Goal: Information Seeking & Learning: Learn about a topic

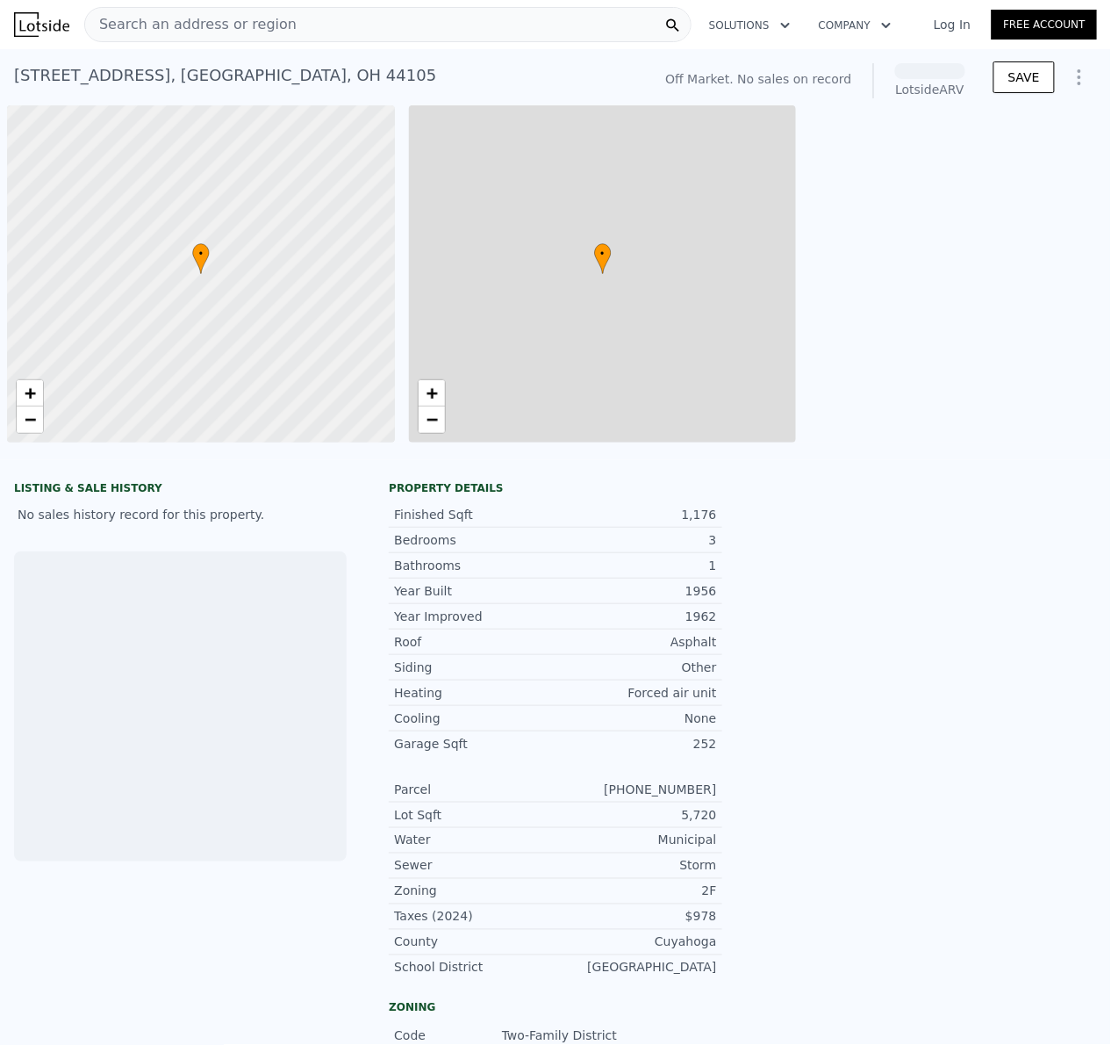
scroll to position [0, 7]
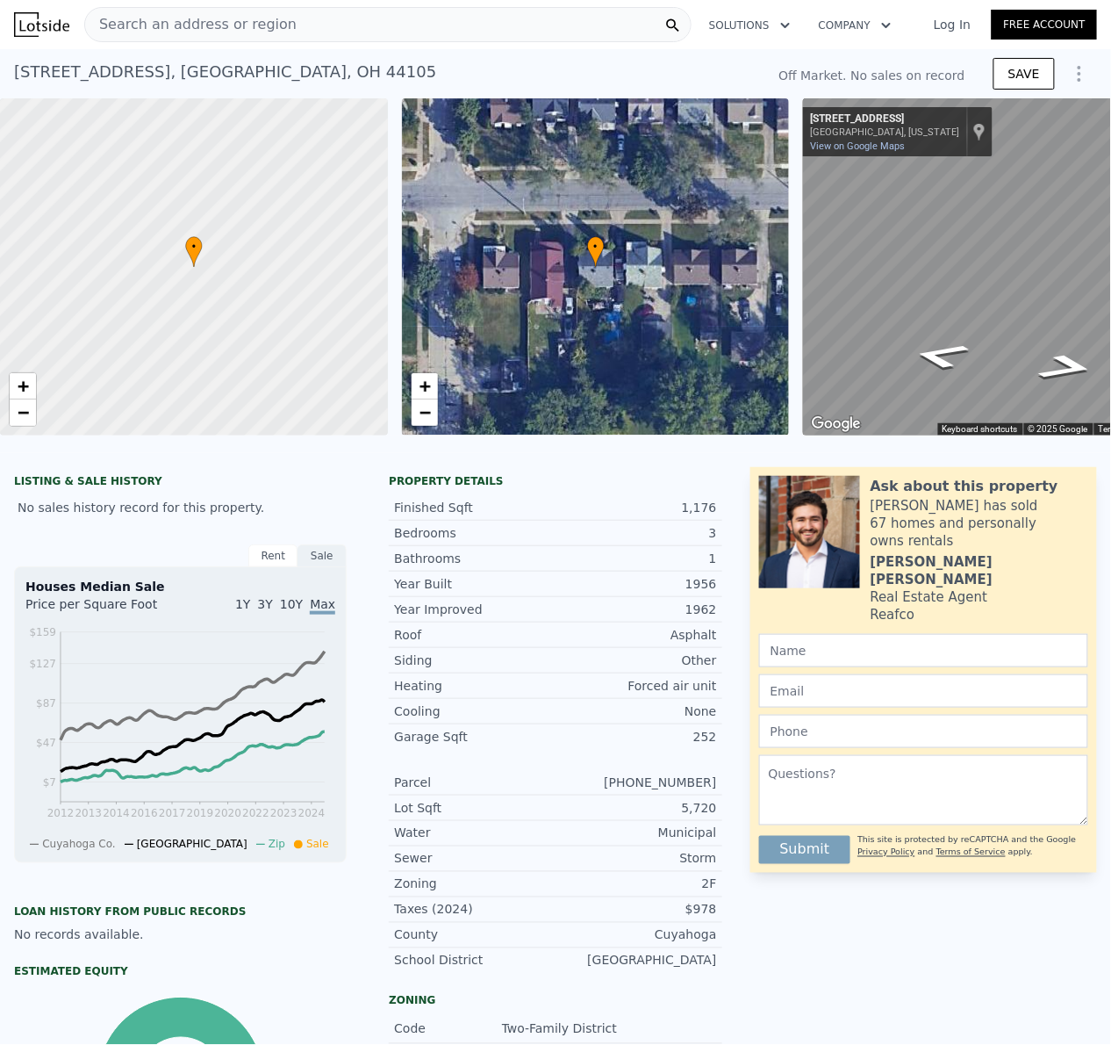
click at [727, 60] on div "11208 Dove Ave , Cleveland , OH 44105 No sales on record" at bounding box center [386, 77] width 744 height 42
click at [1079, 75] on icon "Show Options" at bounding box center [1080, 74] width 2 height 14
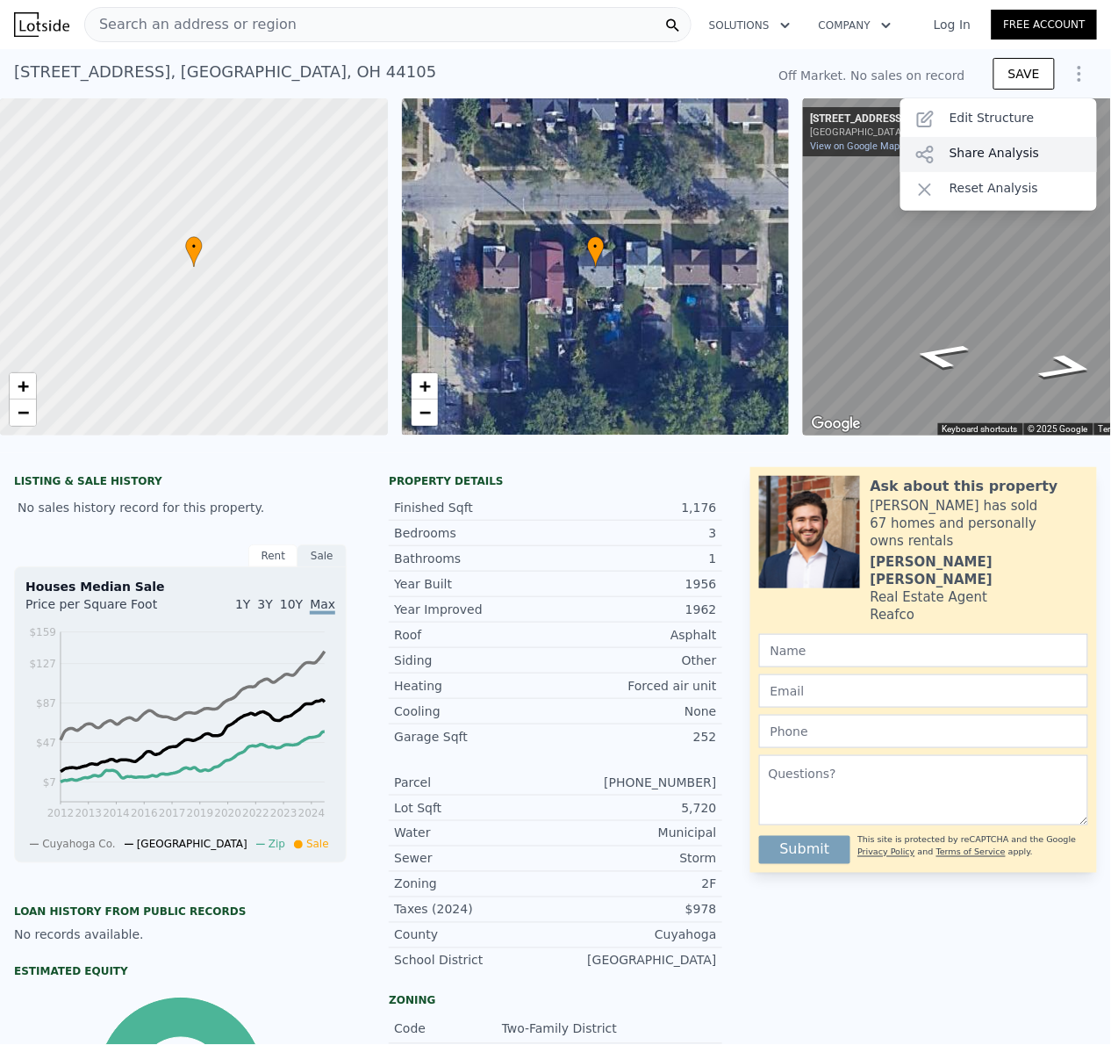
click at [973, 153] on div "Share Analysis" at bounding box center [999, 154] width 197 height 35
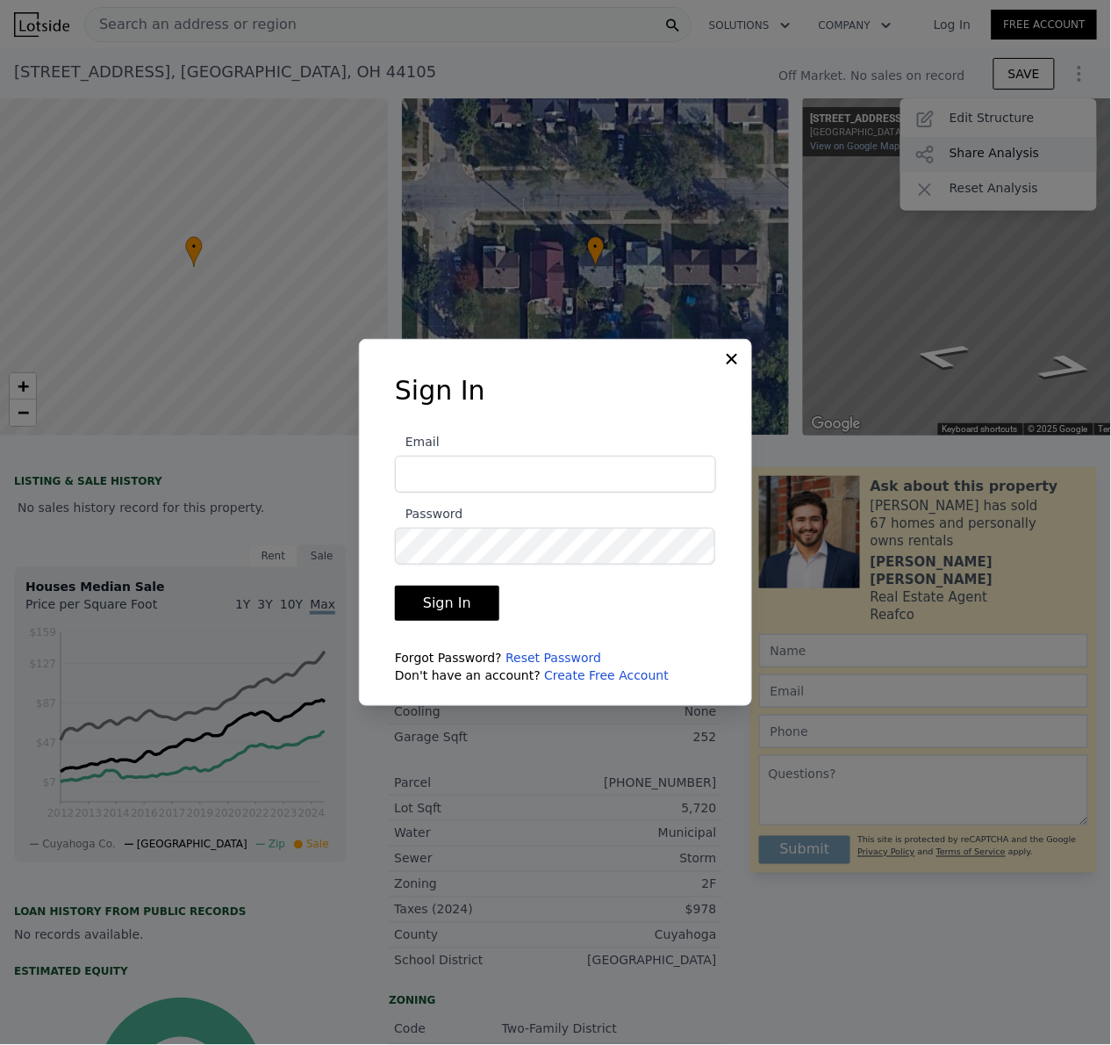
type input "scott@dogwoodhomesolutions.com"
click at [481, 602] on button "Sign In" at bounding box center [447, 603] width 104 height 35
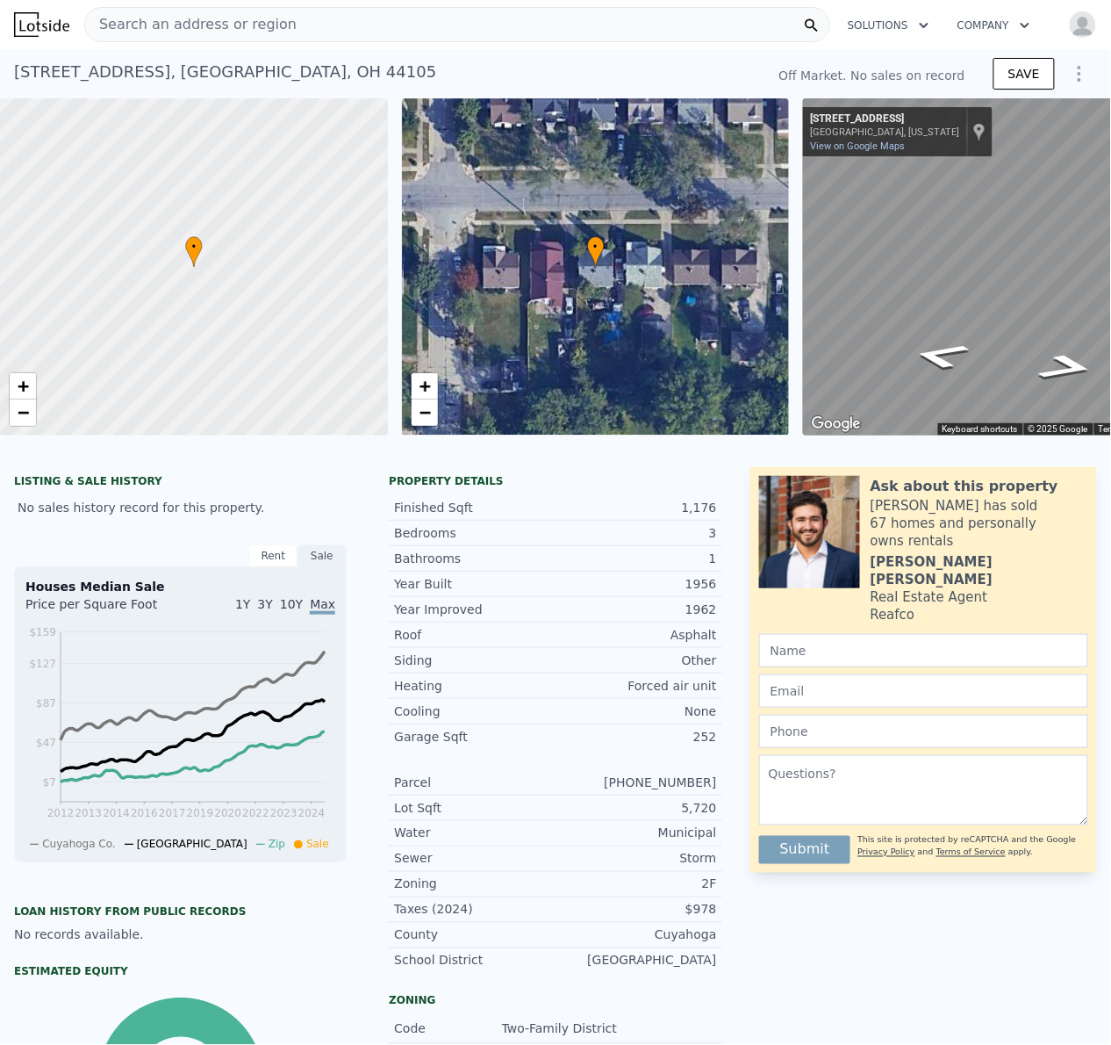
click at [1069, 77] on icon "Show Options" at bounding box center [1079, 73] width 21 height 21
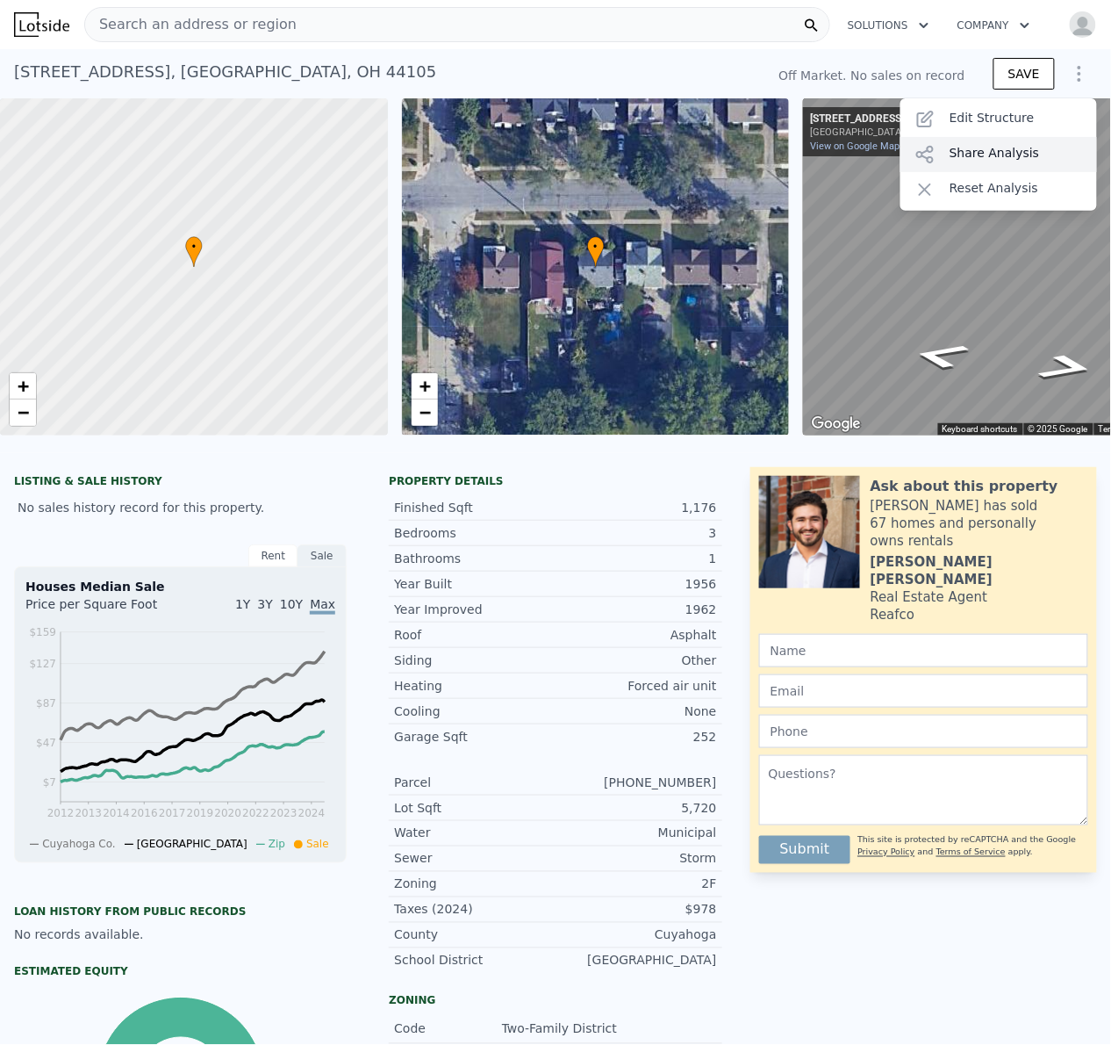
click at [983, 147] on div "Share Analysis" at bounding box center [999, 154] width 197 height 35
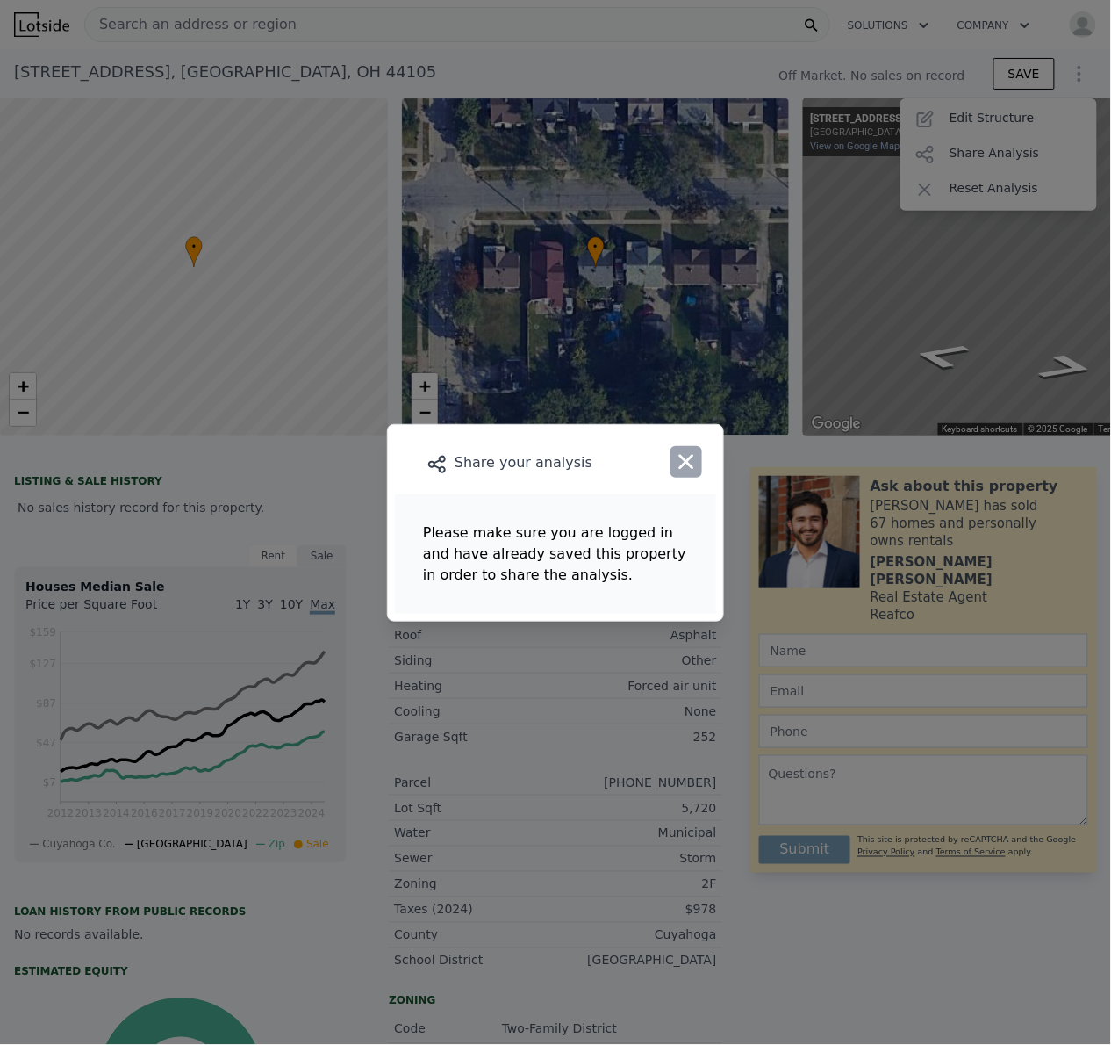
click at [680, 467] on icon "button" at bounding box center [687, 461] width 15 height 15
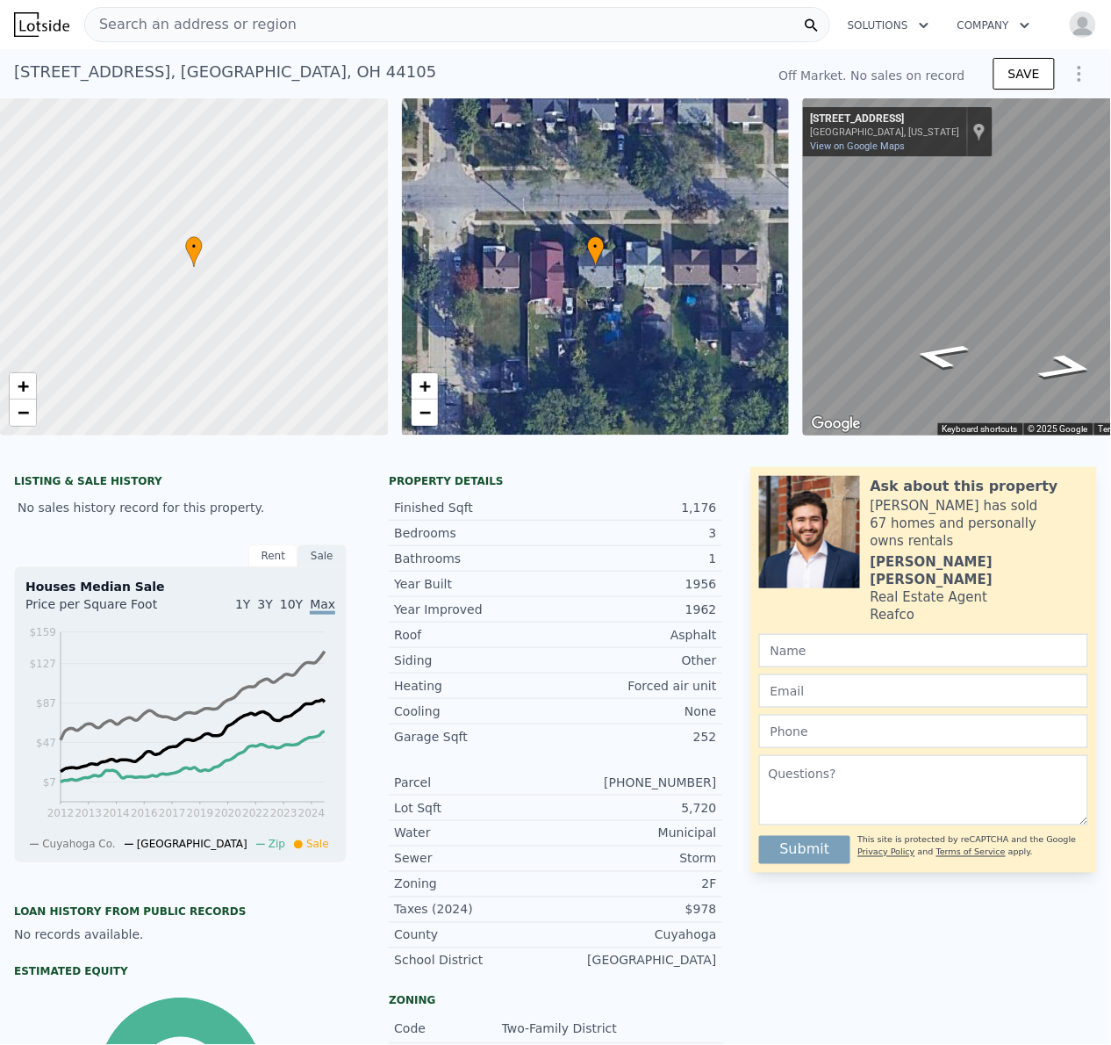
click at [1069, 28] on img "button" at bounding box center [1083, 25] width 28 height 28
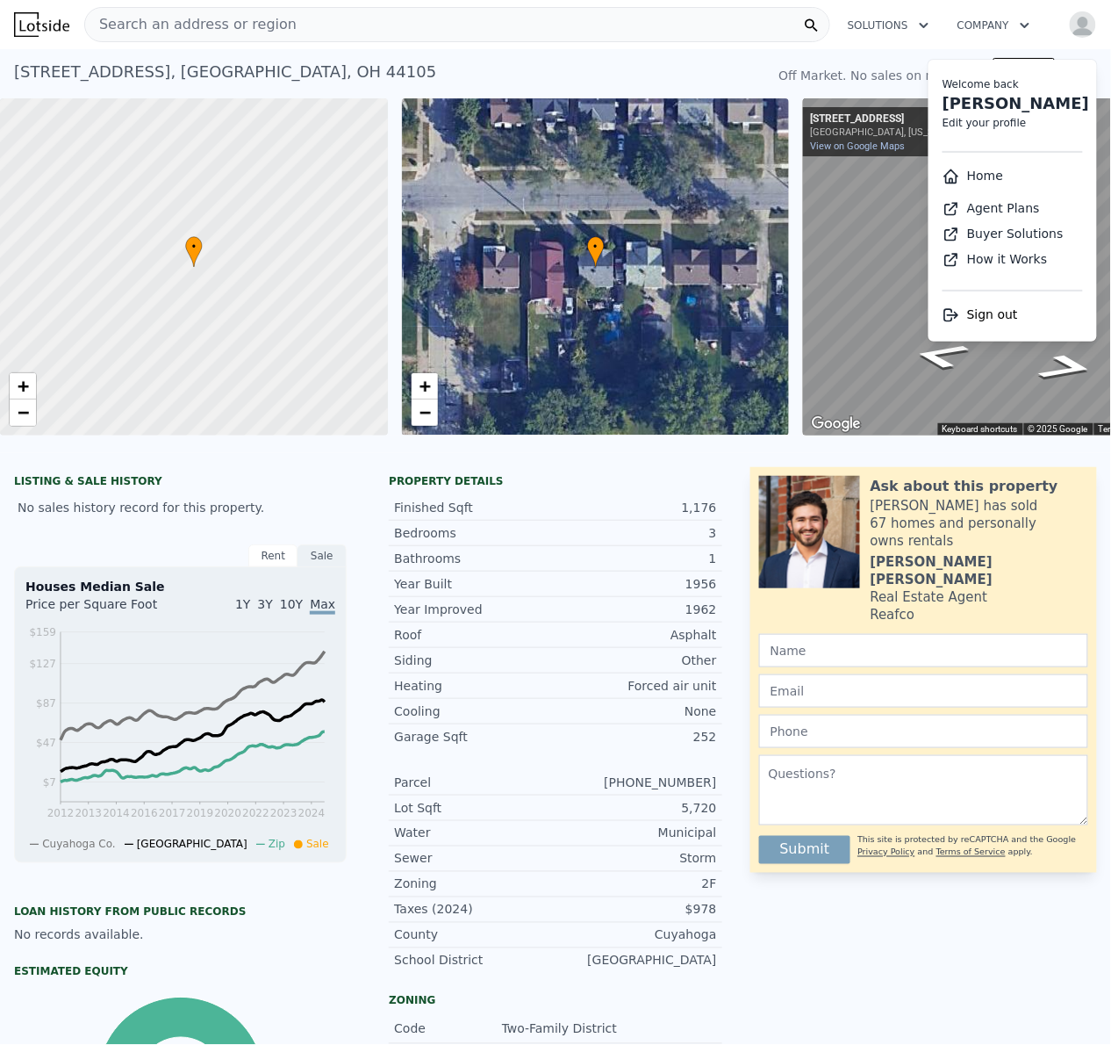
click at [661, 72] on div "11208 Dove Ave , Cleveland , OH 44105 No sales on record" at bounding box center [386, 77] width 744 height 42
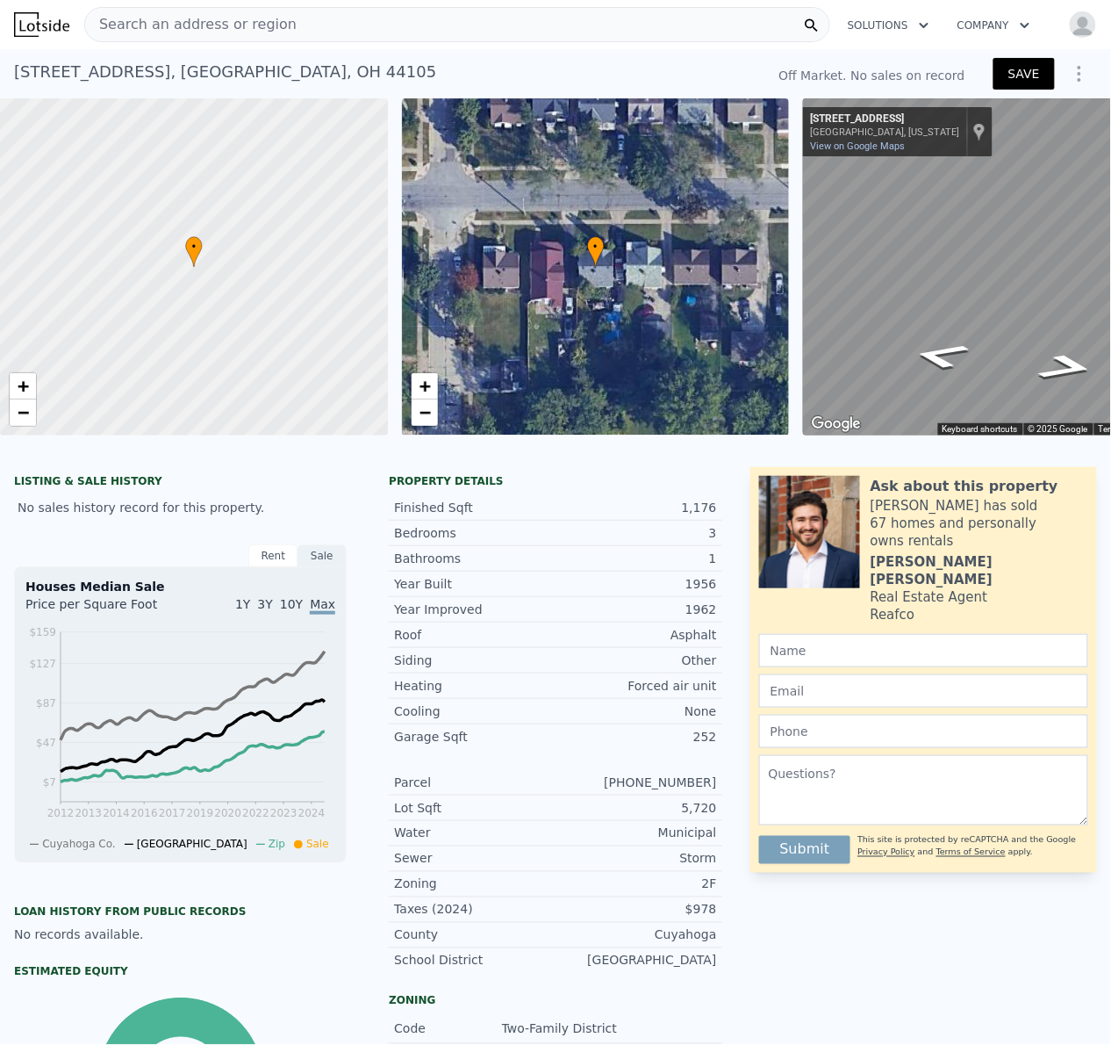
click at [1013, 81] on button "SAVE" at bounding box center [1024, 74] width 61 height 32
click at [1069, 78] on icon "Show Options" at bounding box center [1079, 73] width 21 height 21
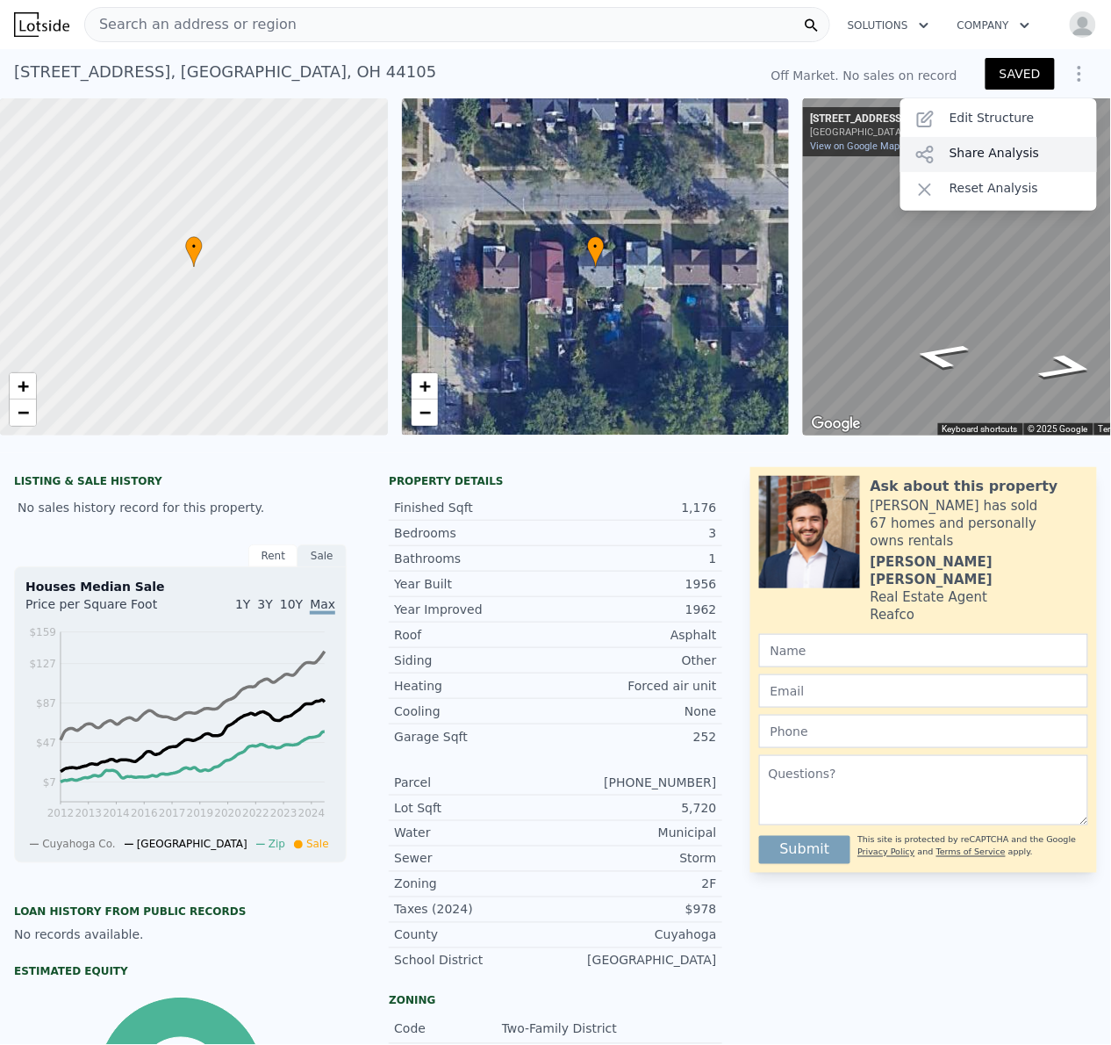
click at [1011, 156] on div "Share Analysis" at bounding box center [999, 154] width 197 height 35
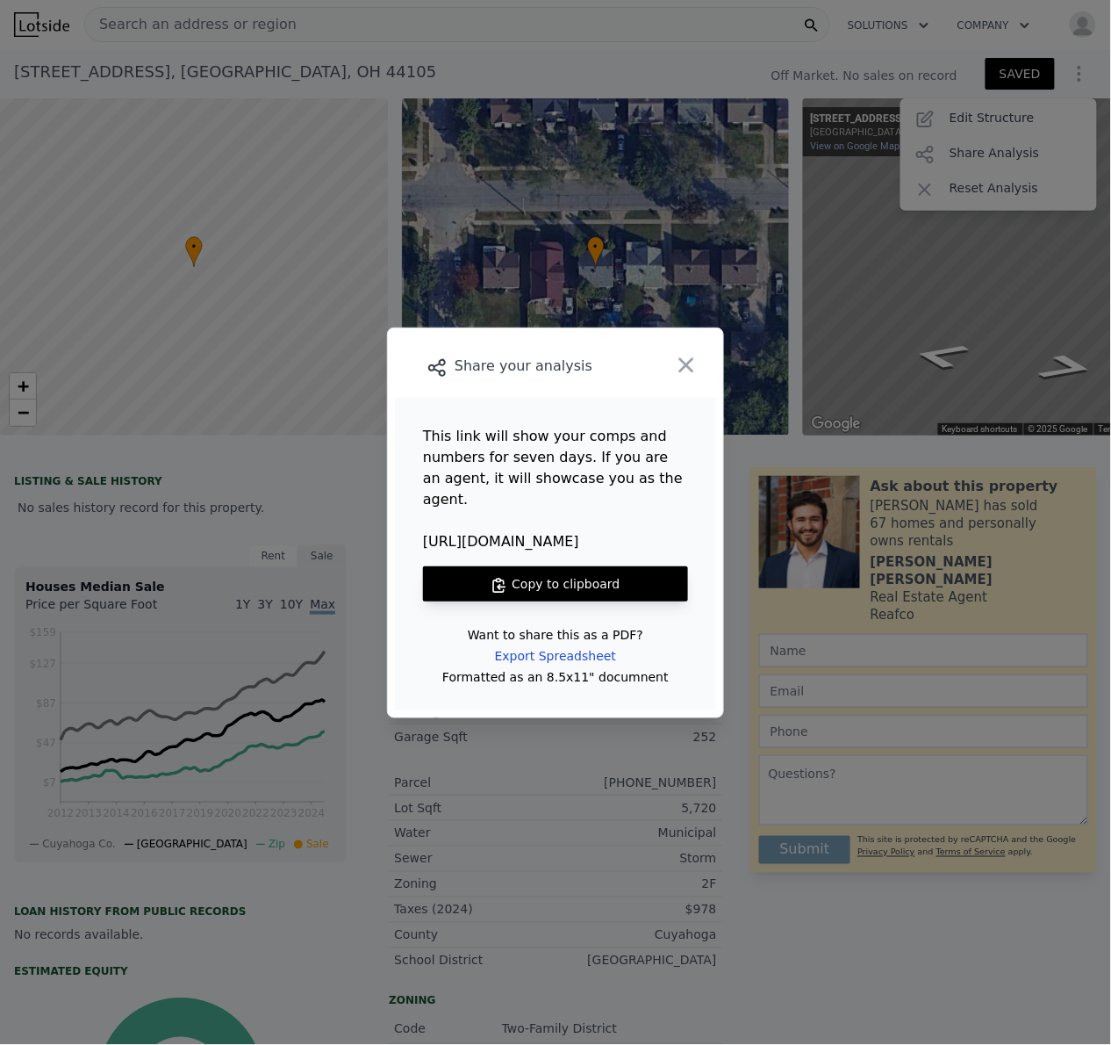
click at [590, 587] on button "Copy to clipboard" at bounding box center [555, 583] width 265 height 35
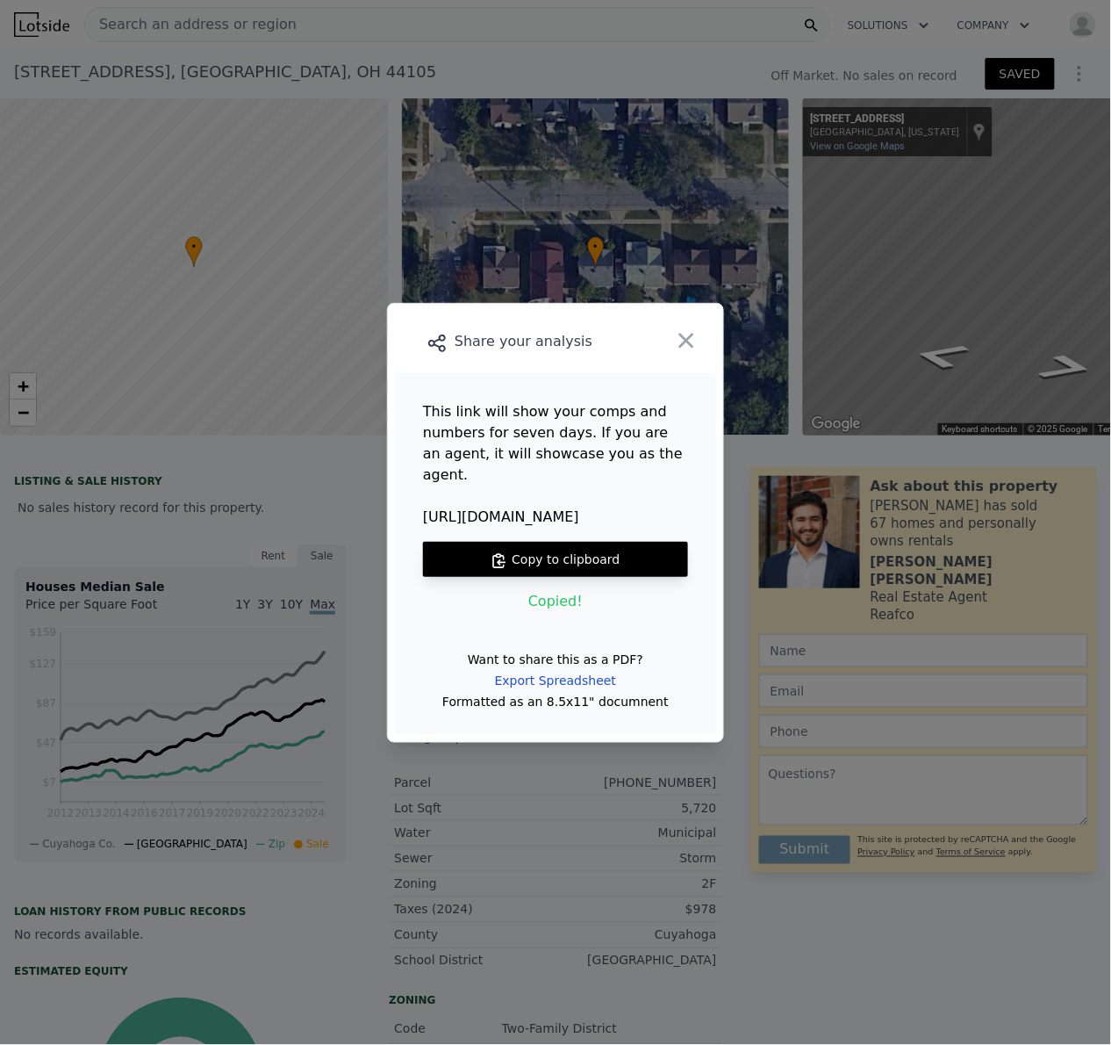
drag, startPoint x: 685, startPoint y: 342, endPoint x: 1100, endPoint y: 422, distance: 423.1
click at [685, 342] on icon "button" at bounding box center [687, 340] width 15 height 15
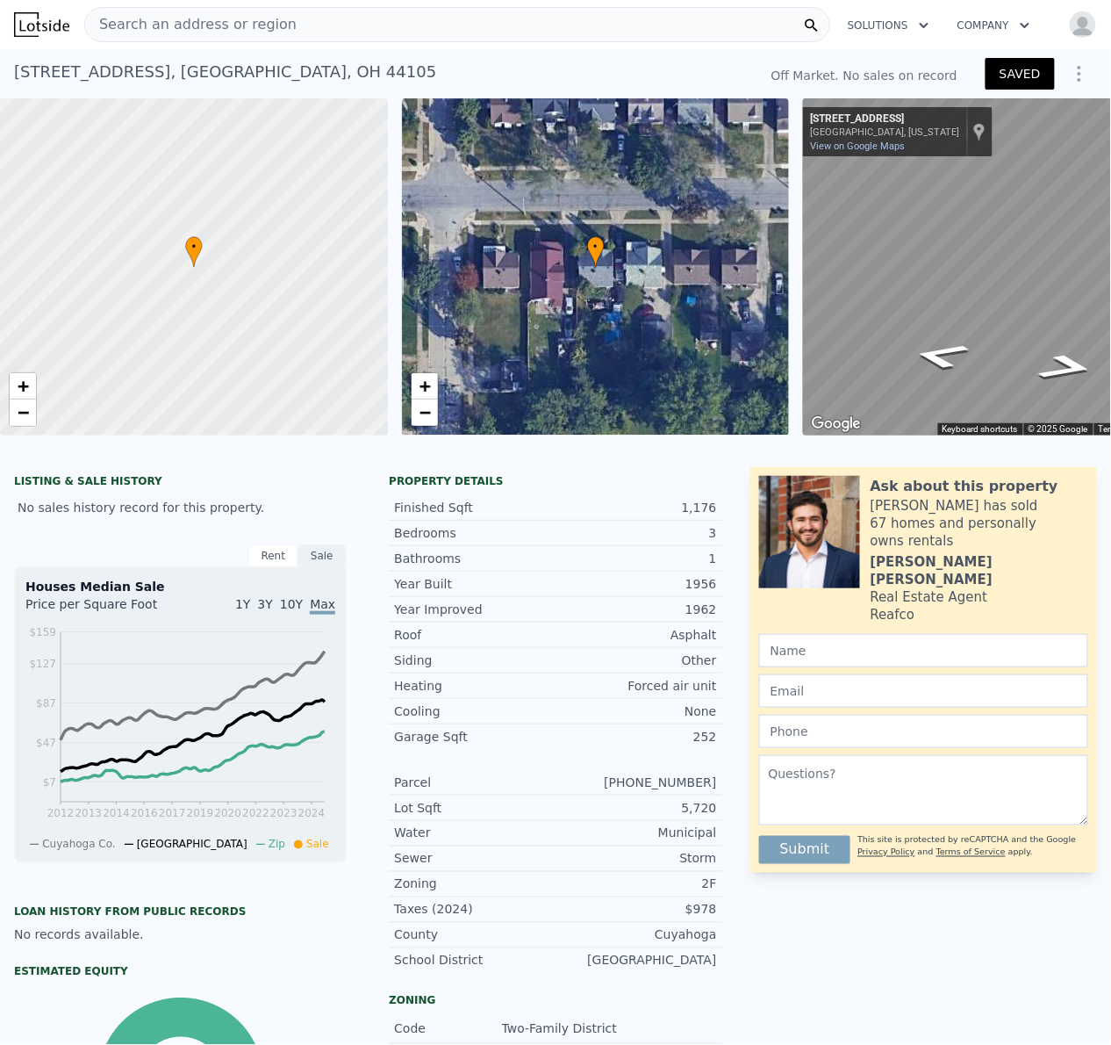
click at [427, 32] on div "Search an address or region" at bounding box center [457, 24] width 746 height 35
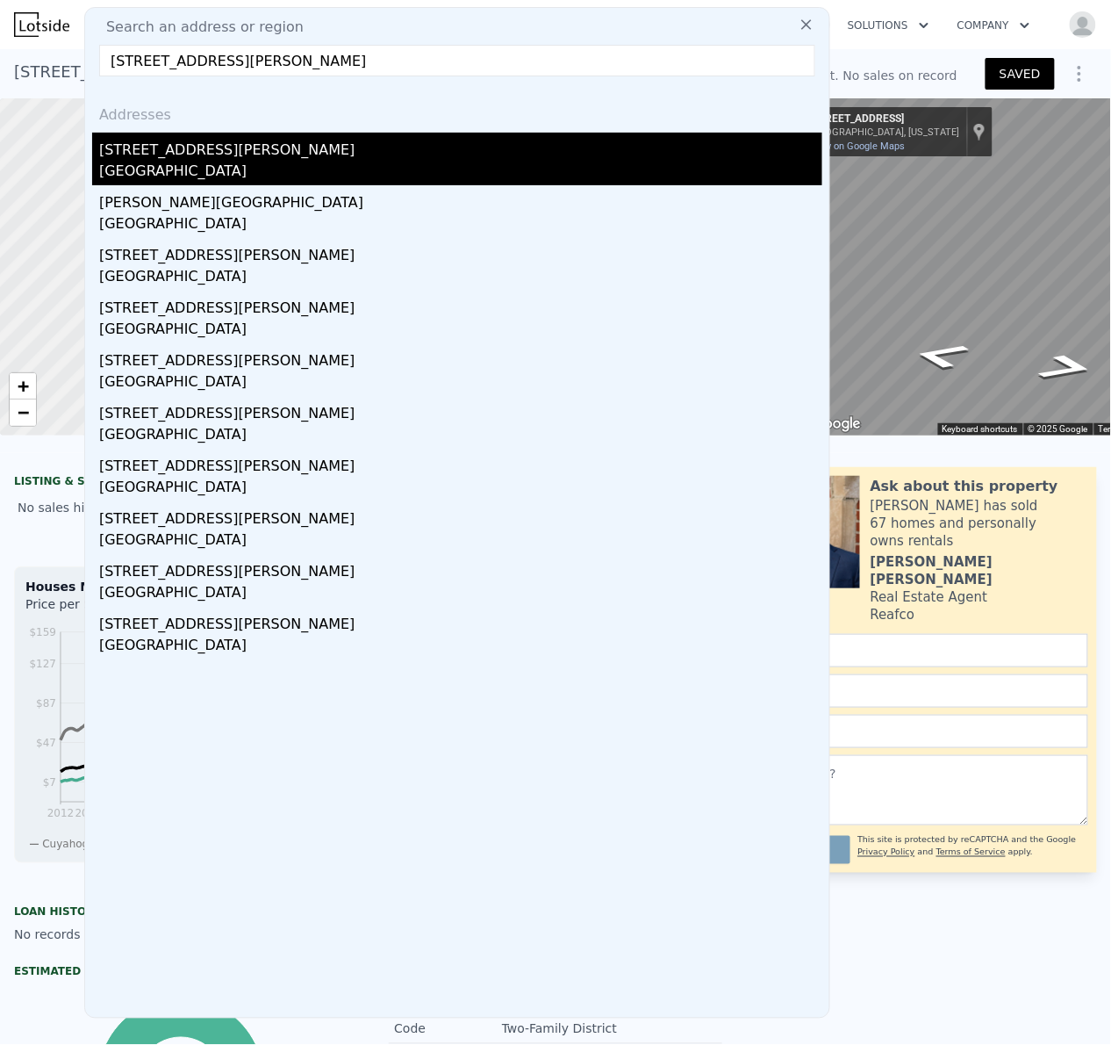
type input "10108 Benham Ave, Cleveland, OH 44105"
click at [194, 170] on div "Cleveland, OH 44105" at bounding box center [460, 173] width 723 height 25
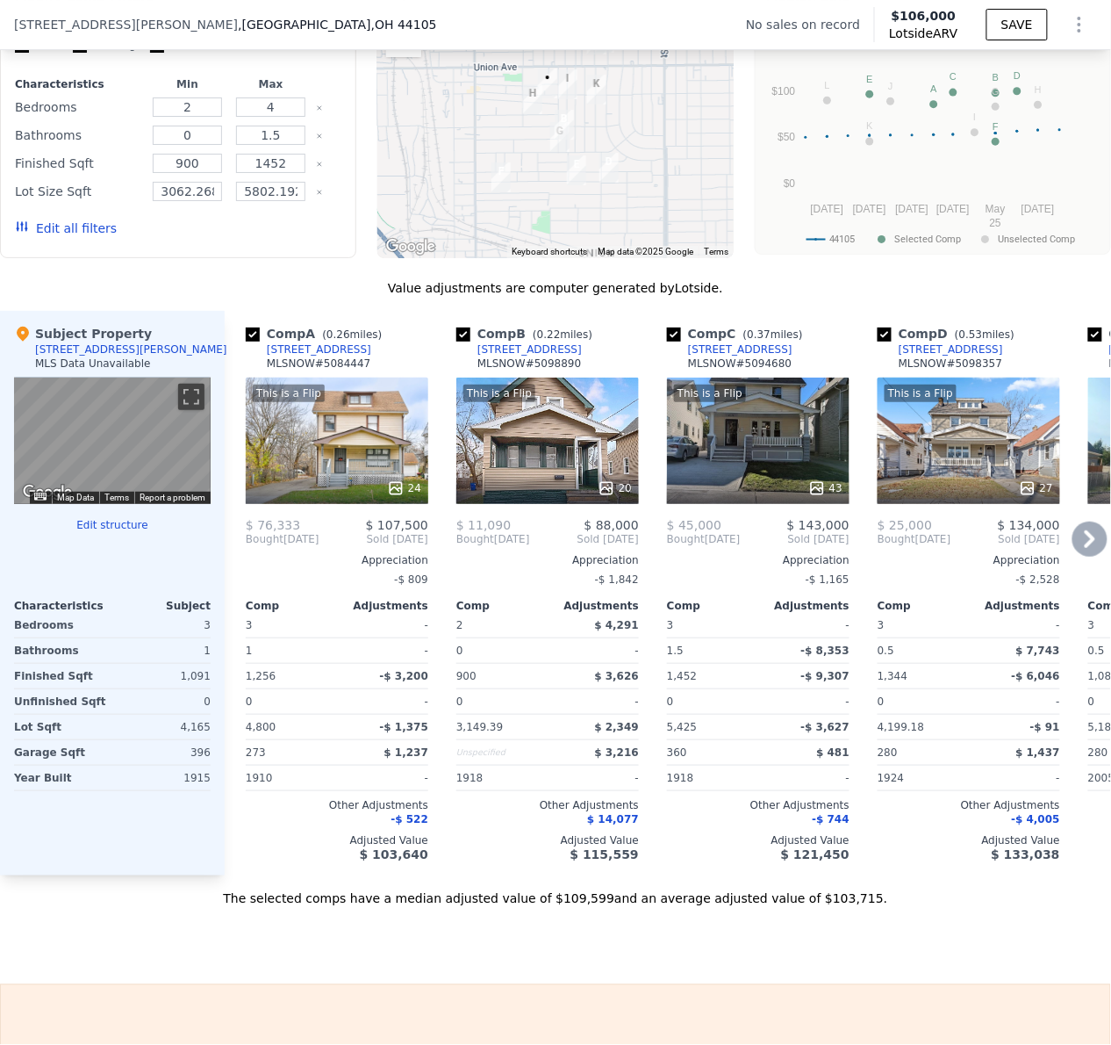
scroll to position [1594, 0]
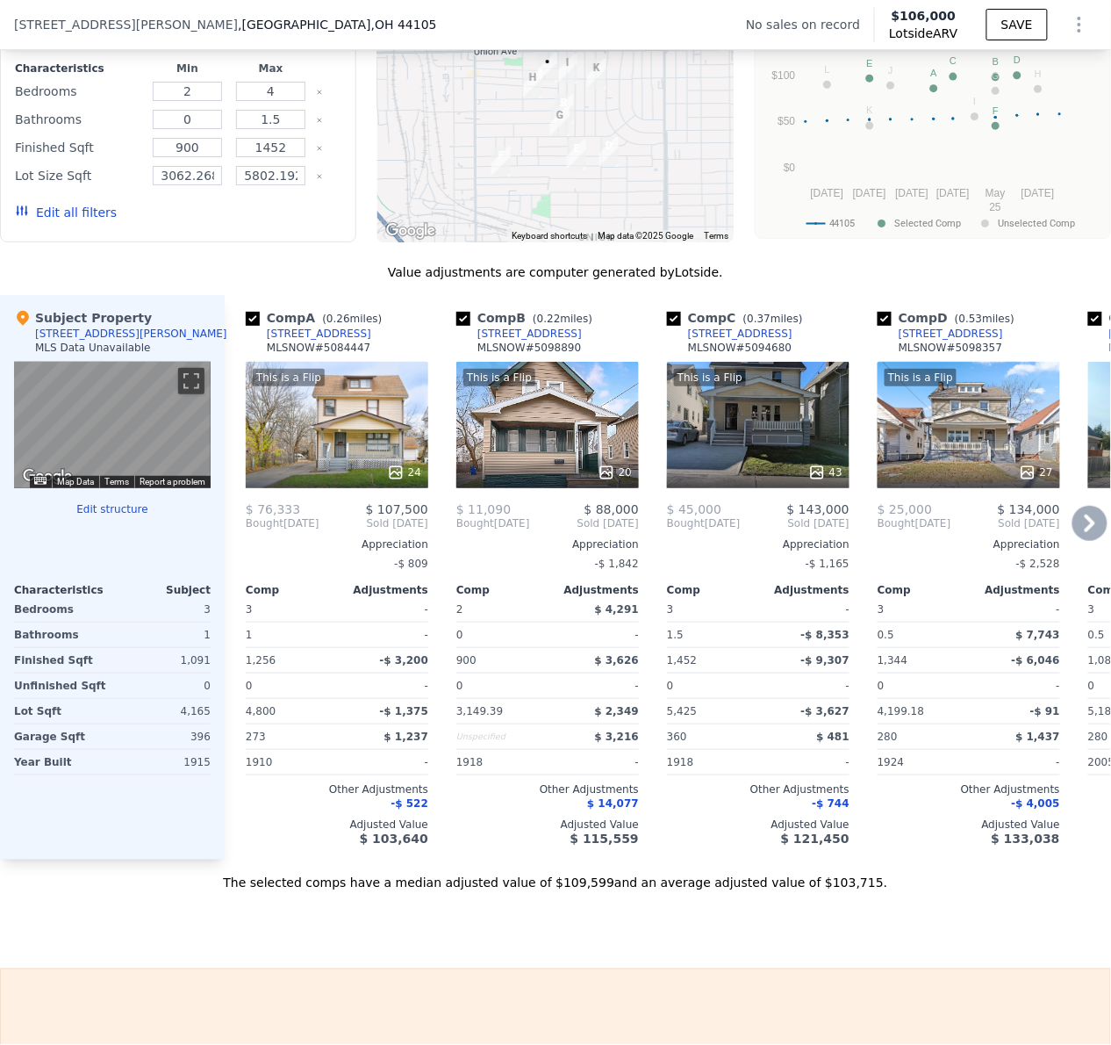
click at [1075, 541] on icon at bounding box center [1090, 523] width 35 height 35
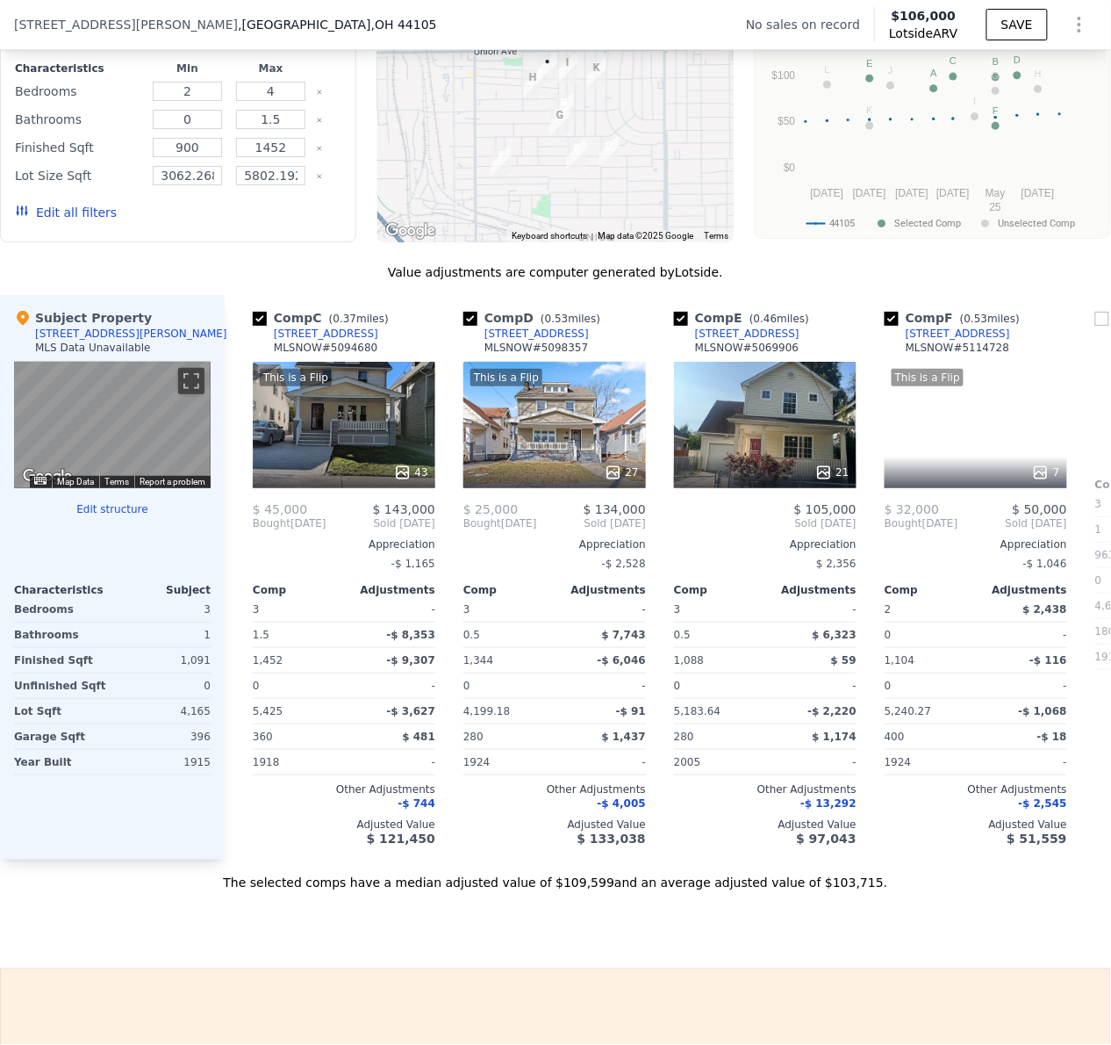
scroll to position [0, 421]
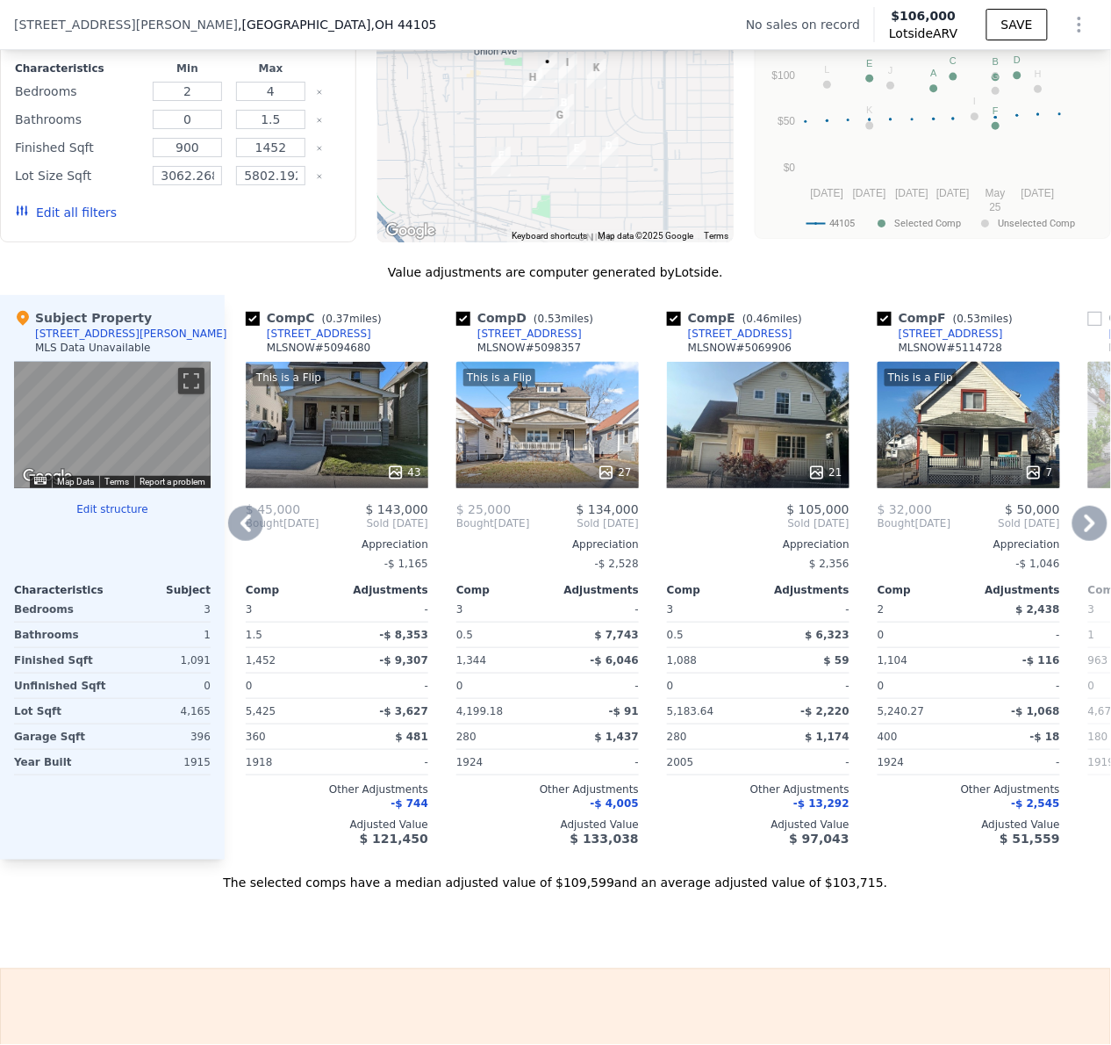
click at [1075, 541] on icon at bounding box center [1090, 523] width 35 height 35
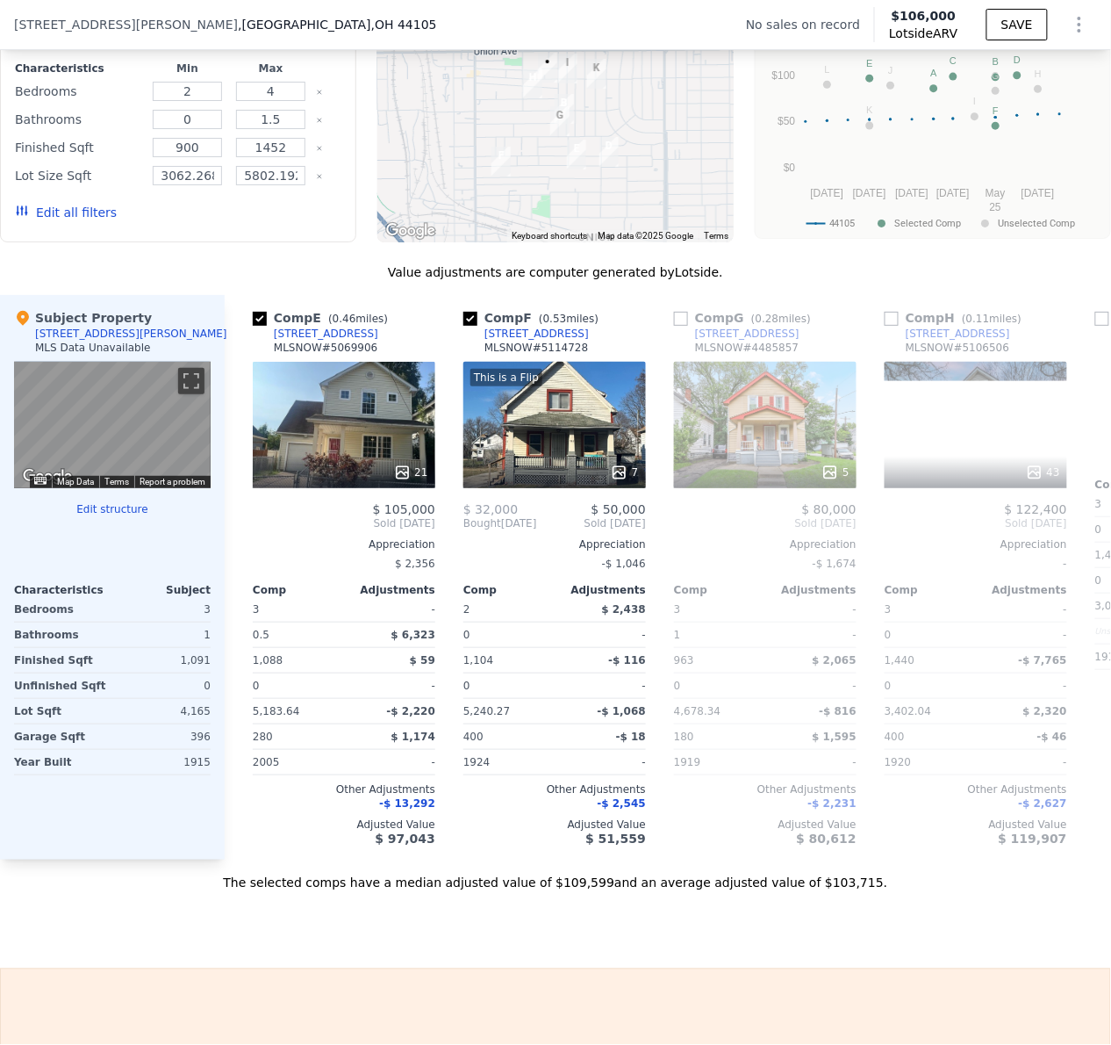
scroll to position [0, 843]
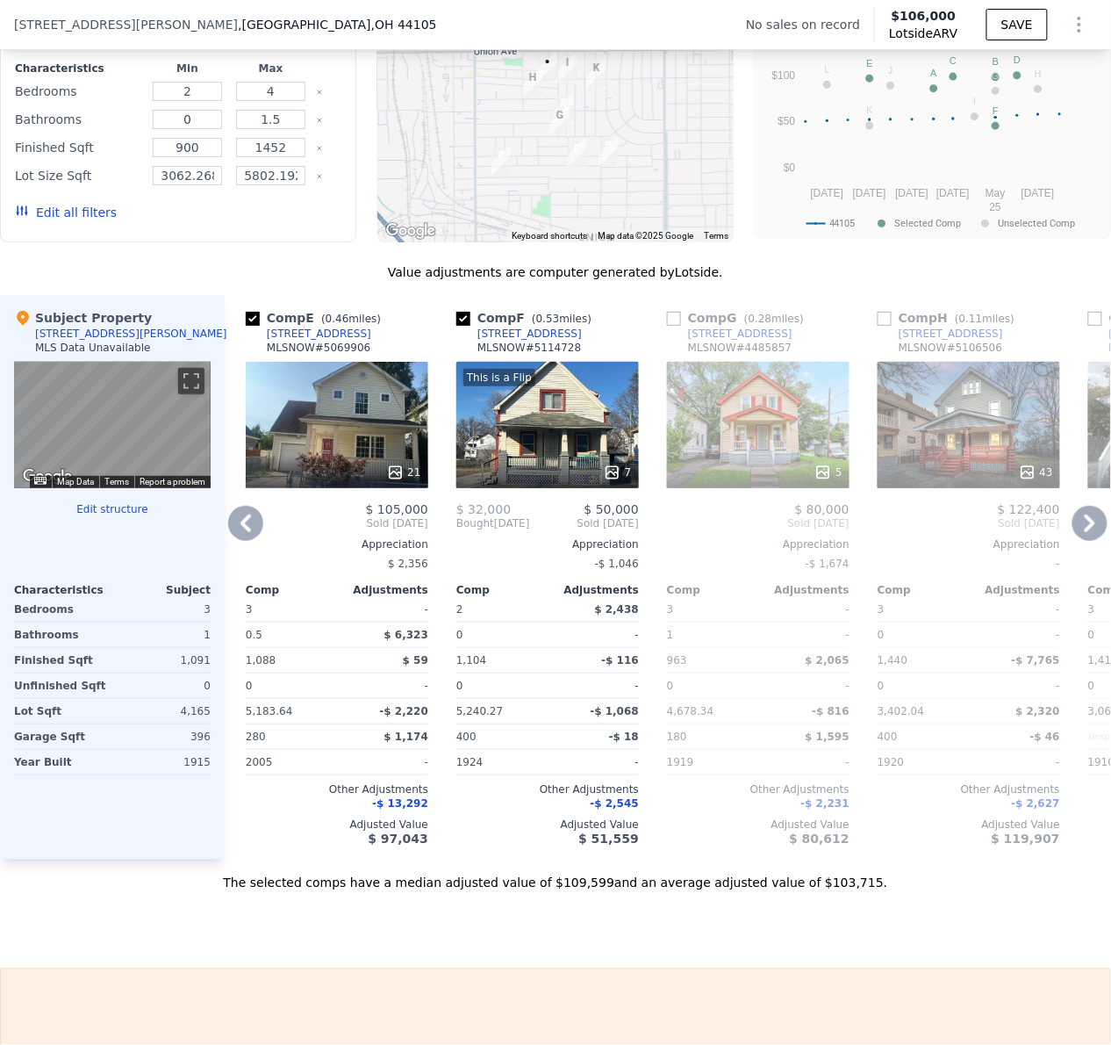
click at [1075, 541] on icon at bounding box center [1090, 523] width 35 height 35
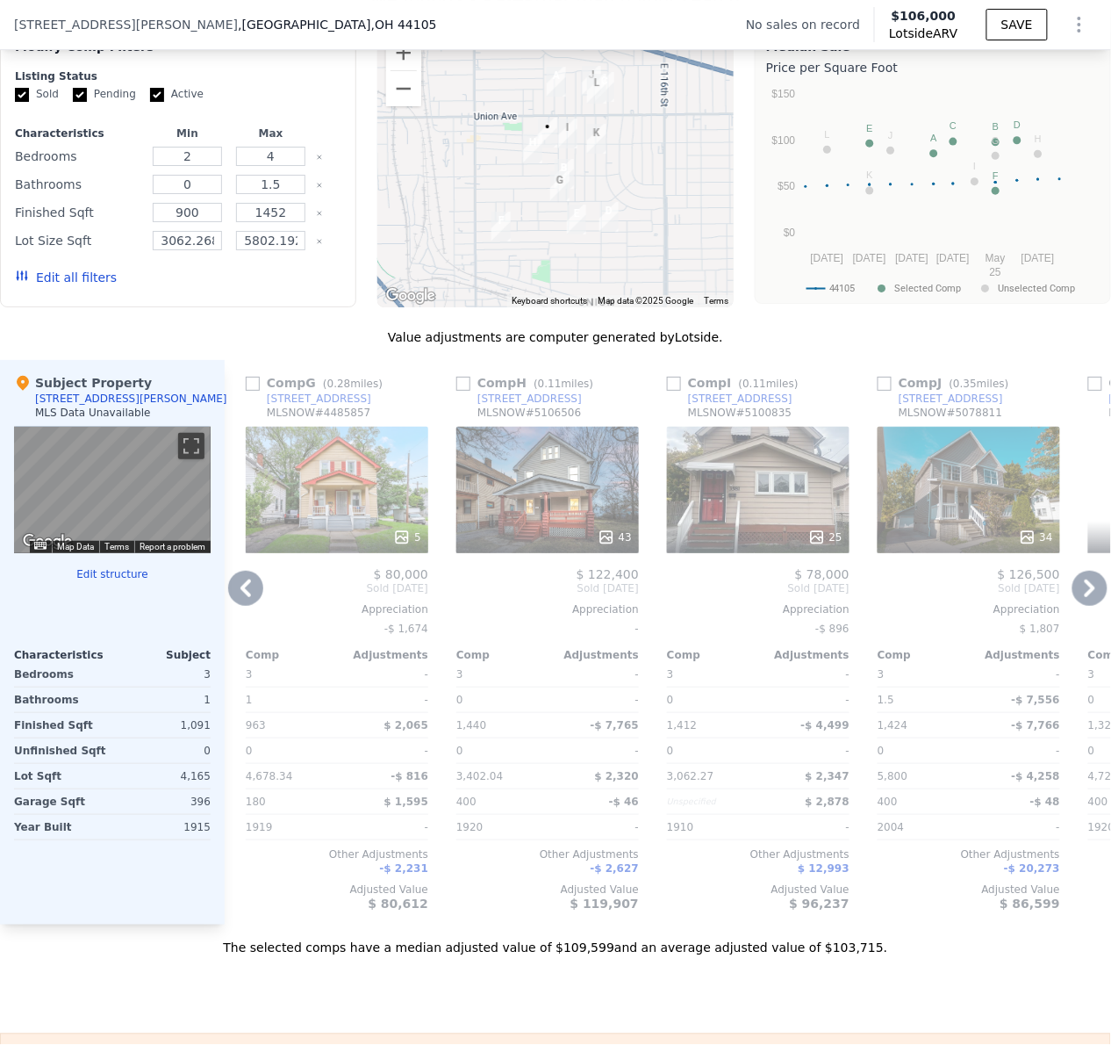
scroll to position [1515, 0]
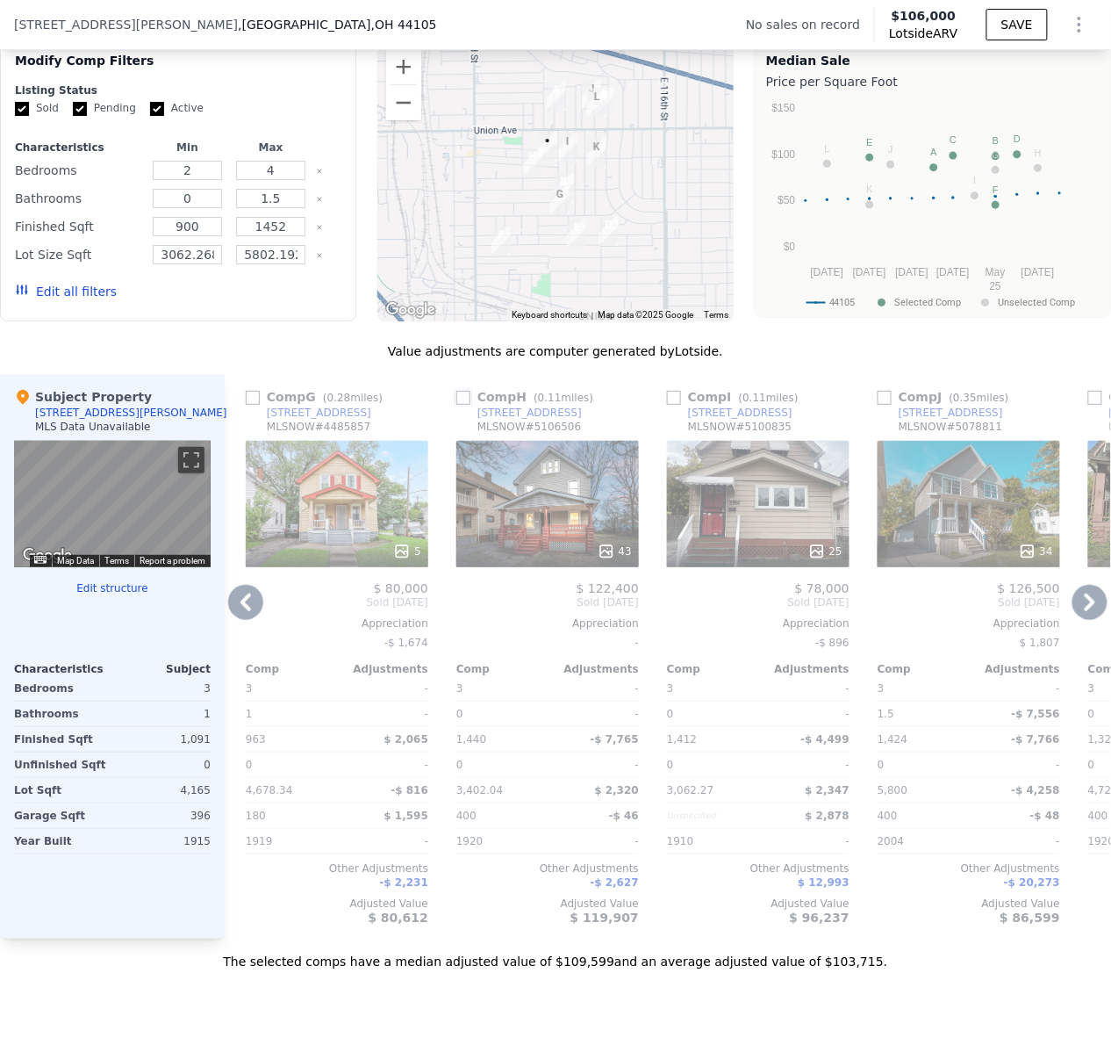
click at [464, 405] on input "checkbox" at bounding box center [464, 398] width 14 height 14
checkbox input "true"
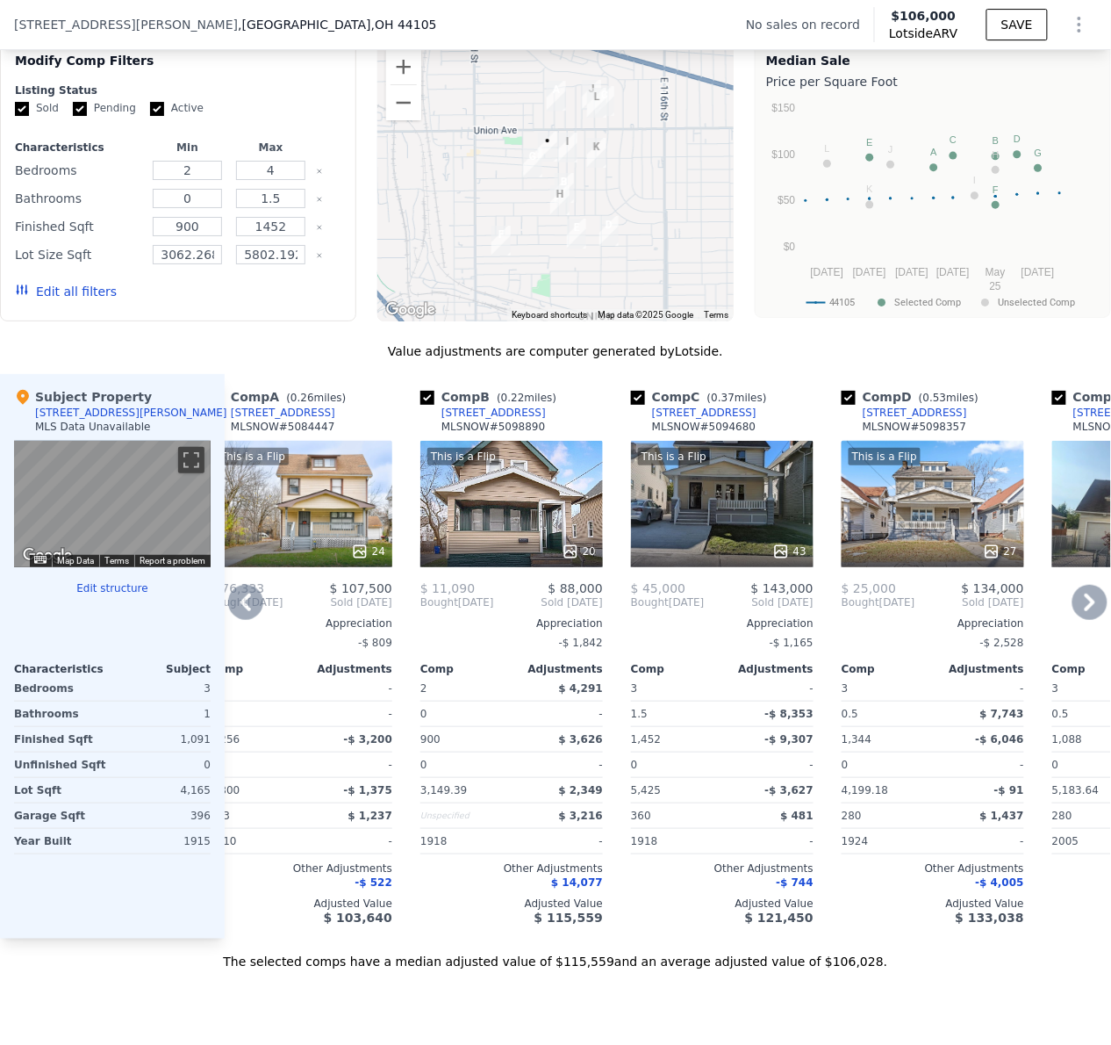
scroll to position [0, 0]
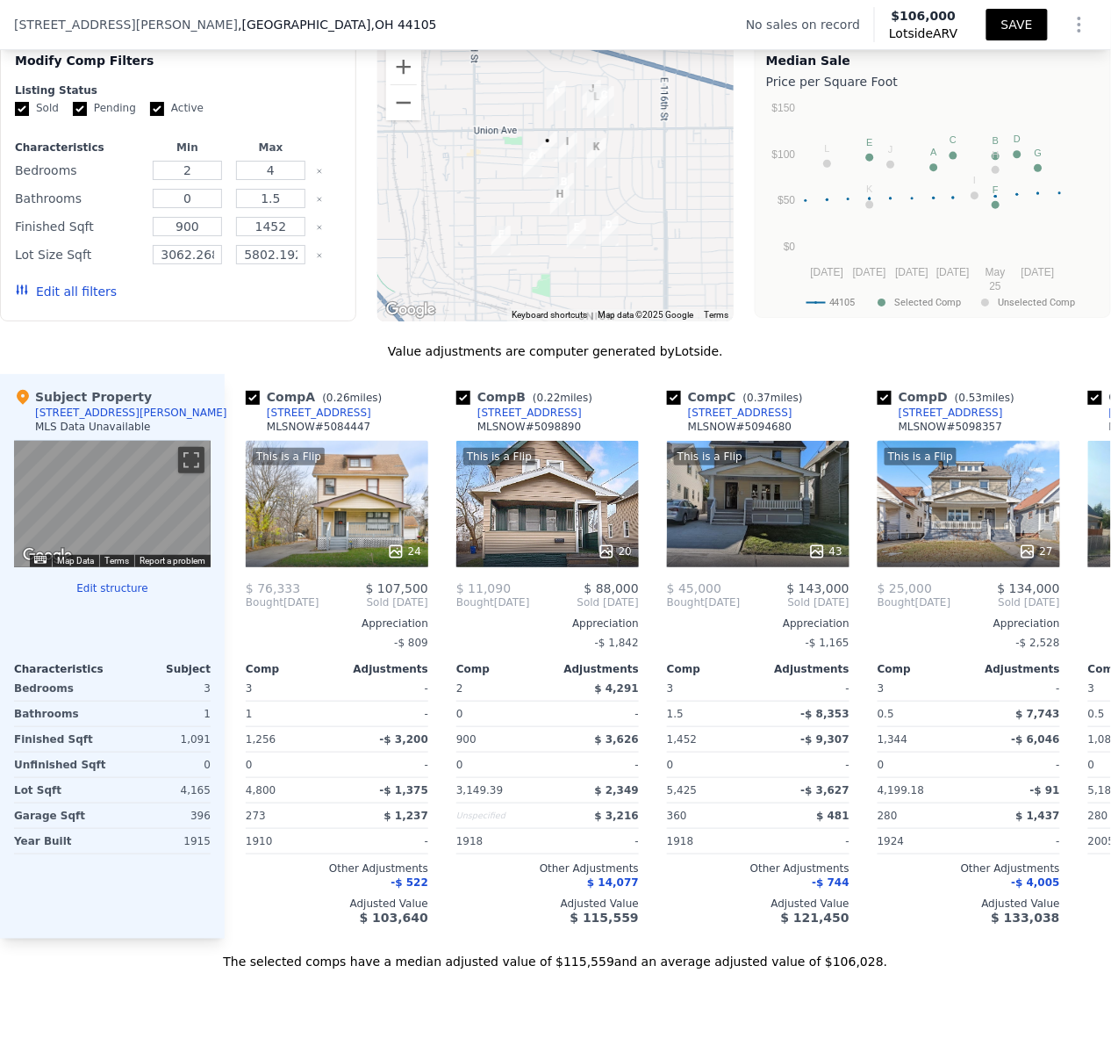
click at [1004, 28] on button "SAVE" at bounding box center [1017, 25] width 61 height 32
click at [1079, 23] on icon "Show Options" at bounding box center [1080, 25] width 2 height 14
click at [999, 104] on div "Share Analysis" at bounding box center [999, 105] width 197 height 35
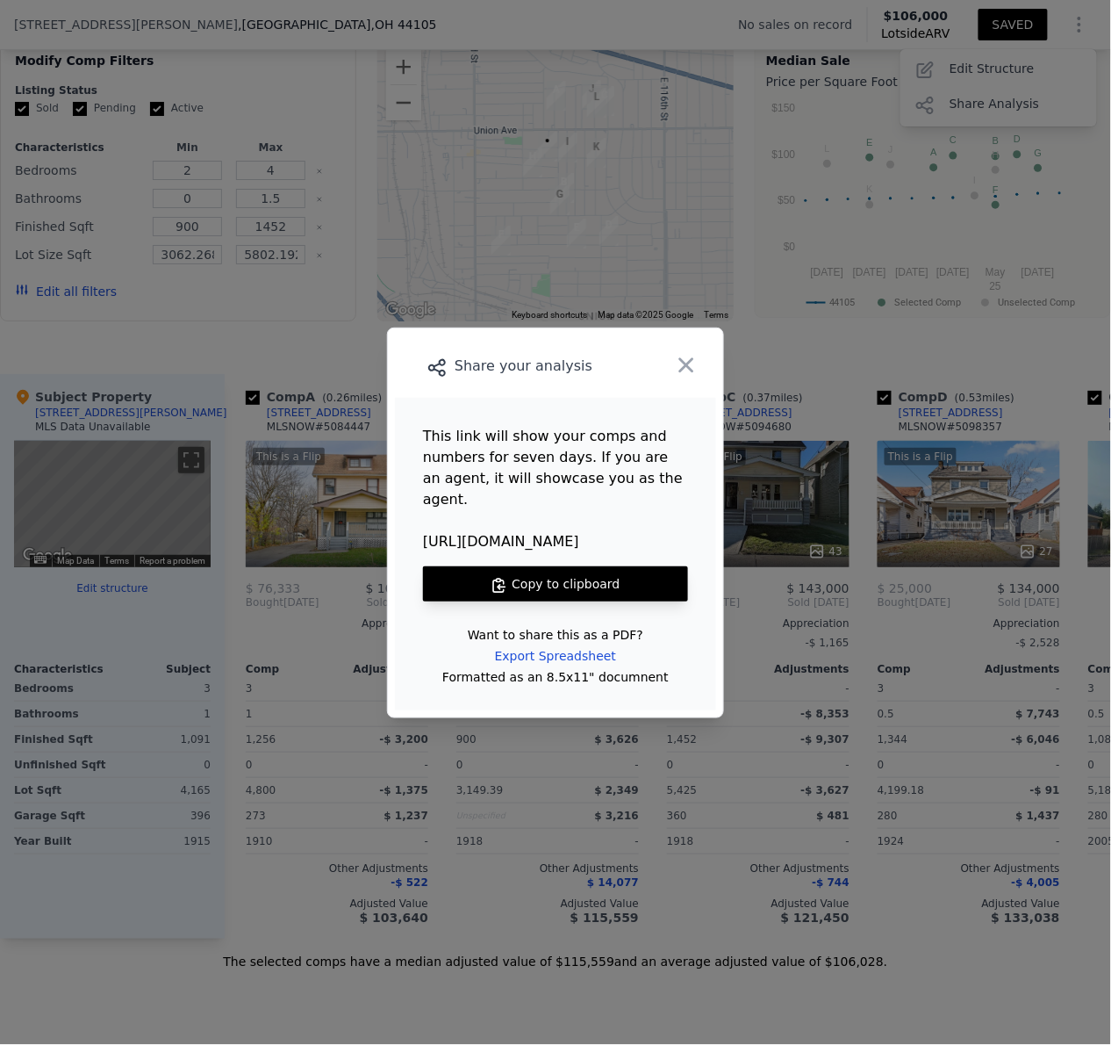
click at [557, 573] on button "Copy to clipboard" at bounding box center [555, 583] width 265 height 35
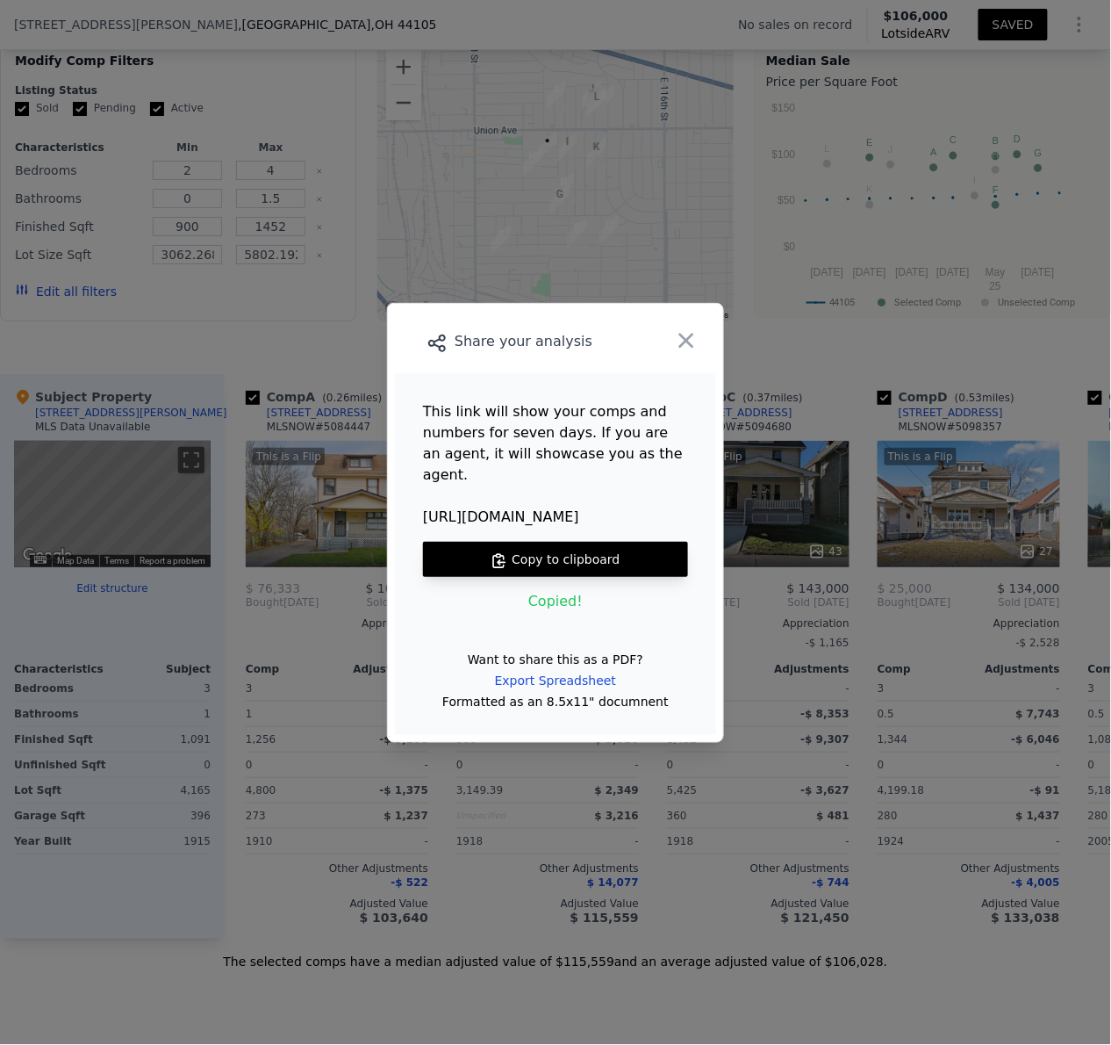
drag, startPoint x: 696, startPoint y: 355, endPoint x: 872, endPoint y: 379, distance: 177.3
click at [696, 353] on icon "button" at bounding box center [686, 340] width 25 height 25
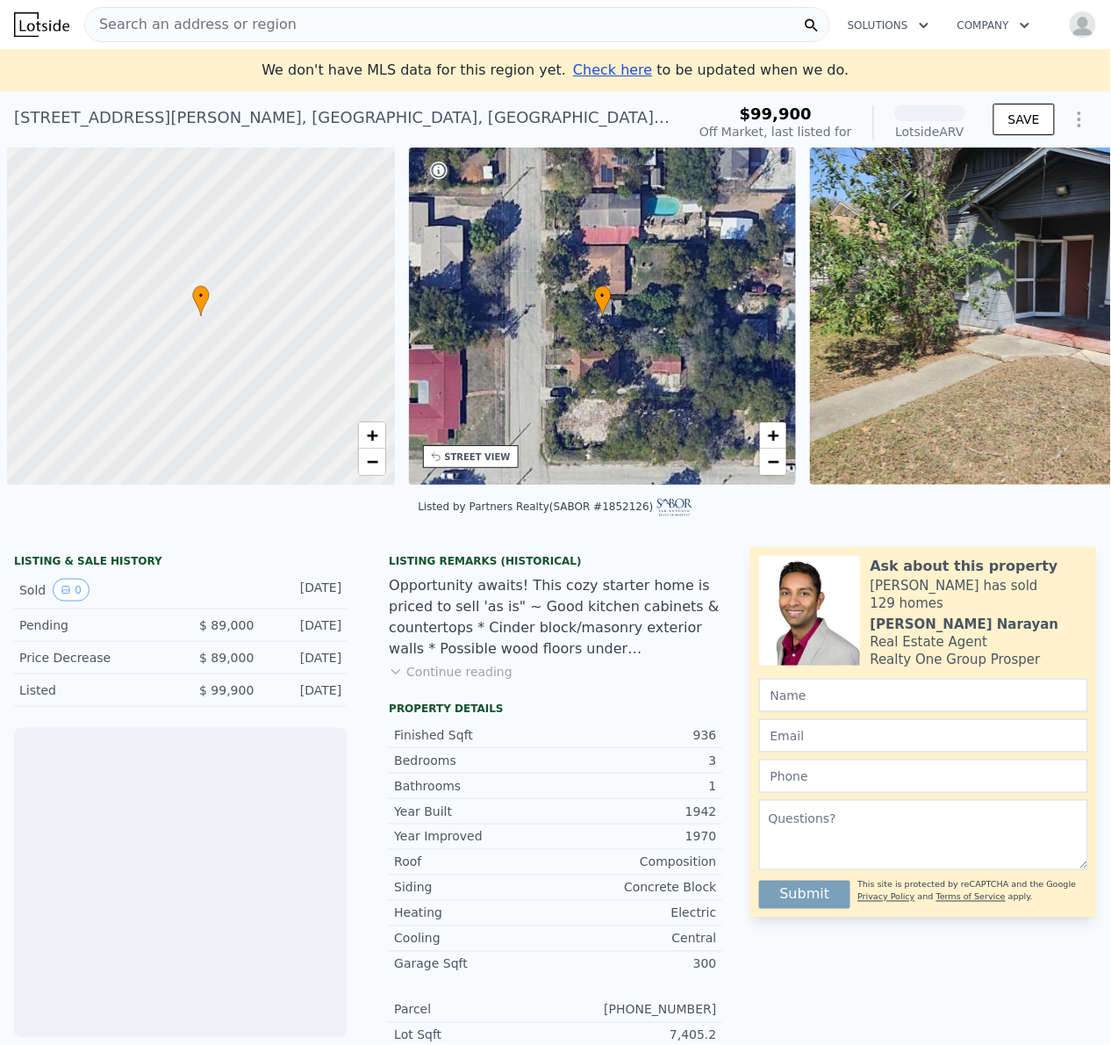
scroll to position [0, 7]
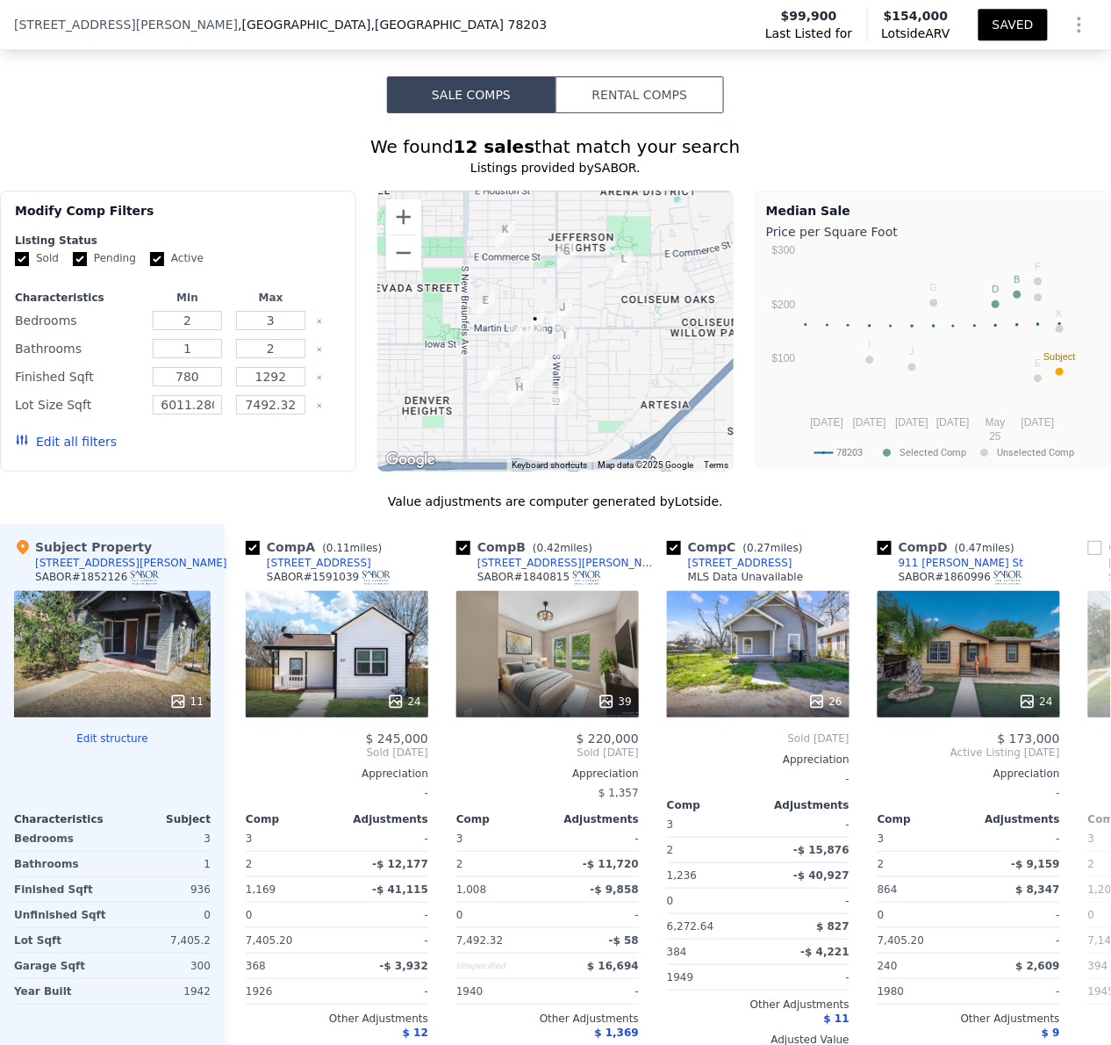
scroll to position [1405, 0]
click at [1011, 22] on button "SAVED" at bounding box center [1013, 25] width 69 height 32
click at [1069, 23] on icon "Show Options" at bounding box center [1079, 24] width 21 height 21
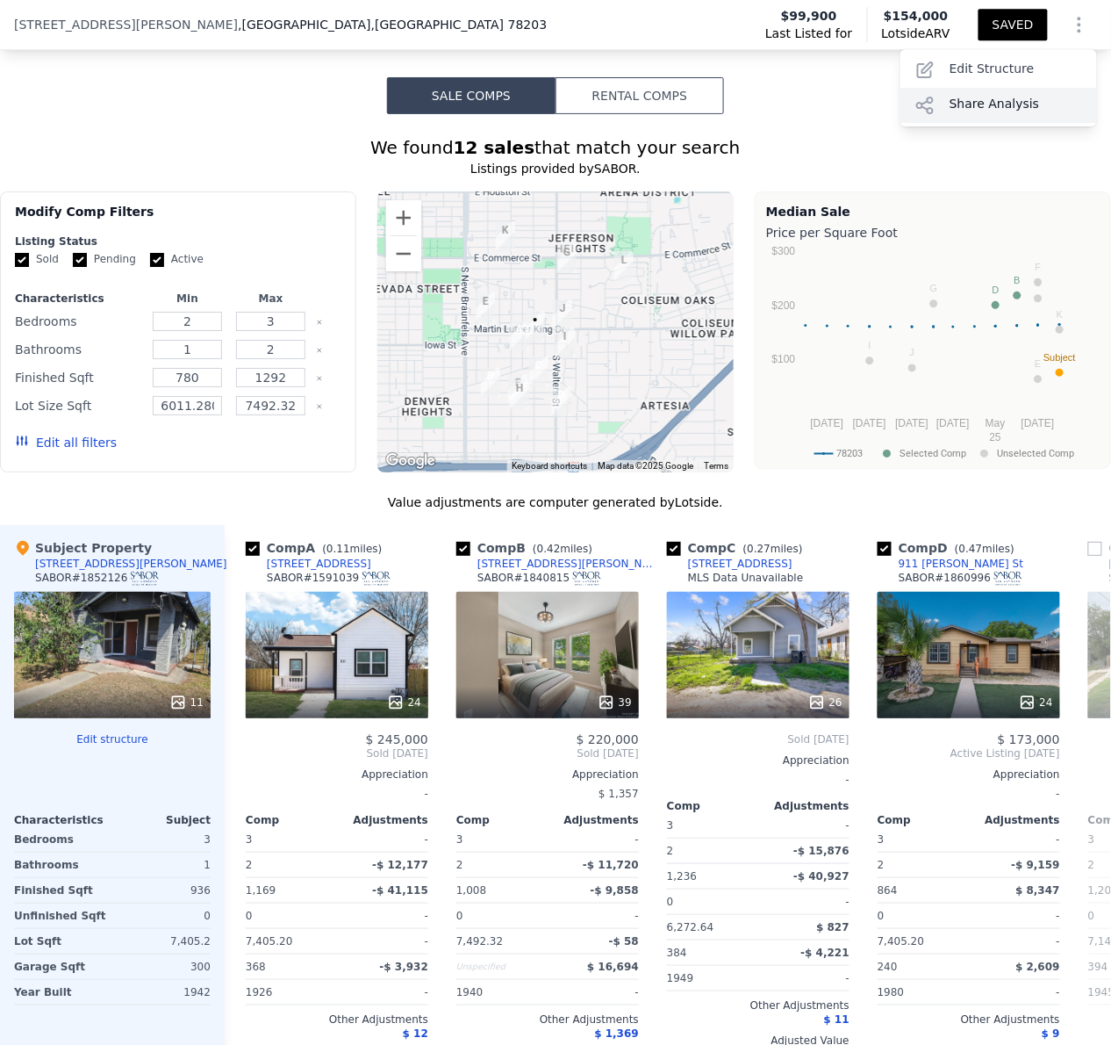
click at [996, 92] on div "Share Analysis" at bounding box center [999, 105] width 197 height 35
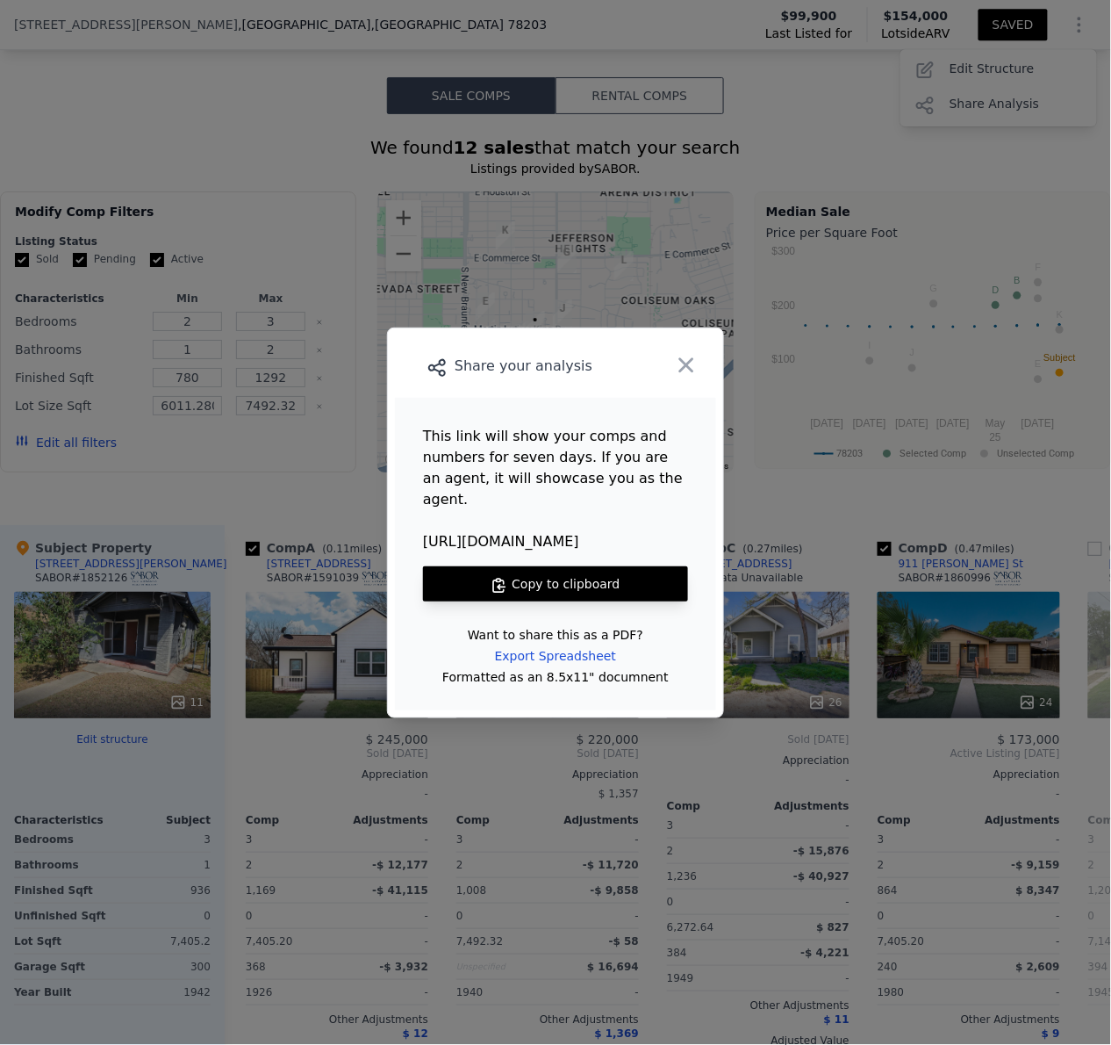
click at [571, 567] on button "Copy to clipboard" at bounding box center [555, 583] width 265 height 35
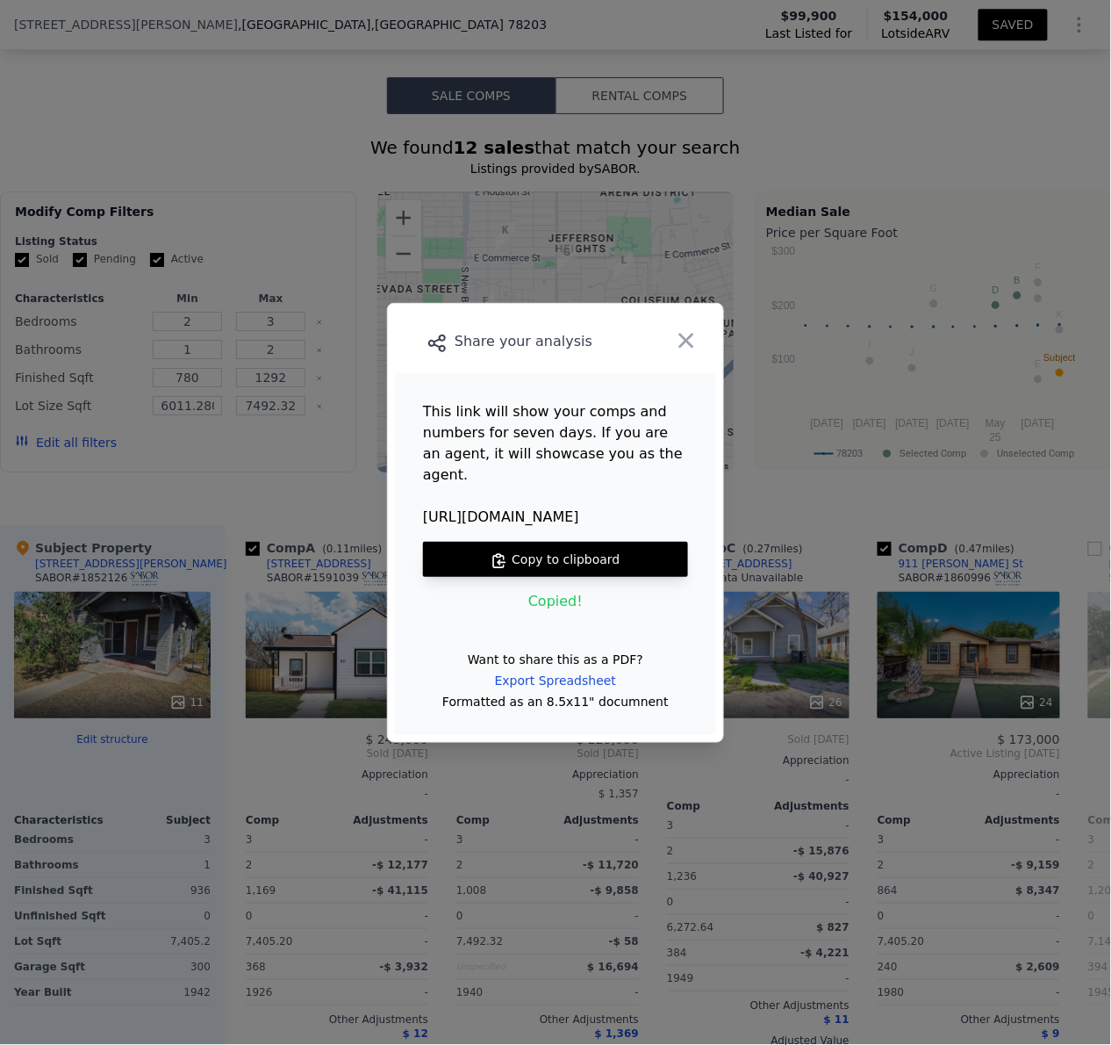
click at [687, 353] on icon "button" at bounding box center [686, 340] width 25 height 25
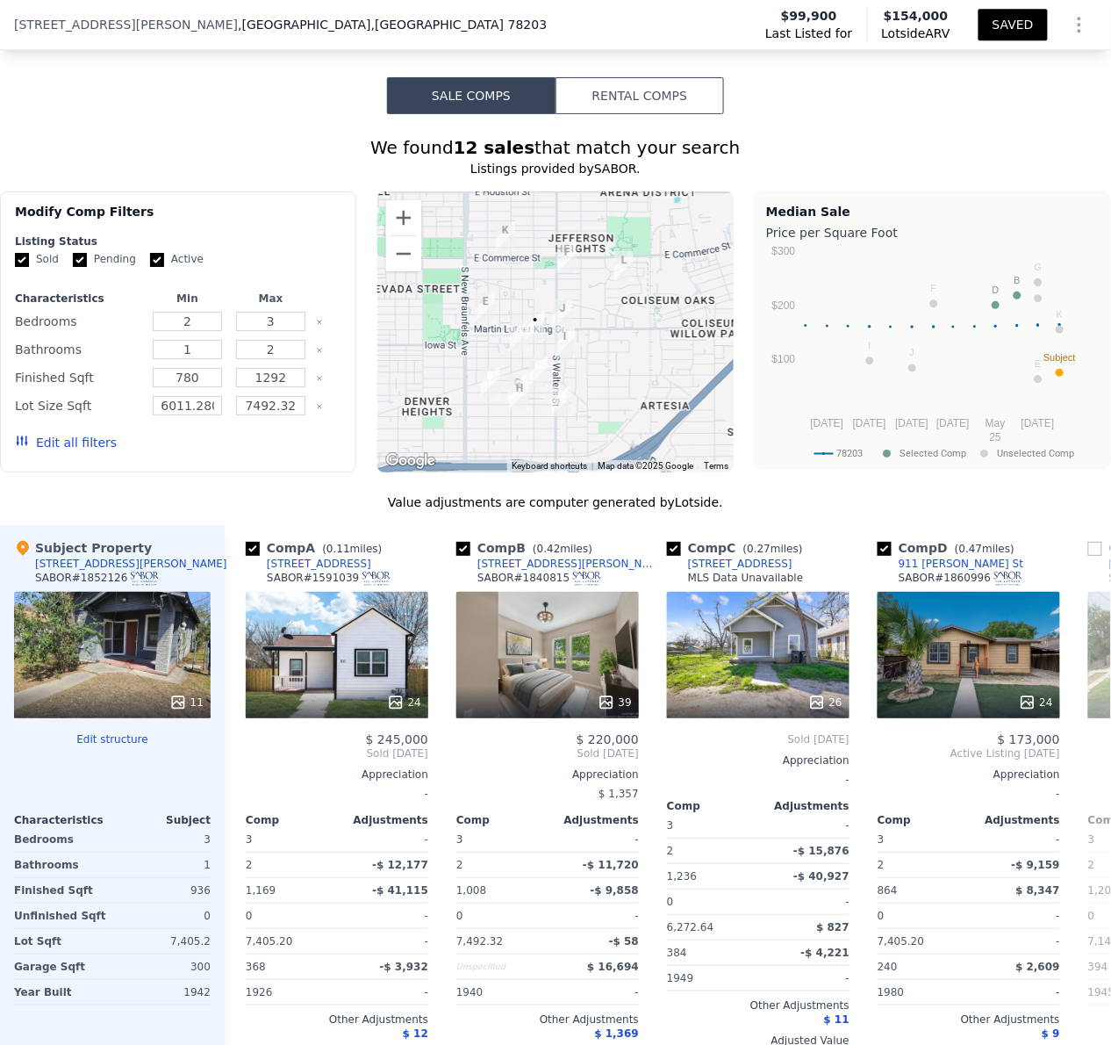
click at [262, 25] on div "722 S Mittman St , Bexar County , TX 78203 Last Listed for $99,900 Lotside ARV …" at bounding box center [555, 24] width 1111 height 49
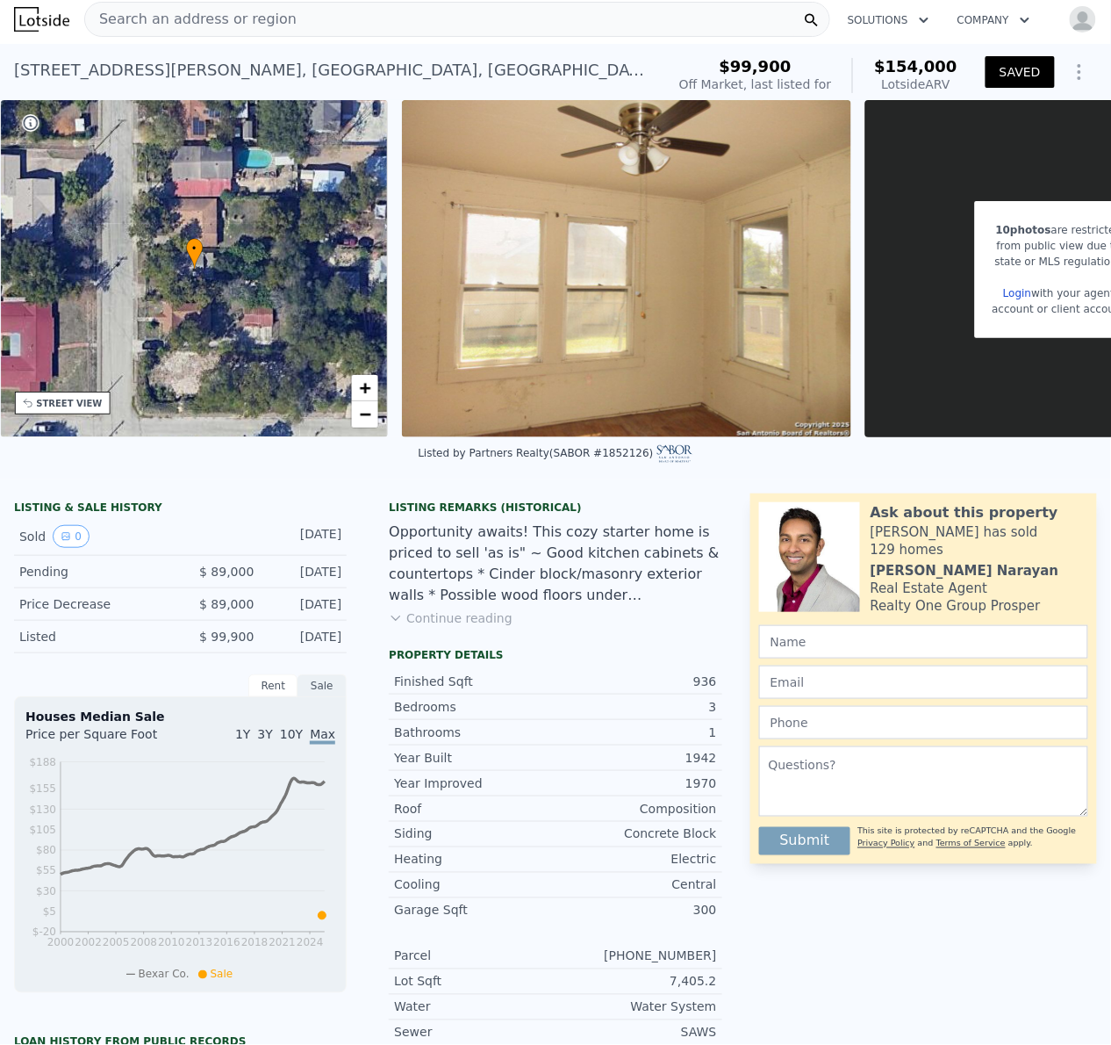
scroll to position [0, 0]
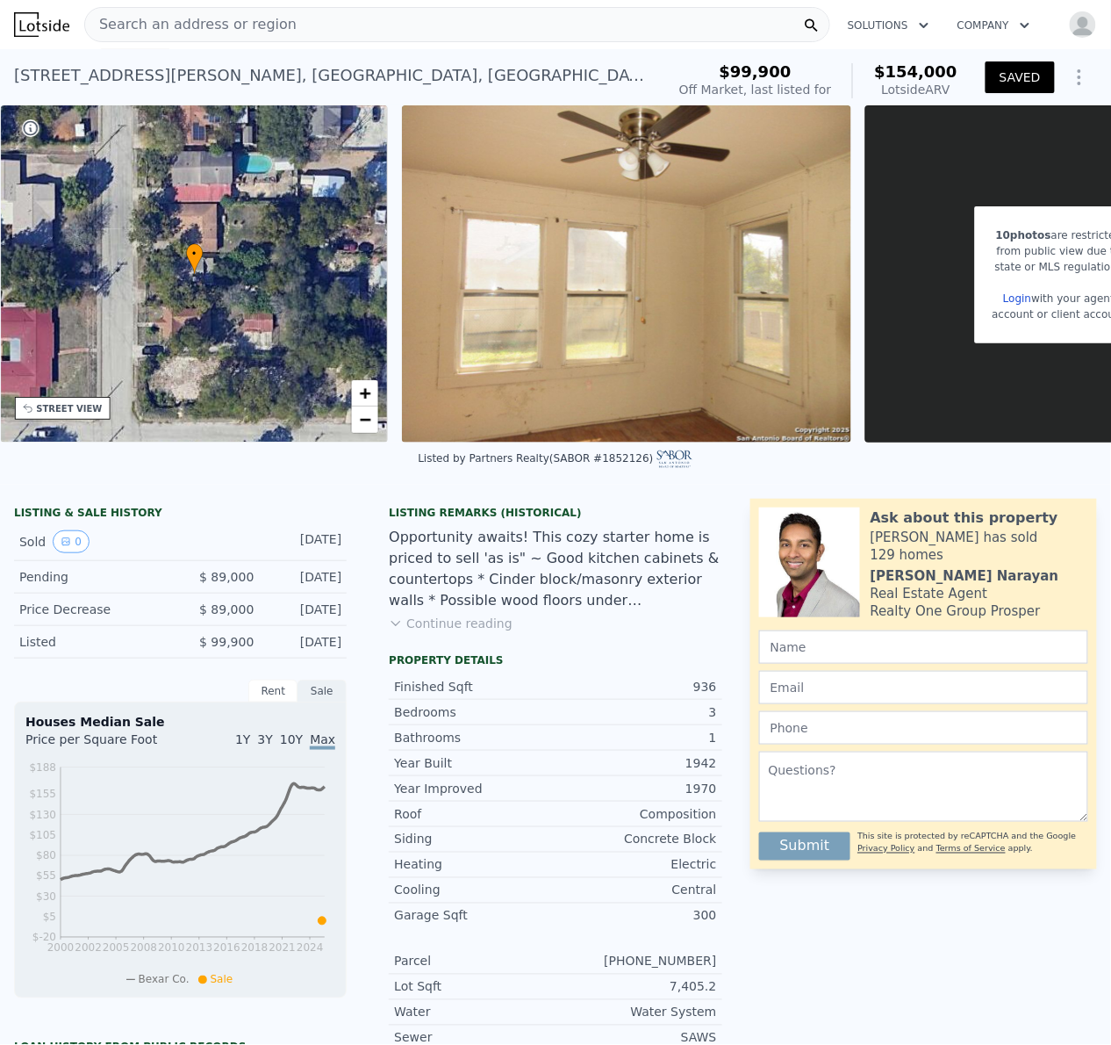
click at [323, 19] on div "Search an address or region" at bounding box center [457, 24] width 746 height 35
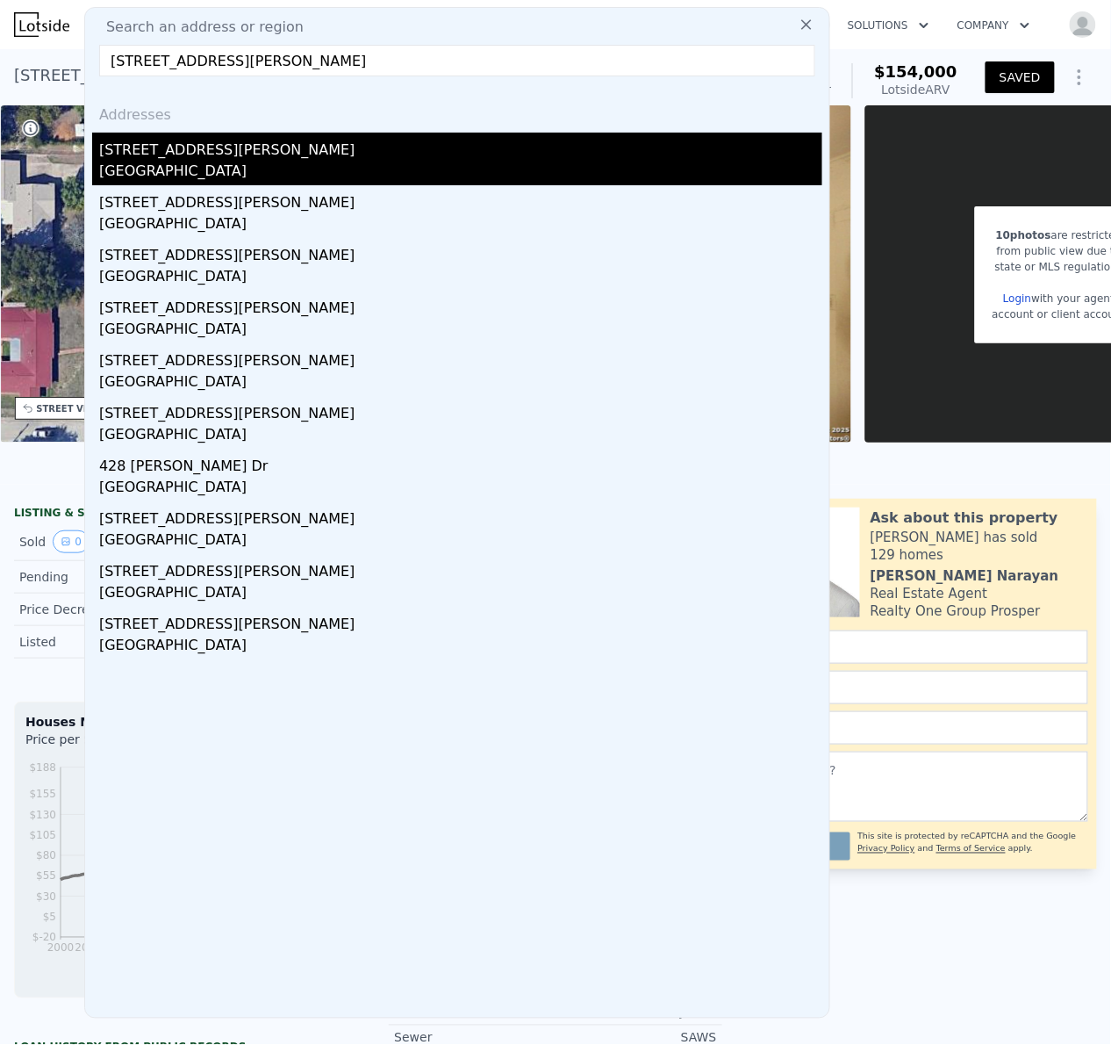
type input "527 Pletz Dr, San Antonio, TX 78226"
click at [152, 152] on div "527 Pletz Dr" at bounding box center [460, 147] width 723 height 28
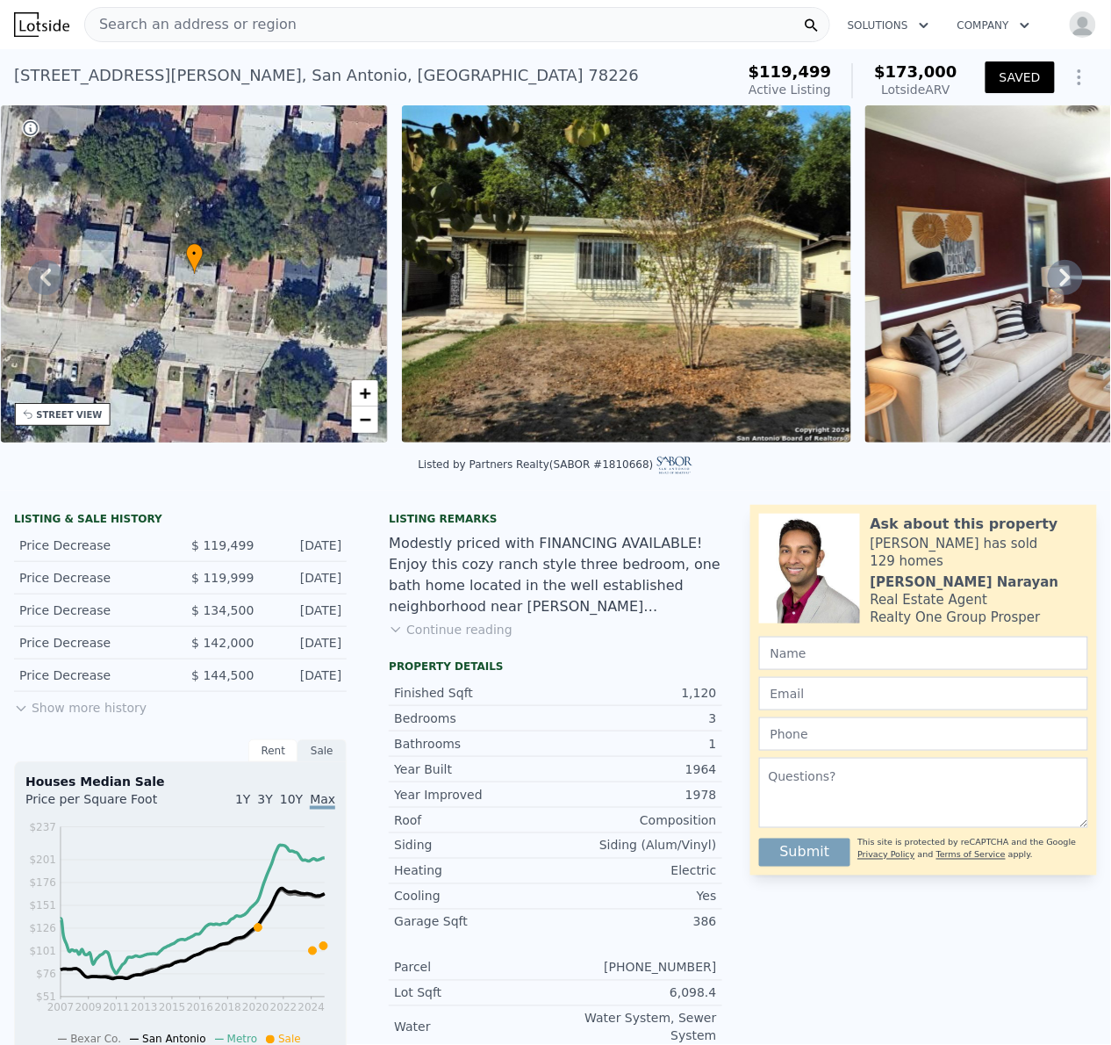
click at [1015, 71] on button "SAVED" at bounding box center [1020, 77] width 69 height 32
click at [1069, 72] on icon "Show Options" at bounding box center [1079, 77] width 21 height 21
click at [1001, 155] on div "Share Analysis" at bounding box center [999, 157] width 197 height 35
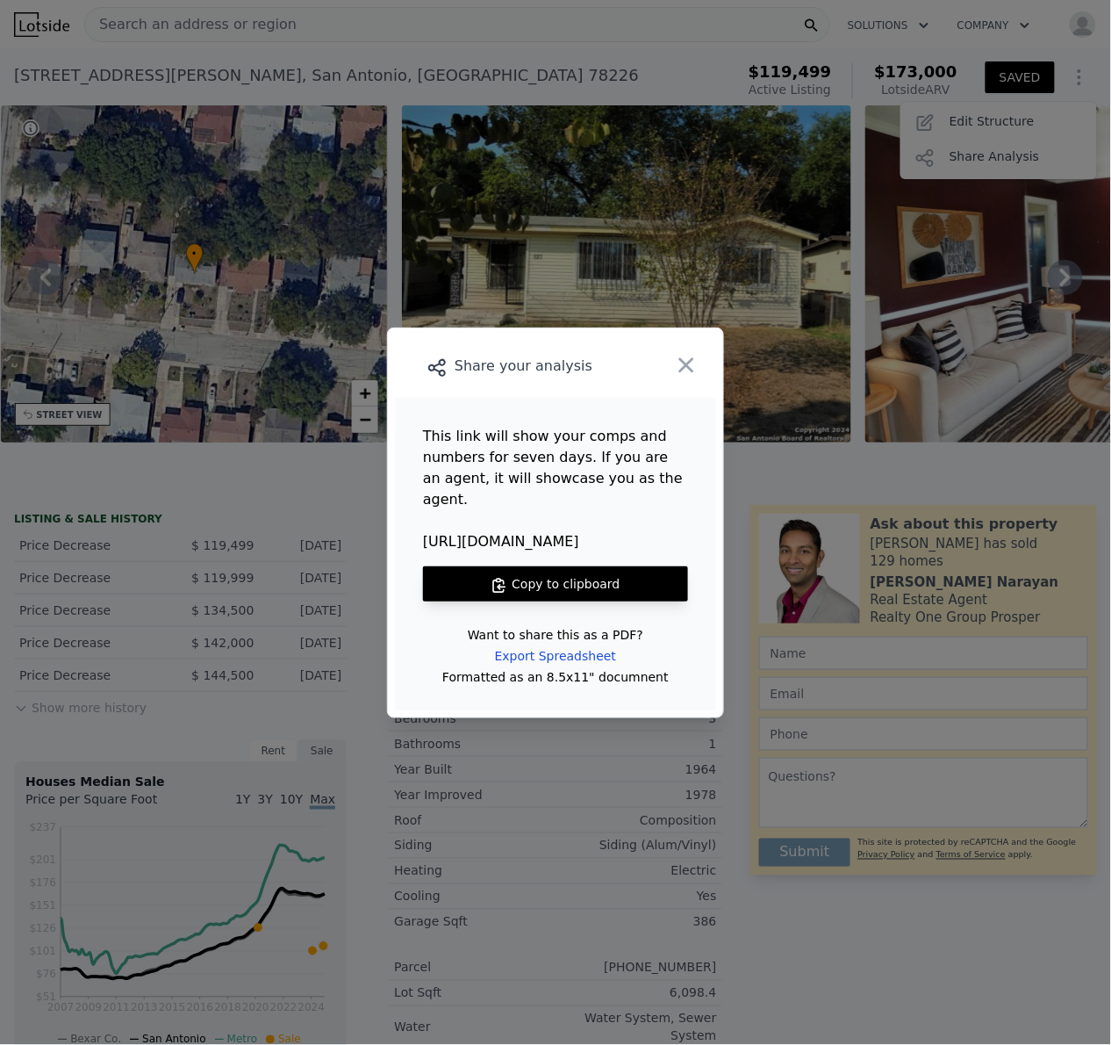
click at [564, 566] on button "Copy to clipboard" at bounding box center [555, 583] width 265 height 35
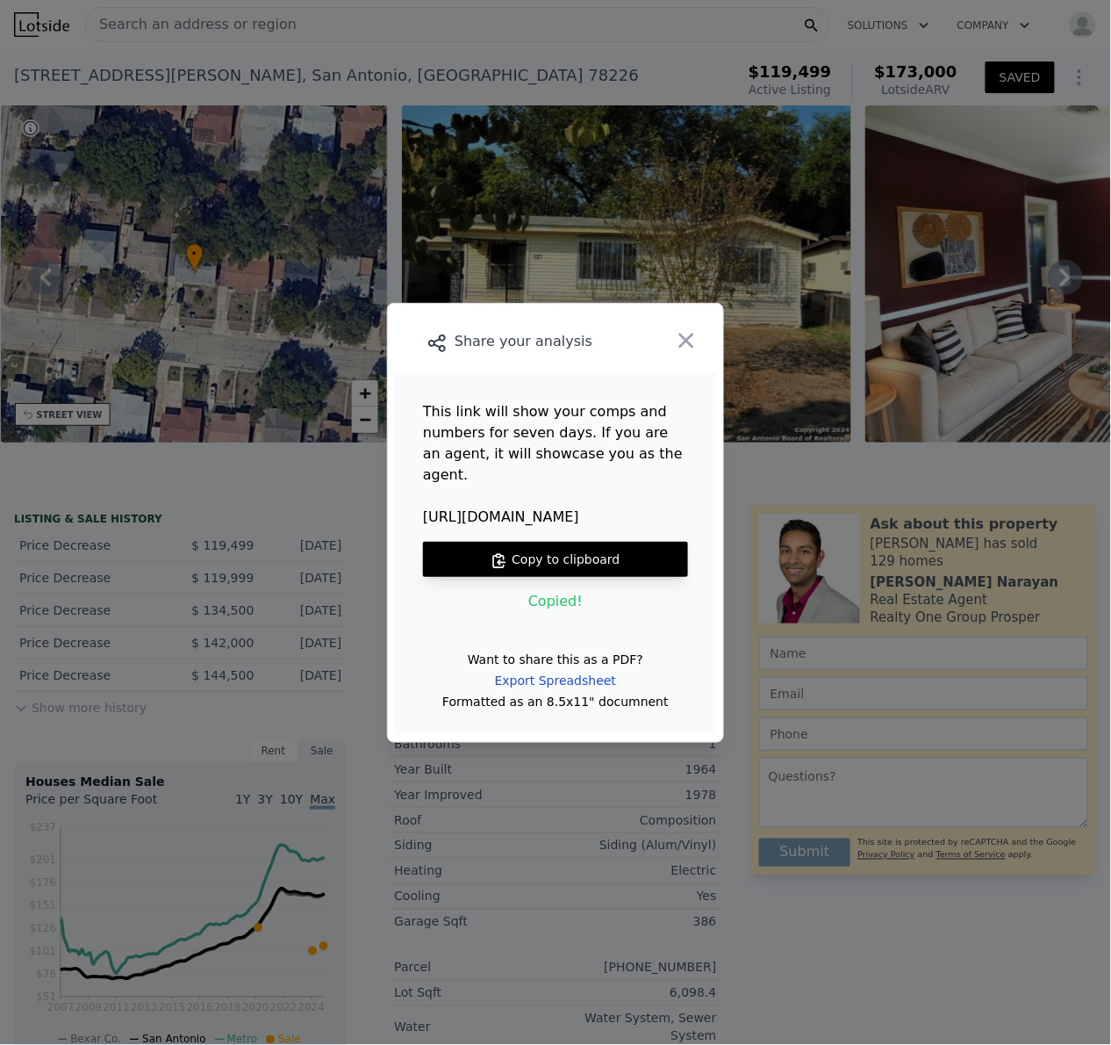
click at [570, 551] on button "Copy to clipboard" at bounding box center [555, 559] width 265 height 35
click at [689, 348] on icon "button" at bounding box center [687, 340] width 15 height 15
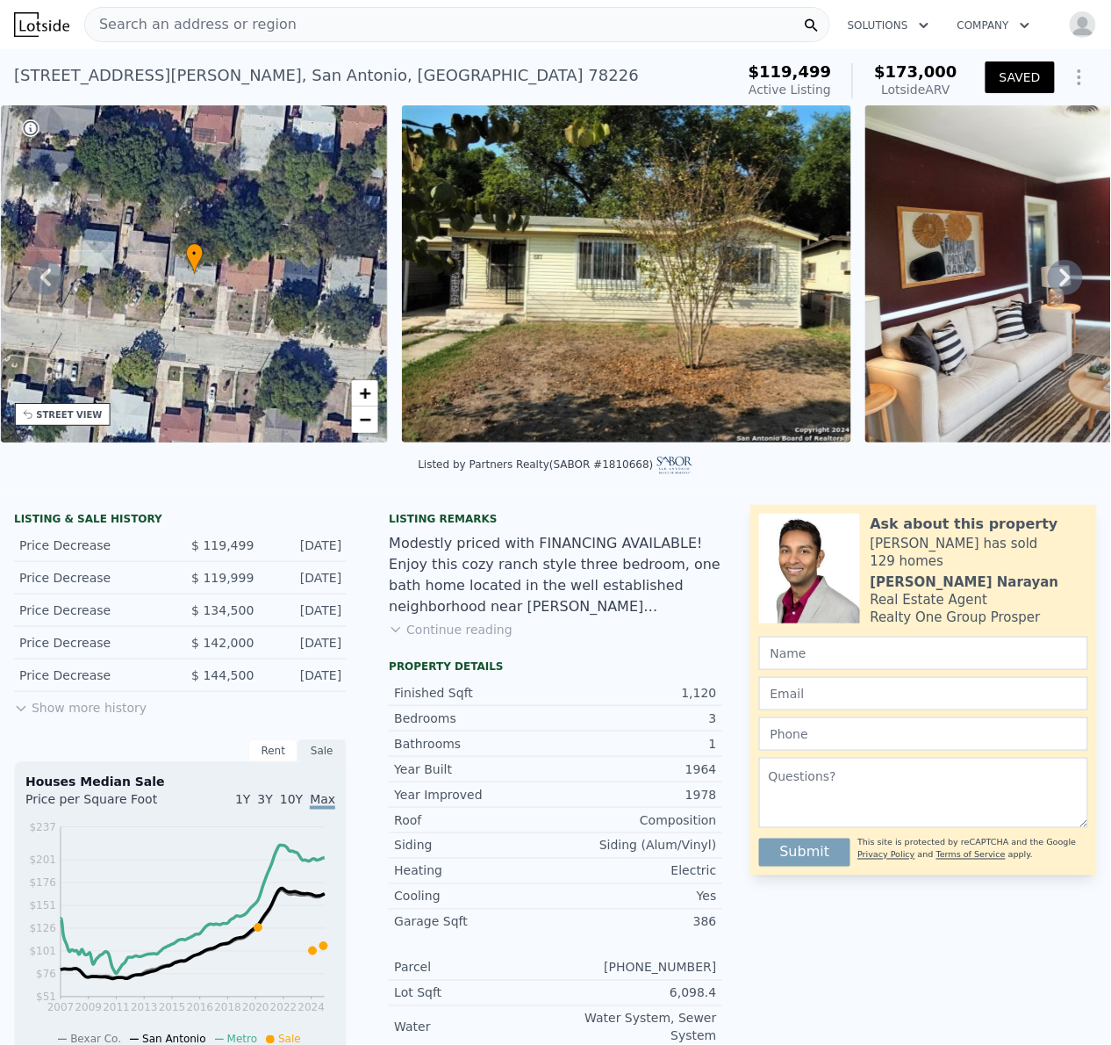
click at [367, 21] on div "Search an address or region" at bounding box center [457, 24] width 746 height 35
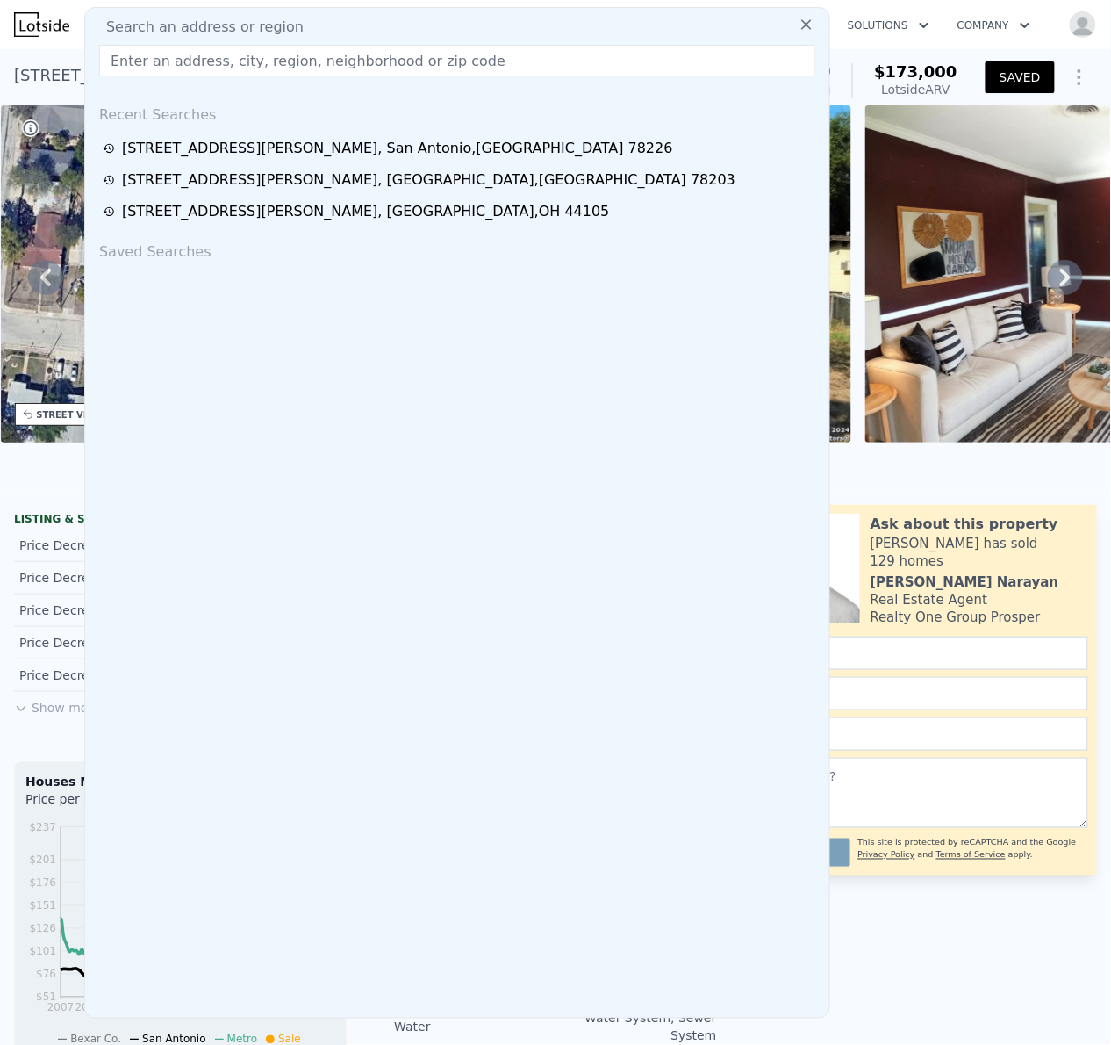
click at [358, 72] on input "text" at bounding box center [457, 61] width 716 height 32
paste input "1014 Allende Dr, San Antonio, TX 78237, USA"
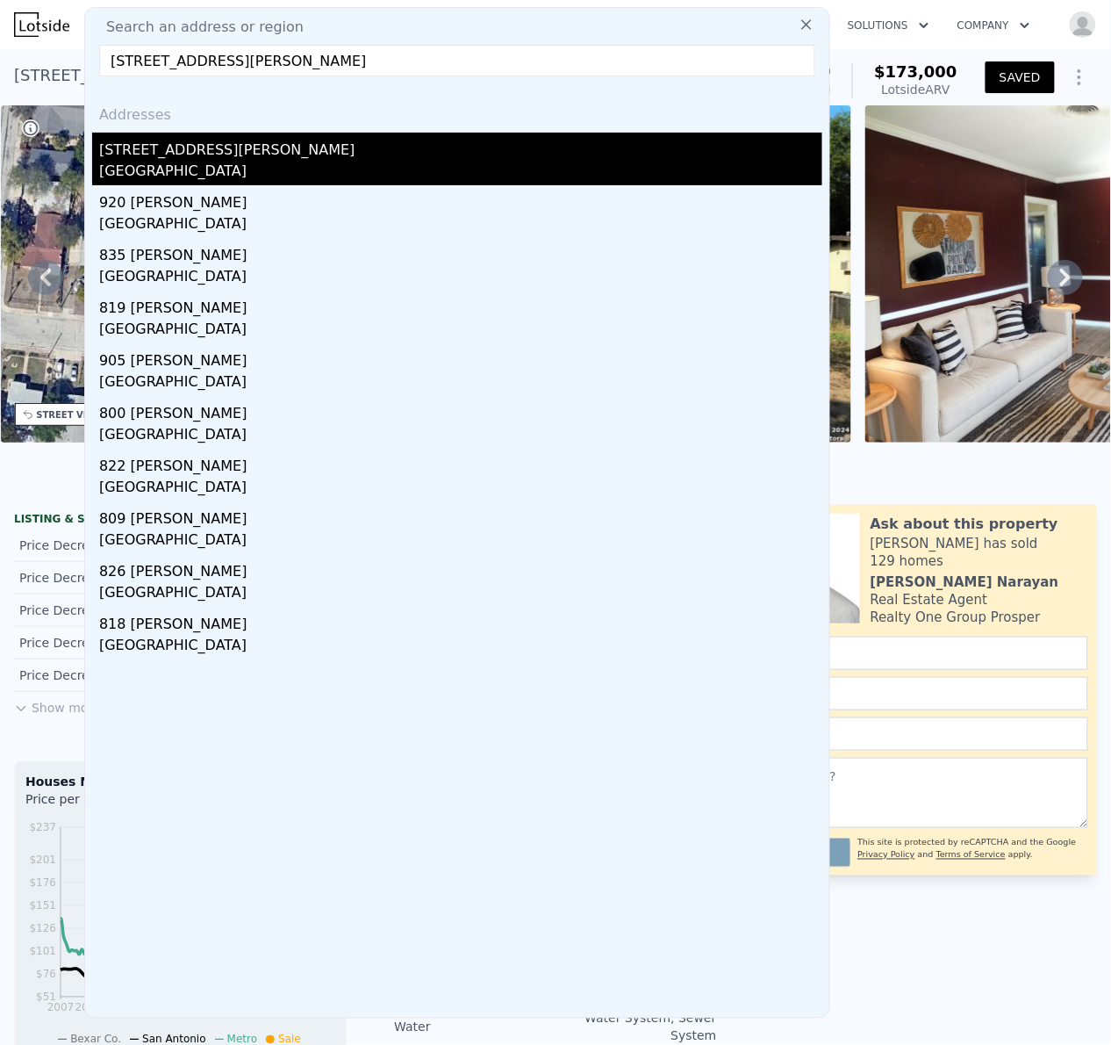
type input "1014 Allende Dr, San Antonio, TX 78237, USA"
click at [215, 146] on div "801 Allende Dr" at bounding box center [460, 147] width 723 height 28
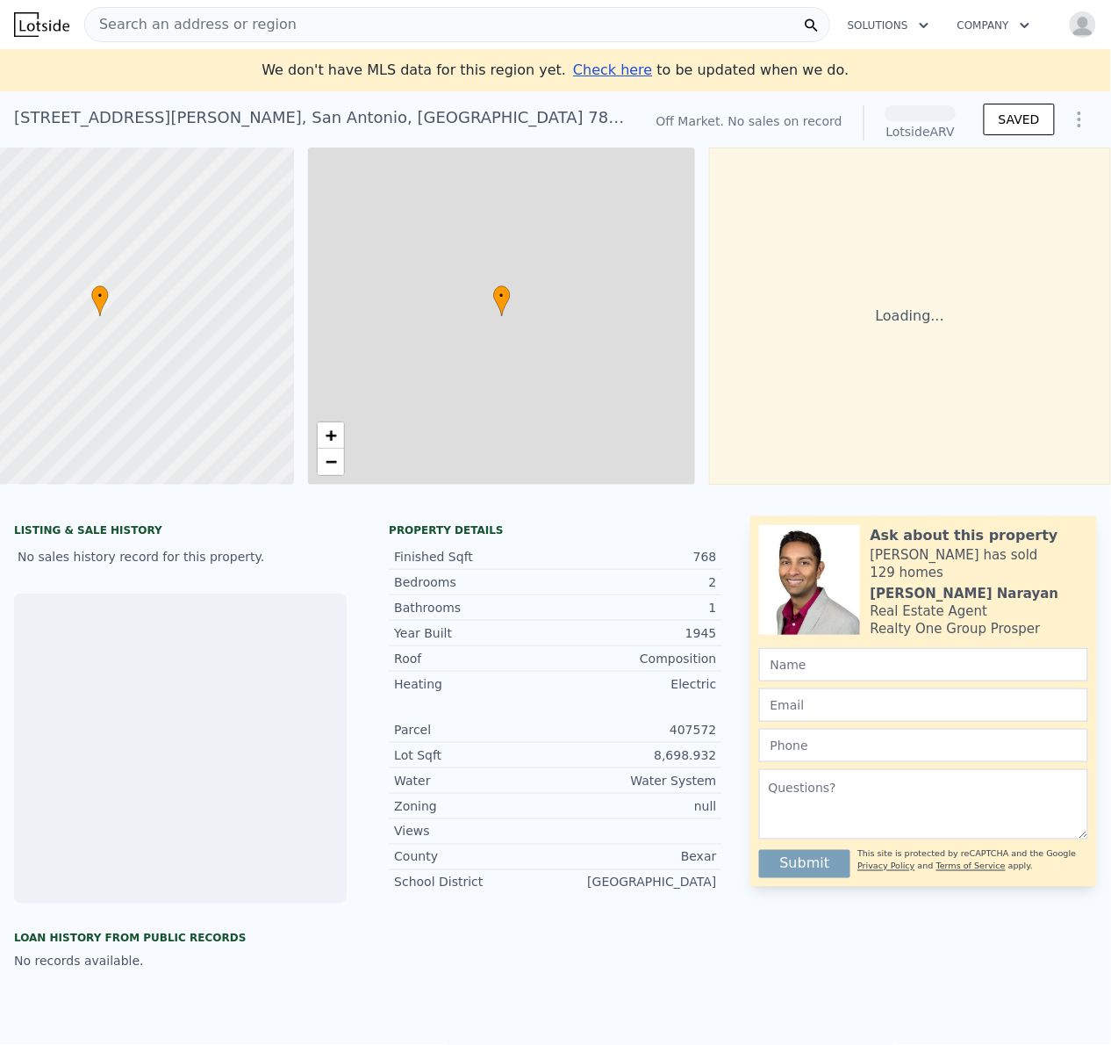
scroll to position [0, 118]
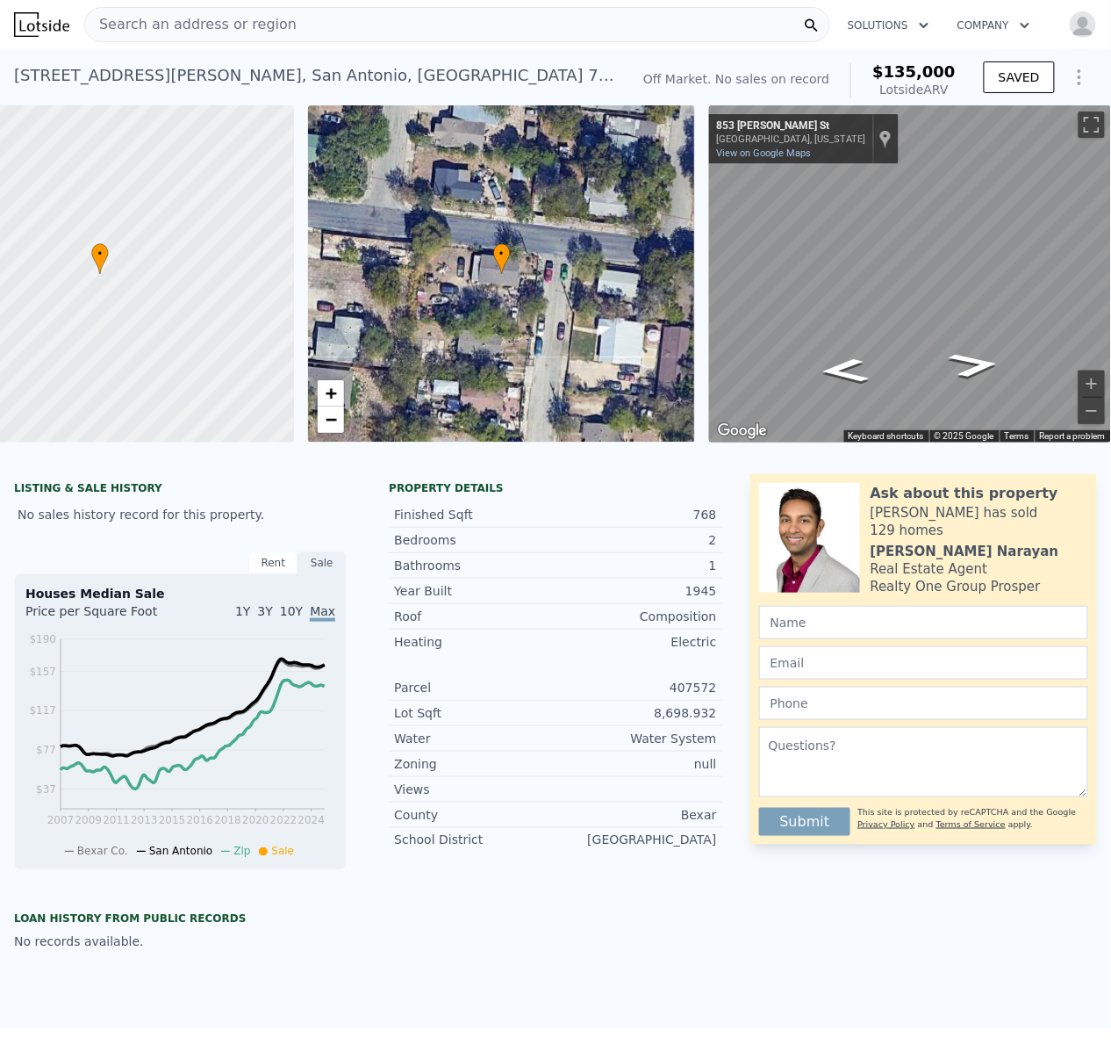
click at [427, 25] on div "Search an address or region" at bounding box center [457, 24] width 746 height 35
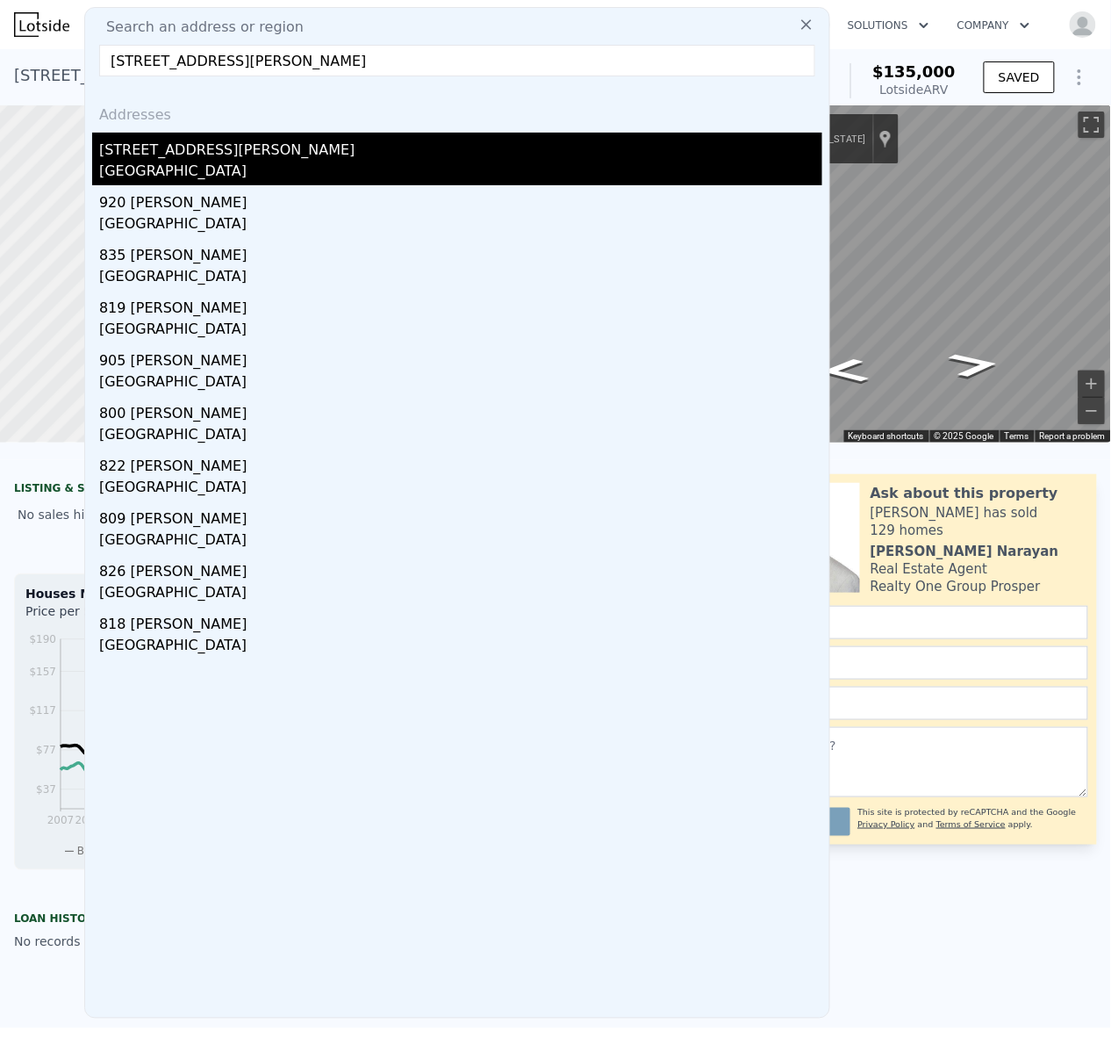
type input "1014 Allende Dr, San Antonio, TX 78237, USA"
click at [180, 156] on div "801 Allende Dr" at bounding box center [460, 147] width 723 height 28
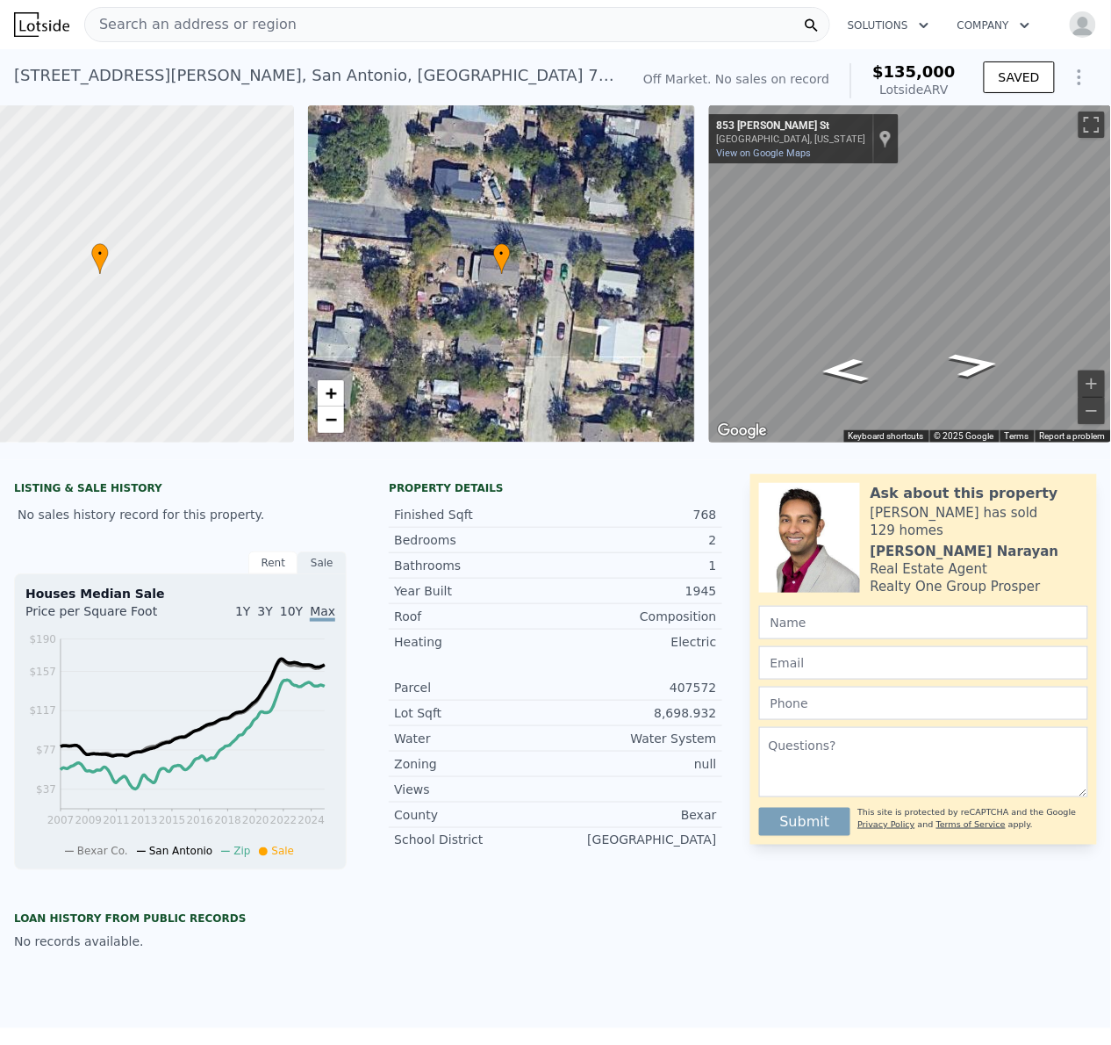
click at [573, 25] on div "Search an address or region" at bounding box center [457, 24] width 746 height 35
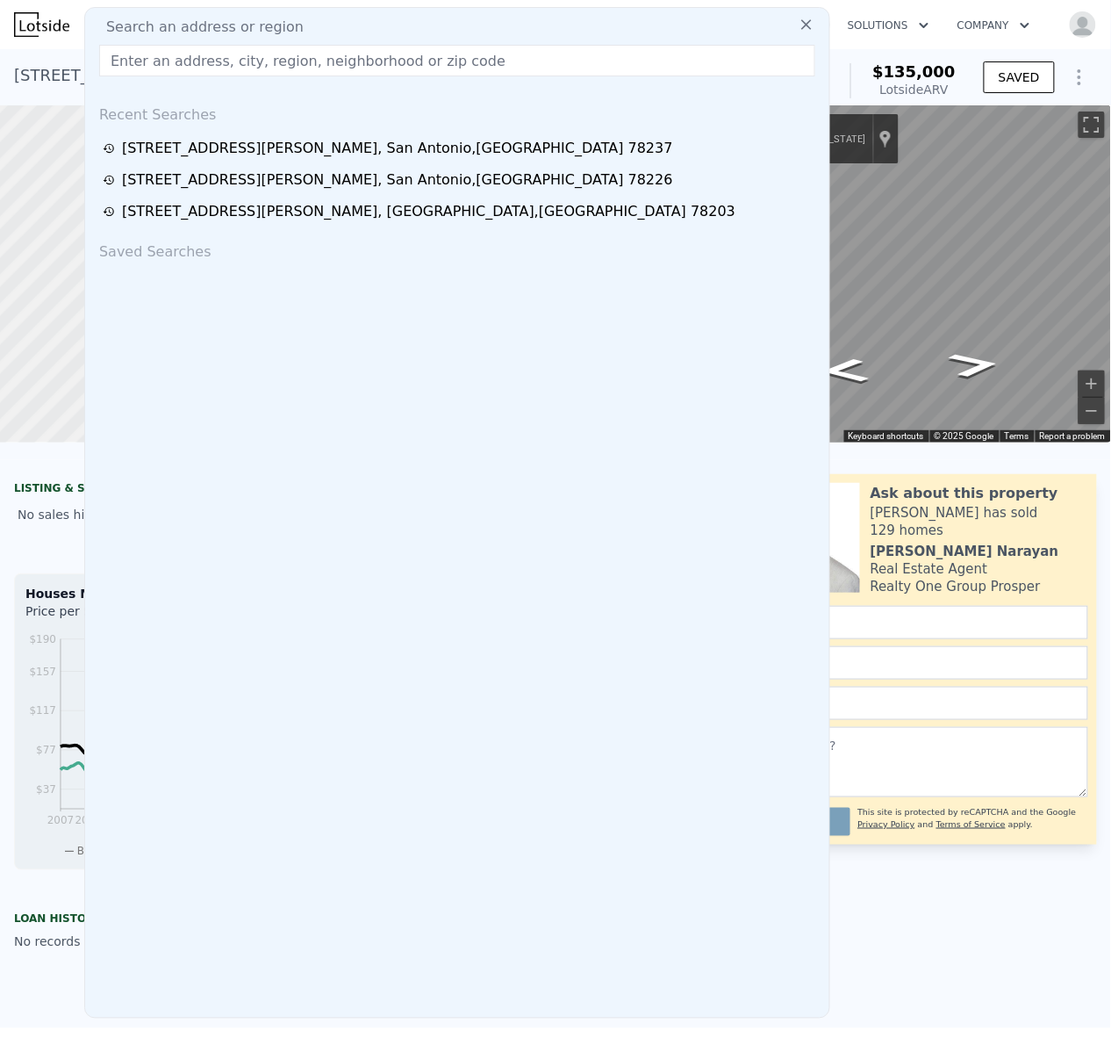
click at [798, 26] on icon at bounding box center [807, 25] width 18 height 18
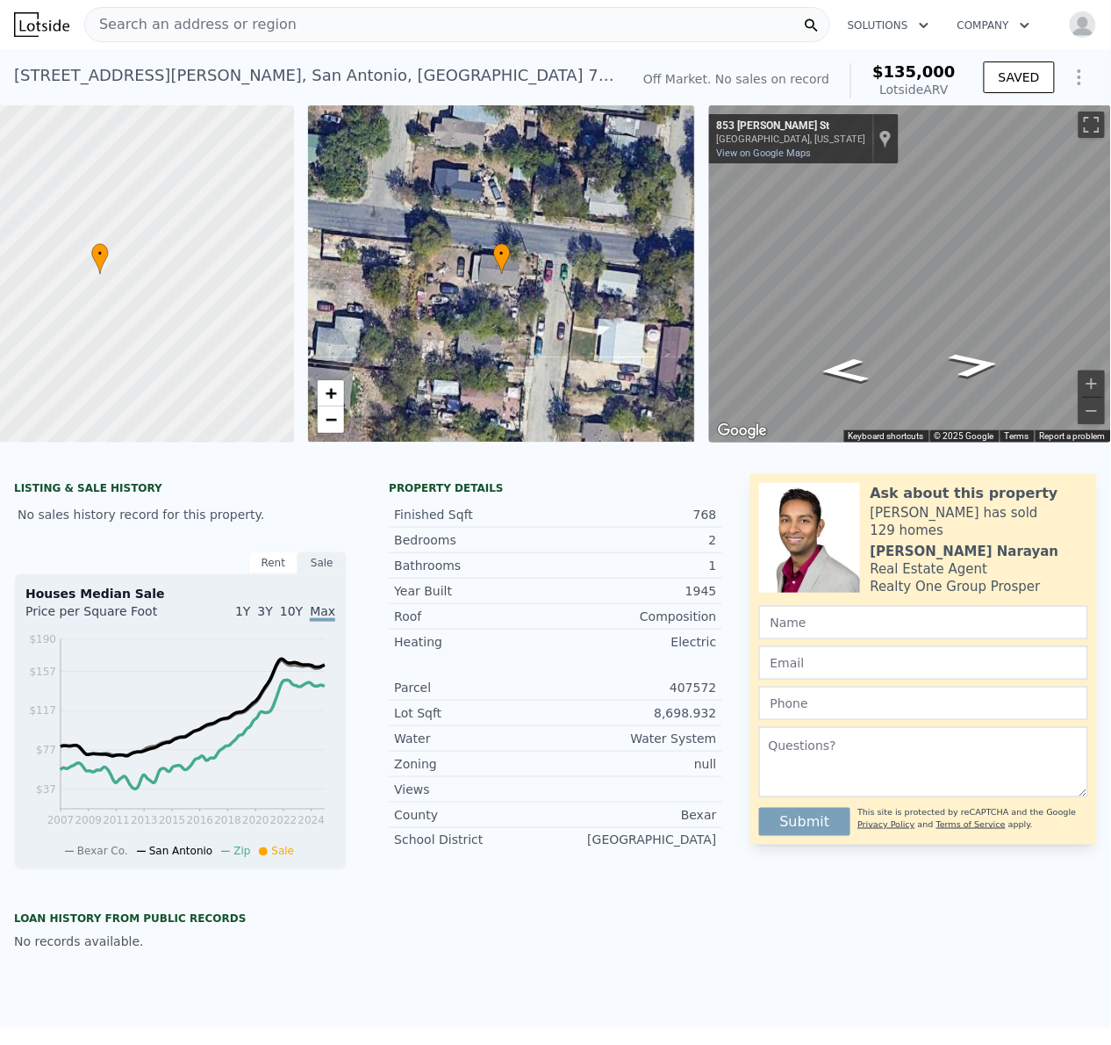
click at [358, 25] on div "Search an address or region" at bounding box center [457, 24] width 746 height 35
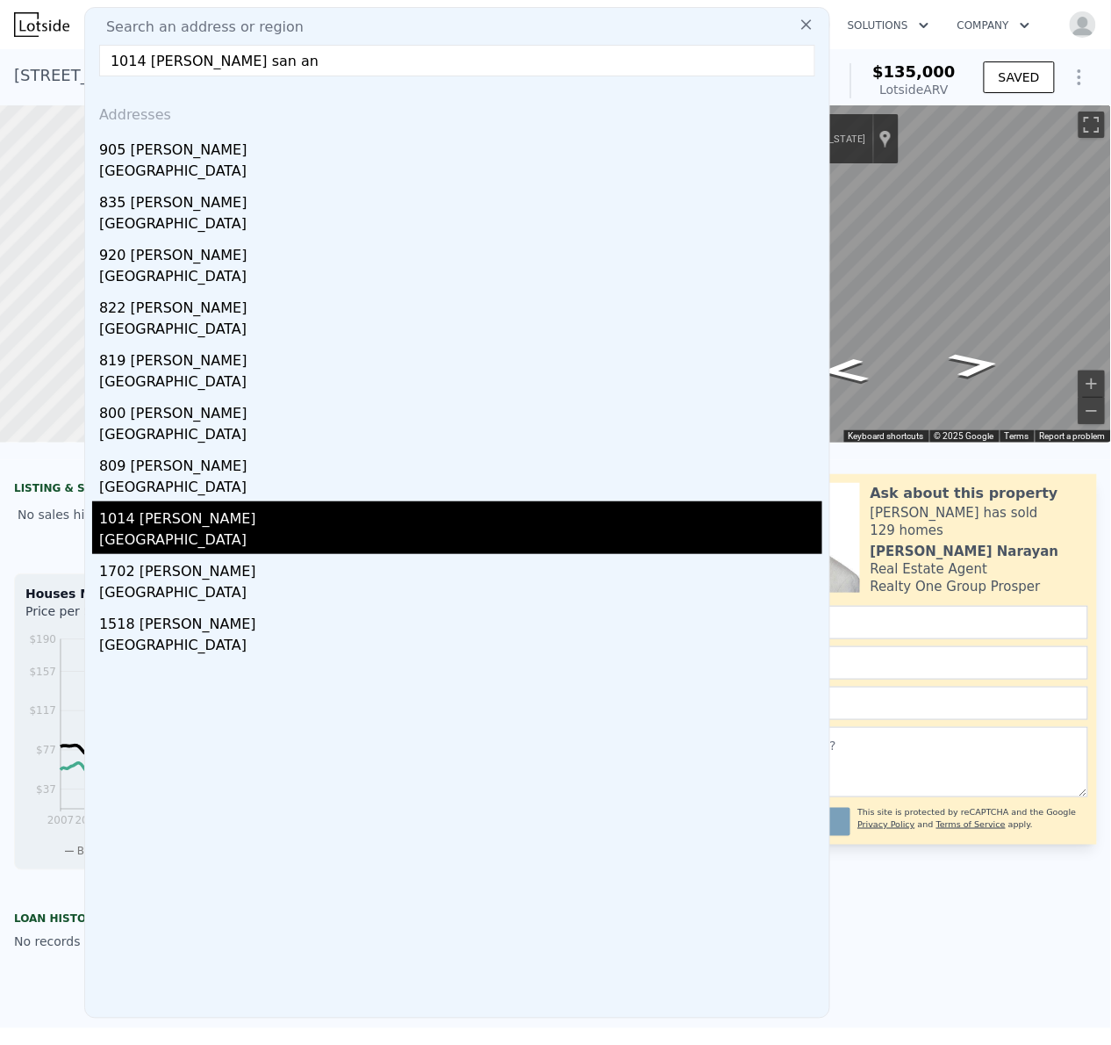
type input "1014 Allende san an"
click at [158, 531] on div "Bexar County, TX 78237" at bounding box center [460, 541] width 723 height 25
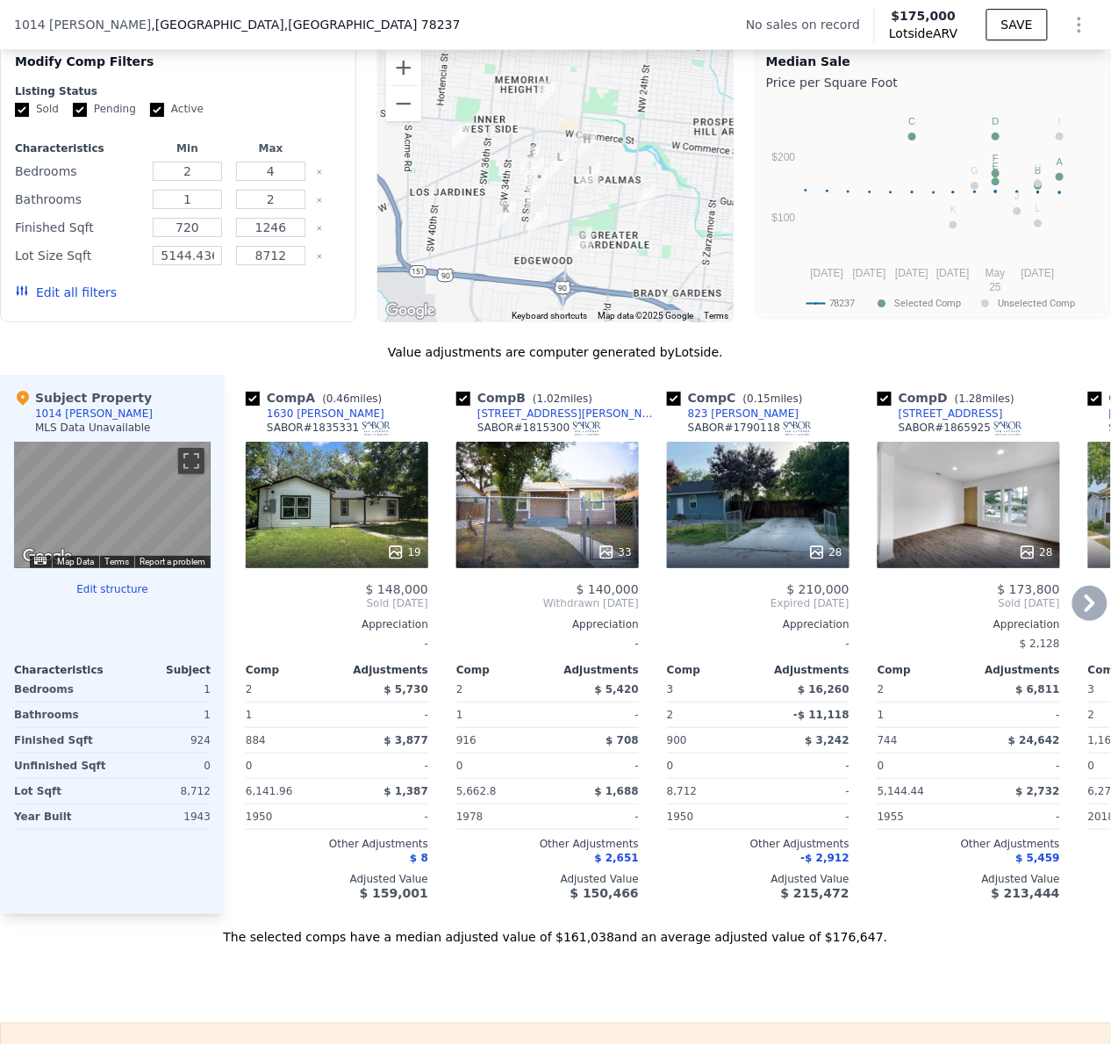
scroll to position [1437, 0]
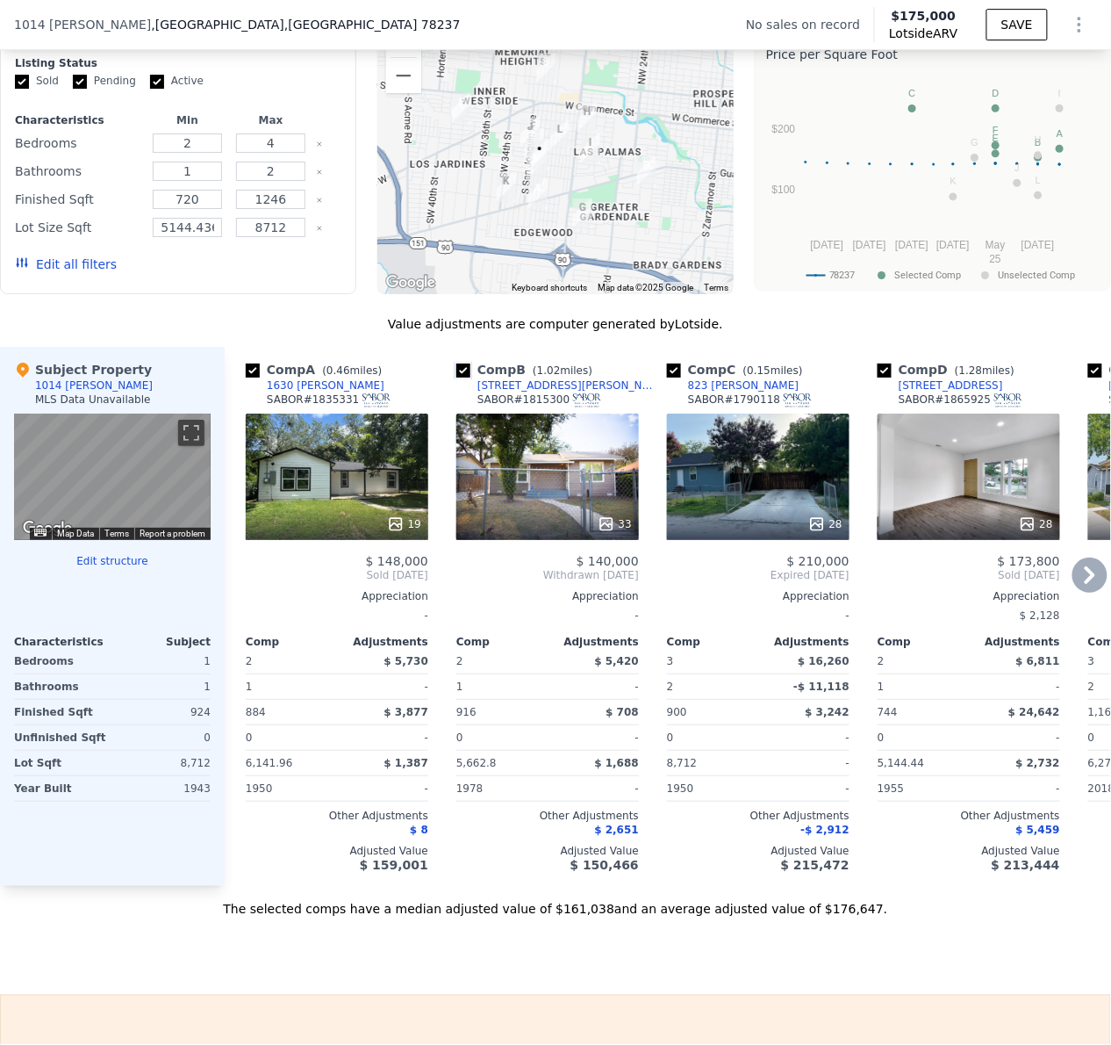
click at [465, 378] on input "checkbox" at bounding box center [464, 370] width 14 height 14
checkbox input "false"
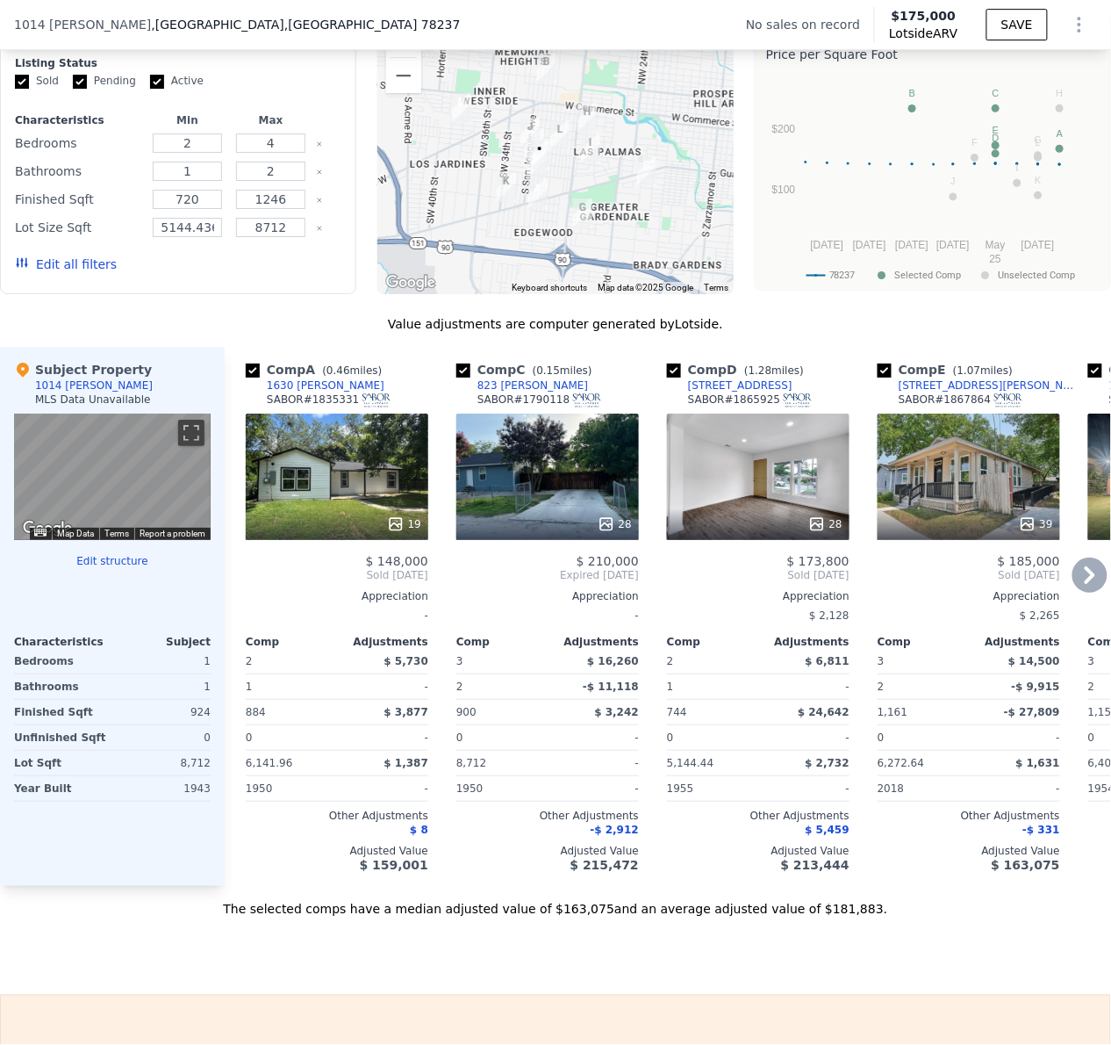
click at [408, 57] on button "Zoom in" at bounding box center [403, 39] width 35 height 35
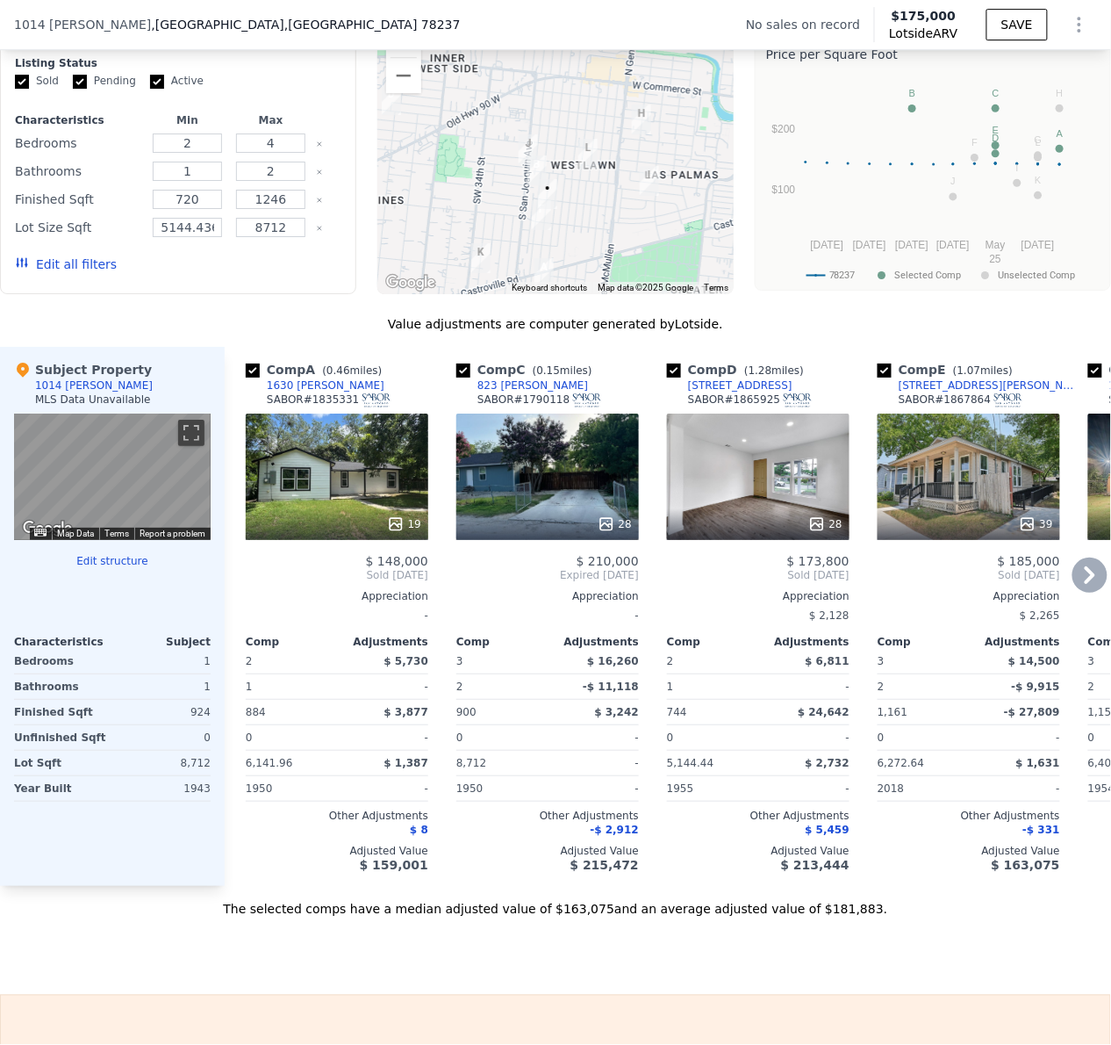
drag, startPoint x: 626, startPoint y: 156, endPoint x: 648, endPoint y: 183, distance: 35.0
click at [648, 183] on img "310 Charben Dr" at bounding box center [649, 181] width 33 height 44
click at [673, 378] on input "checkbox" at bounding box center [674, 370] width 14 height 14
checkbox input "false"
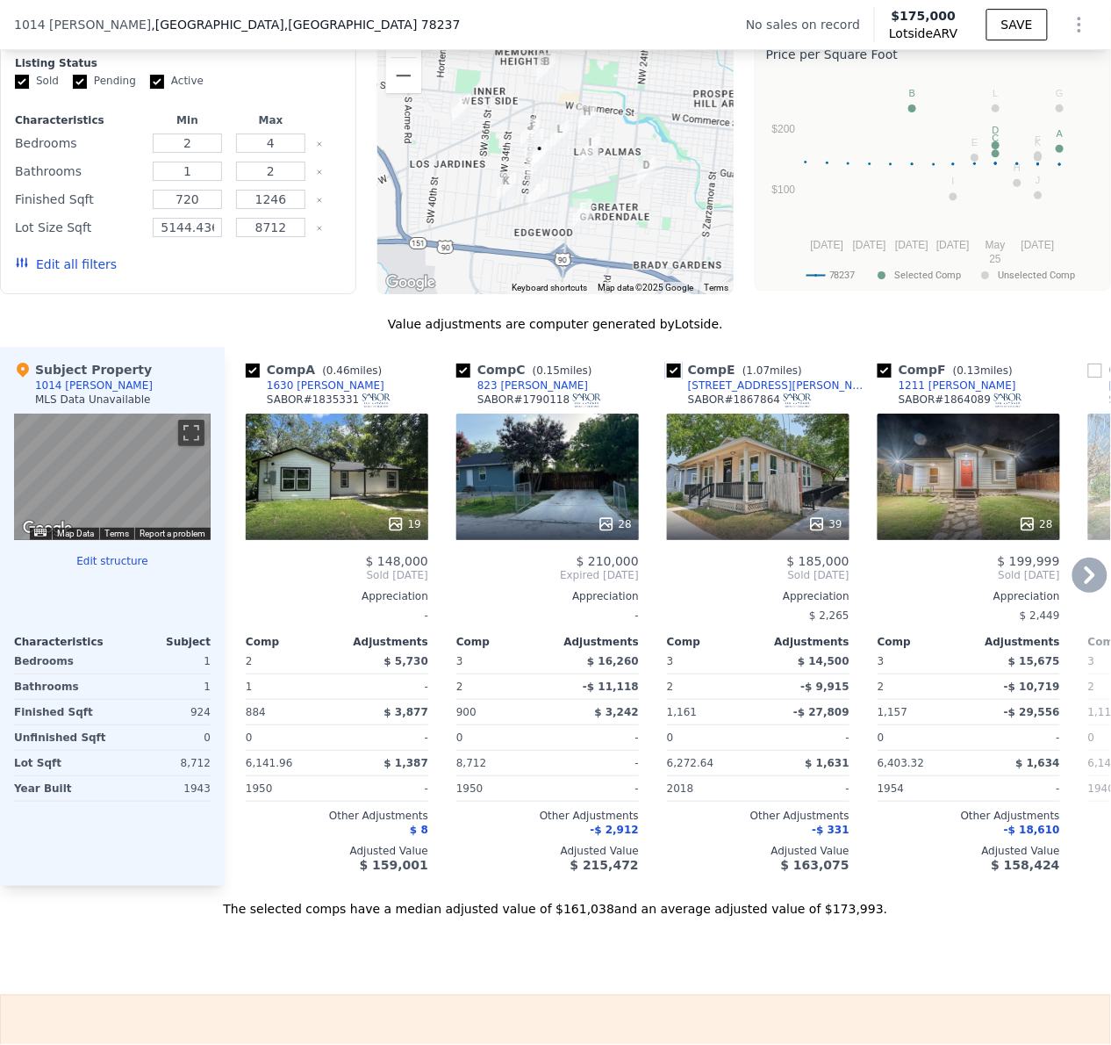
click at [673, 378] on input "checkbox" at bounding box center [674, 370] width 14 height 14
checkbox input "false"
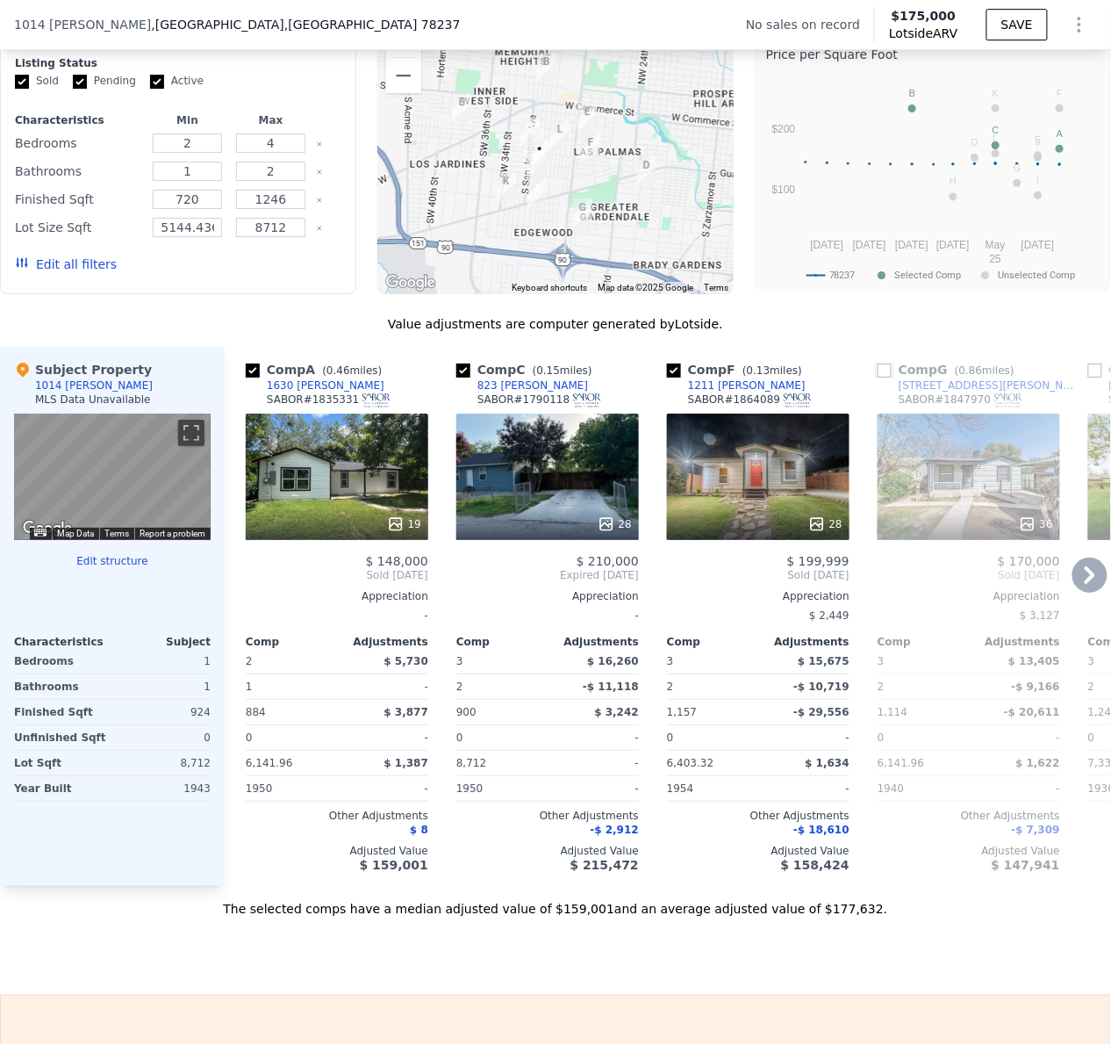
click at [885, 378] on input "checkbox" at bounding box center [885, 370] width 14 height 14
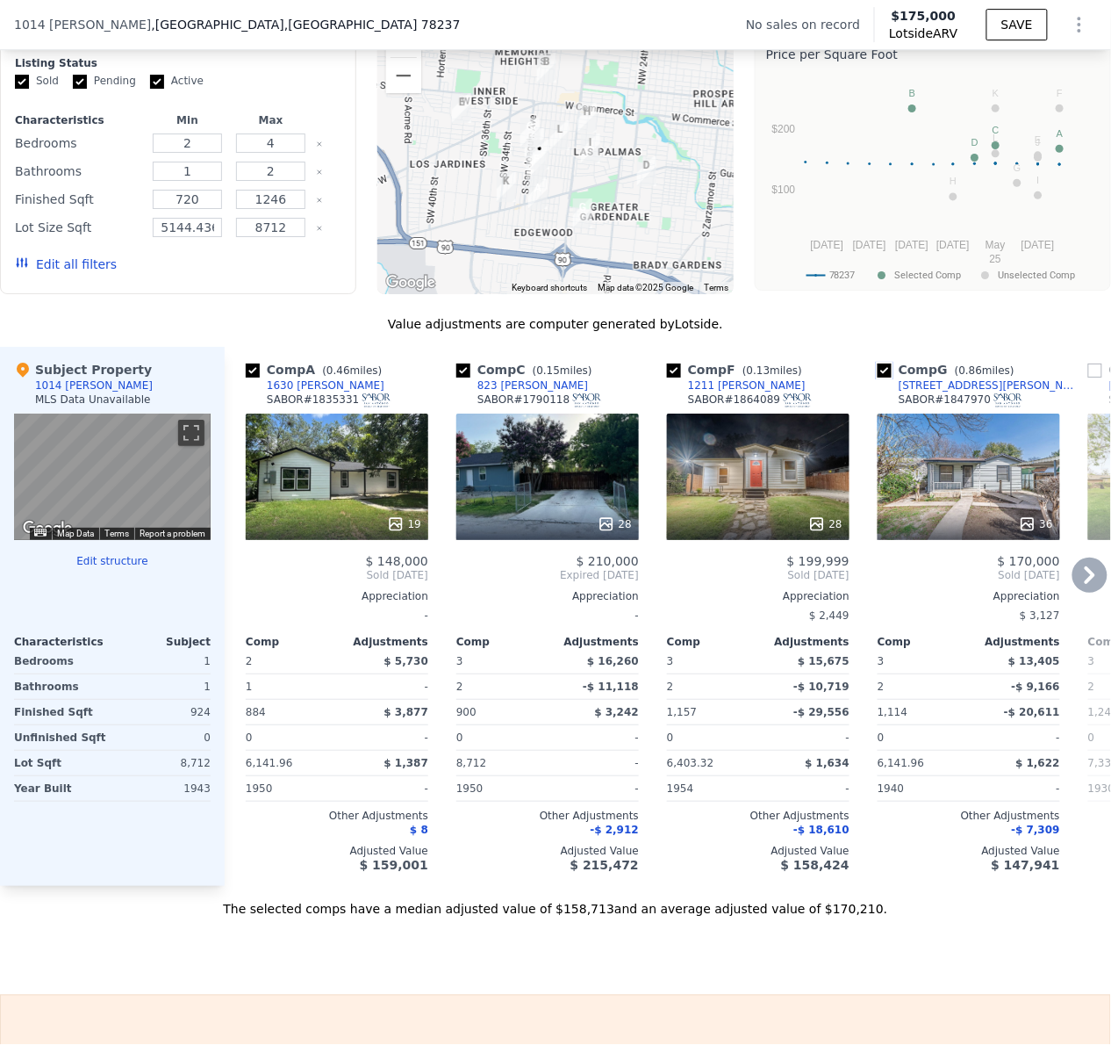
click at [883, 378] on input "checkbox" at bounding box center [885, 370] width 14 height 14
checkbox input "false"
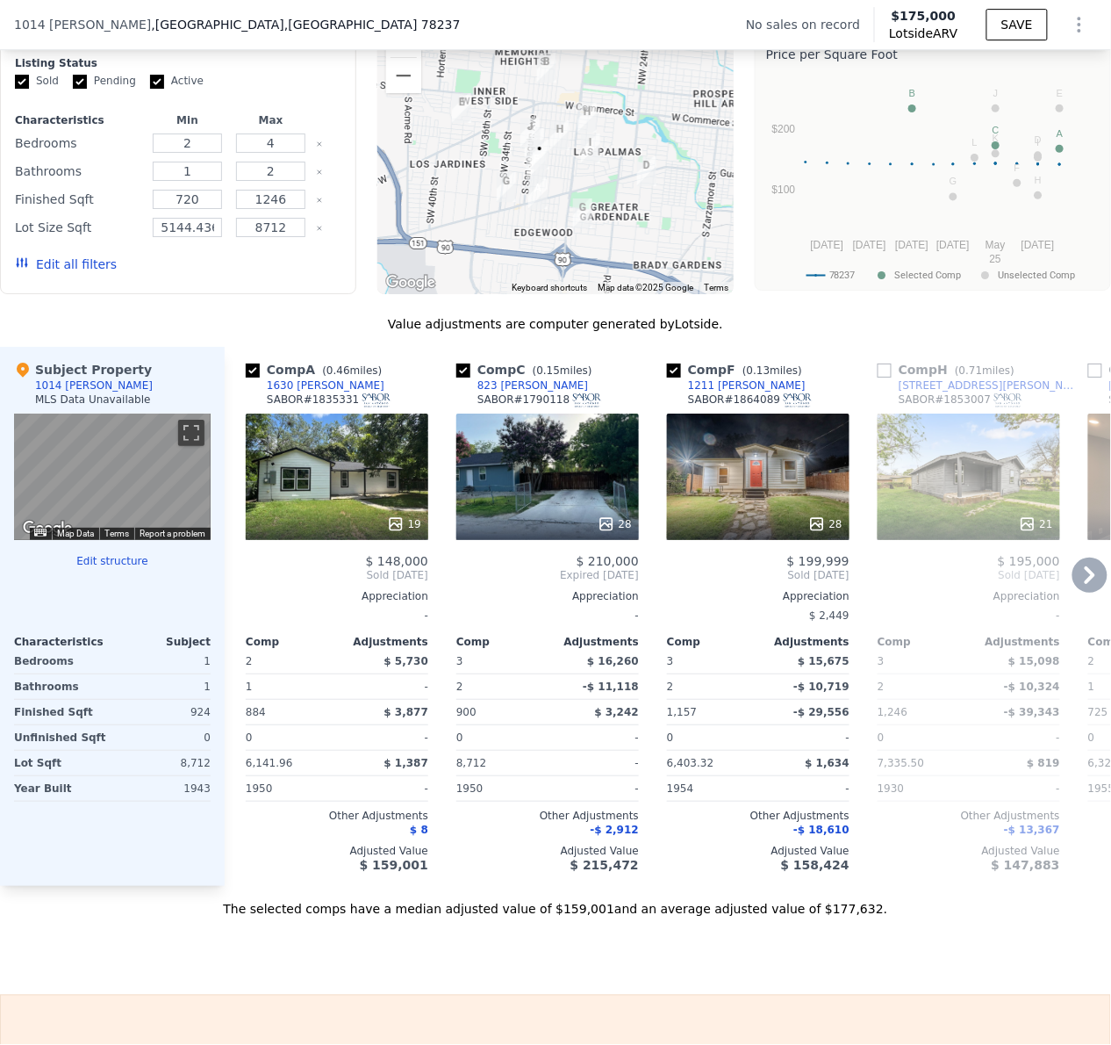
click at [1083, 593] on icon at bounding box center [1090, 575] width 35 height 35
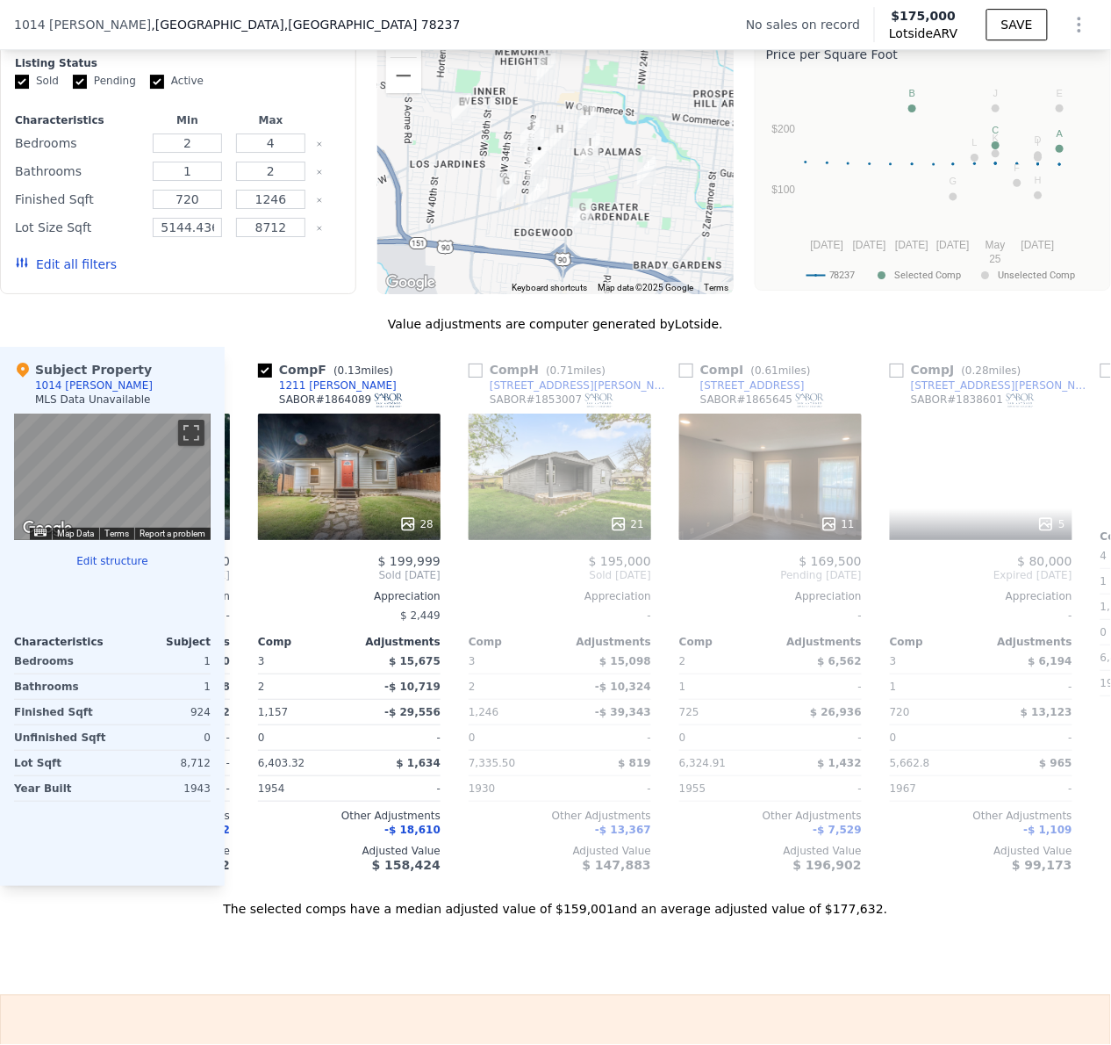
scroll to position [0, 421]
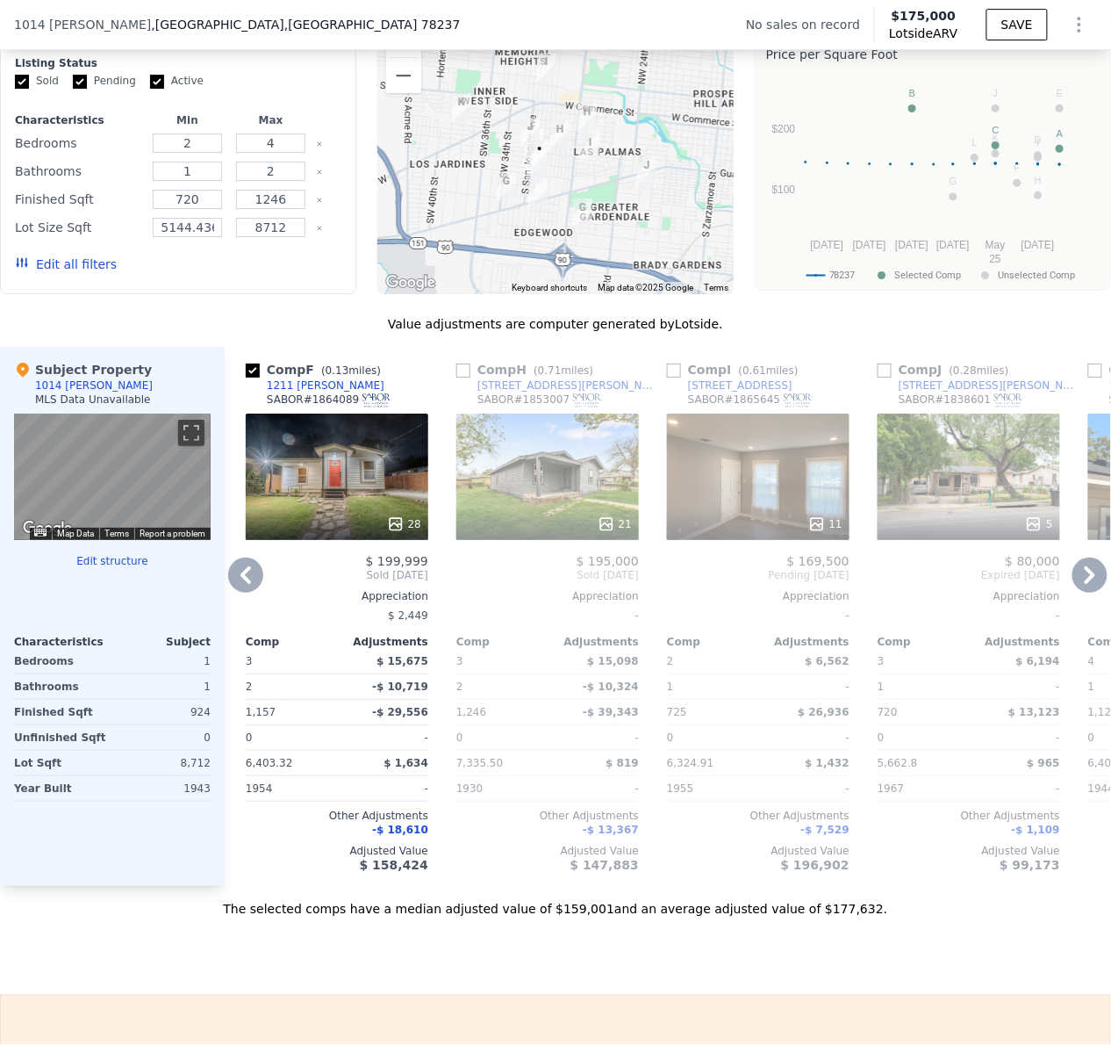
click at [1073, 593] on icon at bounding box center [1090, 575] width 35 height 35
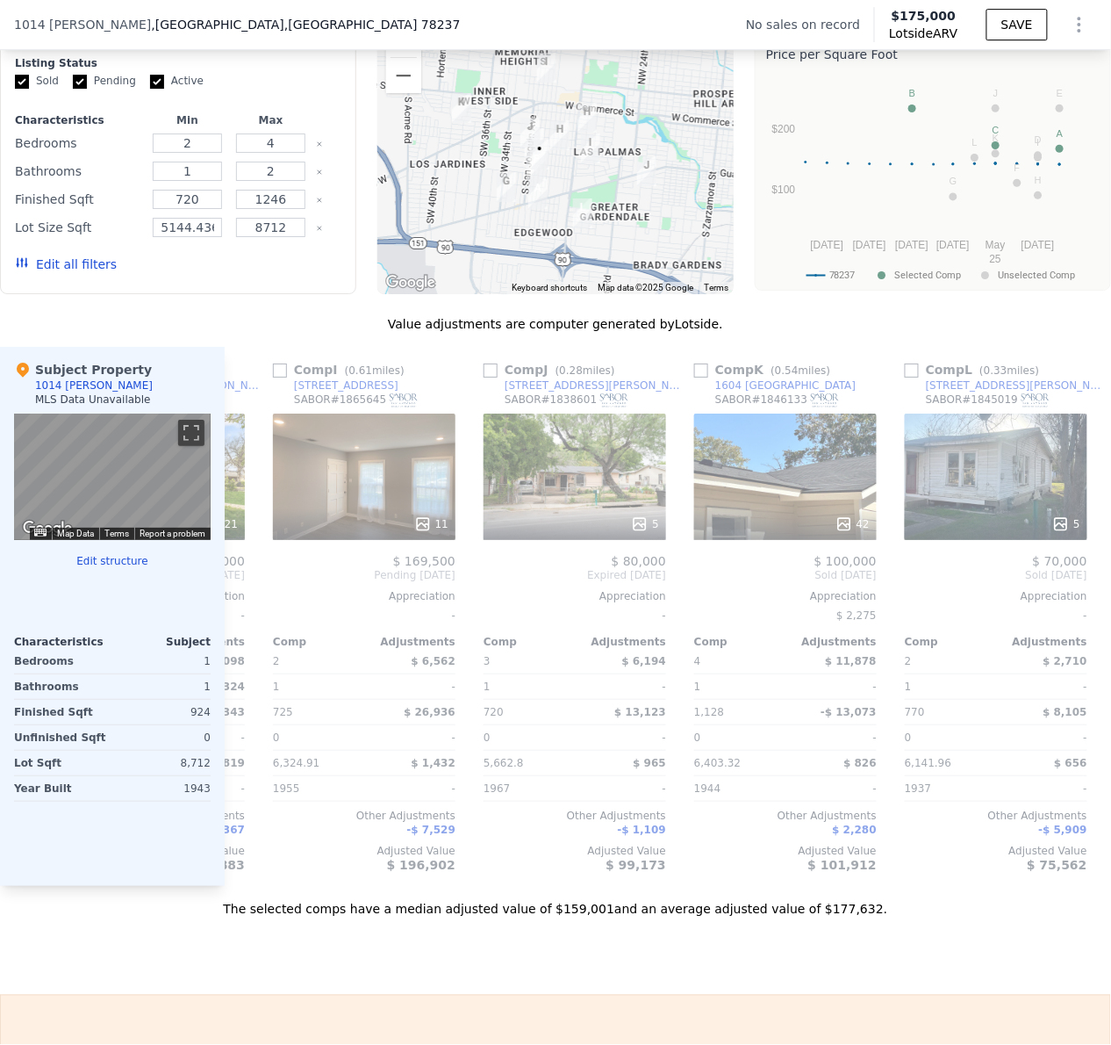
scroll to position [0, 843]
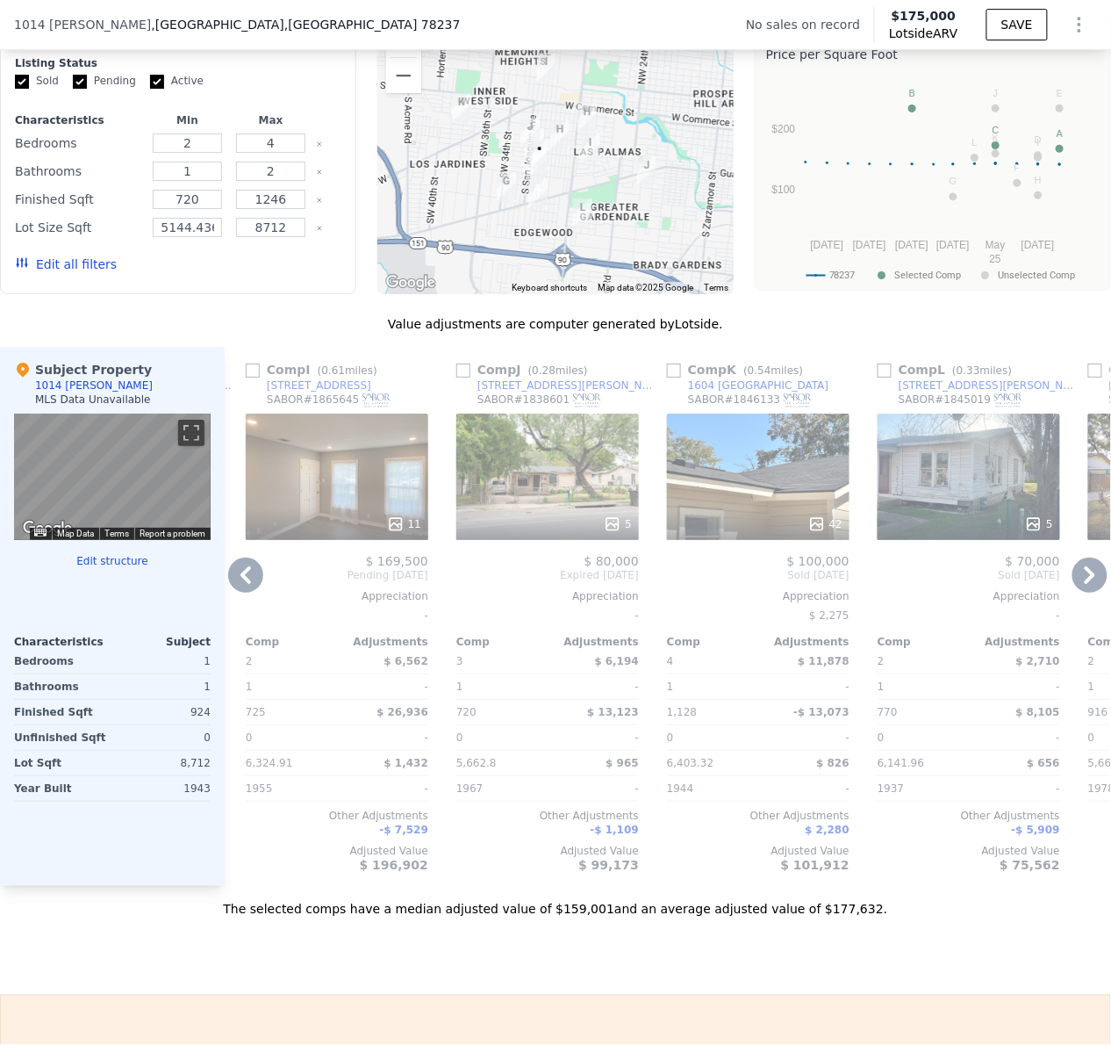
click at [1073, 593] on icon at bounding box center [1090, 575] width 35 height 35
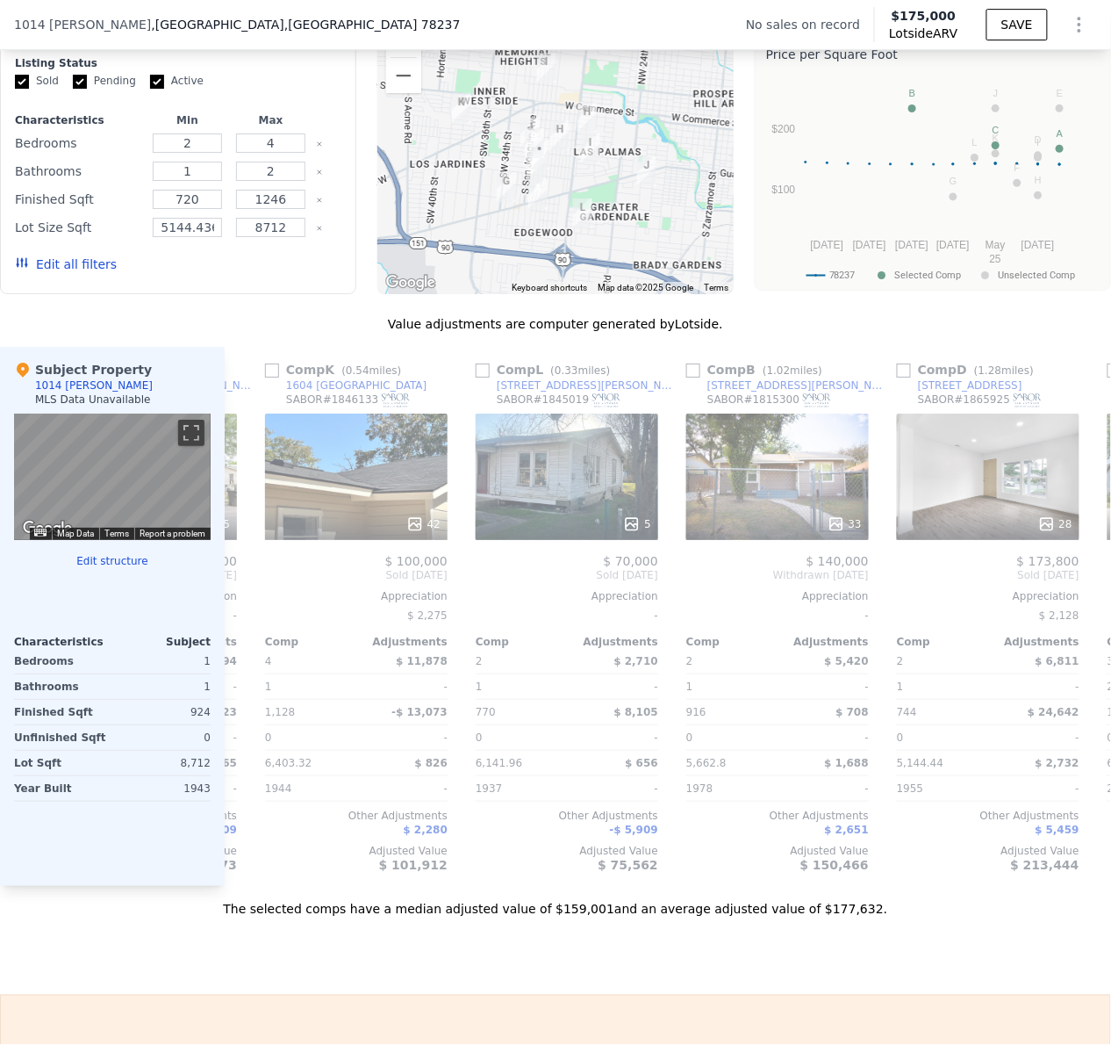
scroll to position [0, 1264]
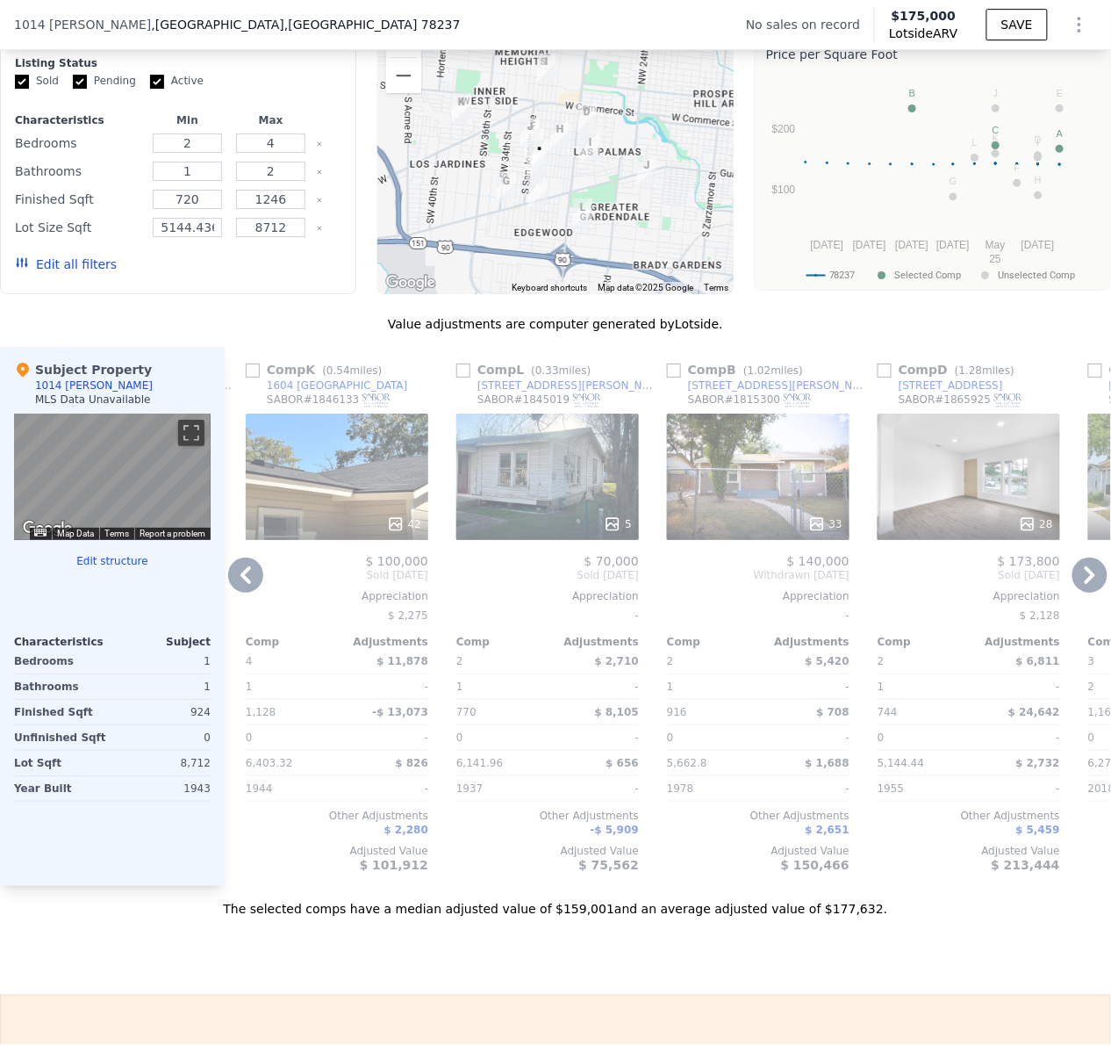
click at [1085, 584] on icon at bounding box center [1090, 575] width 11 height 18
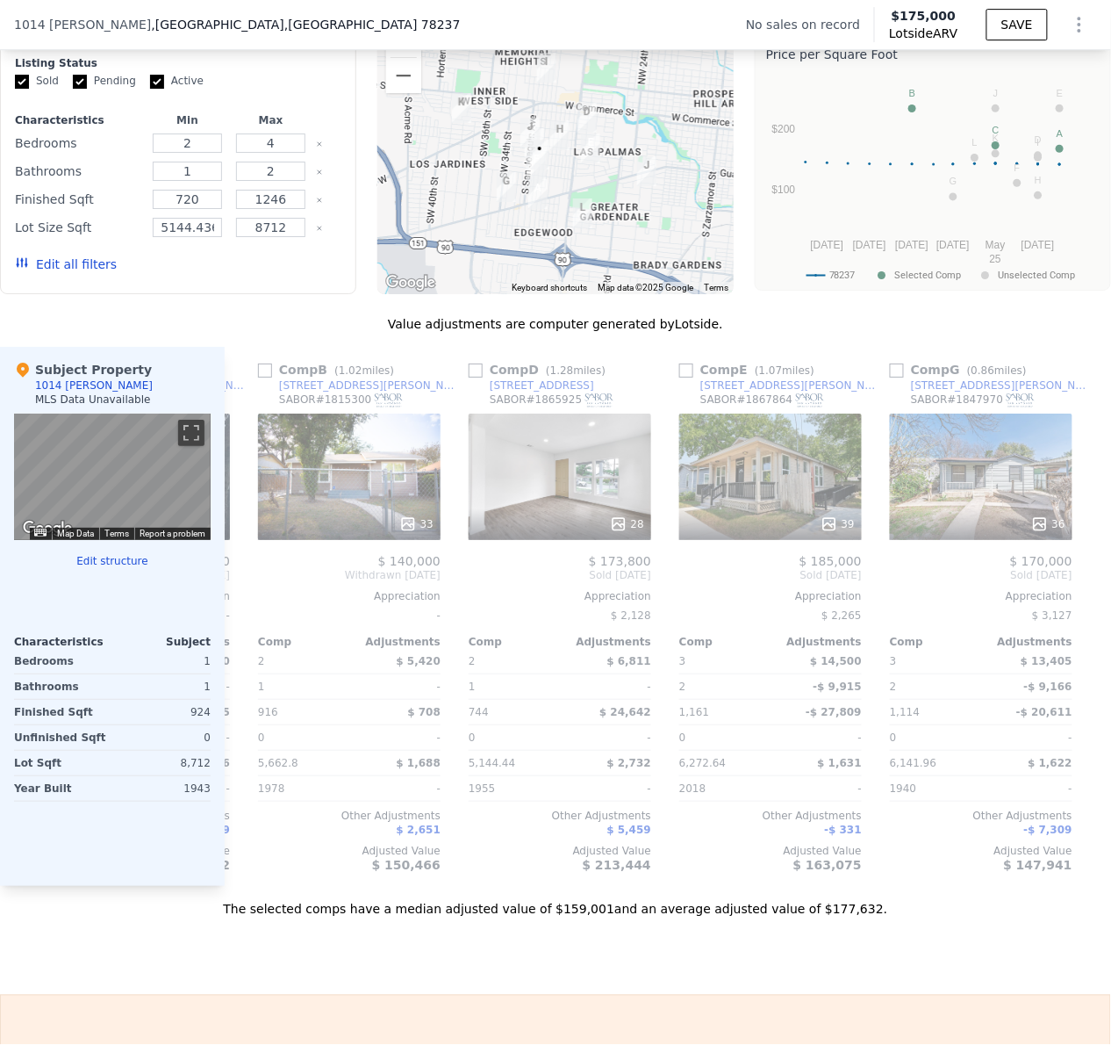
scroll to position [0, 1686]
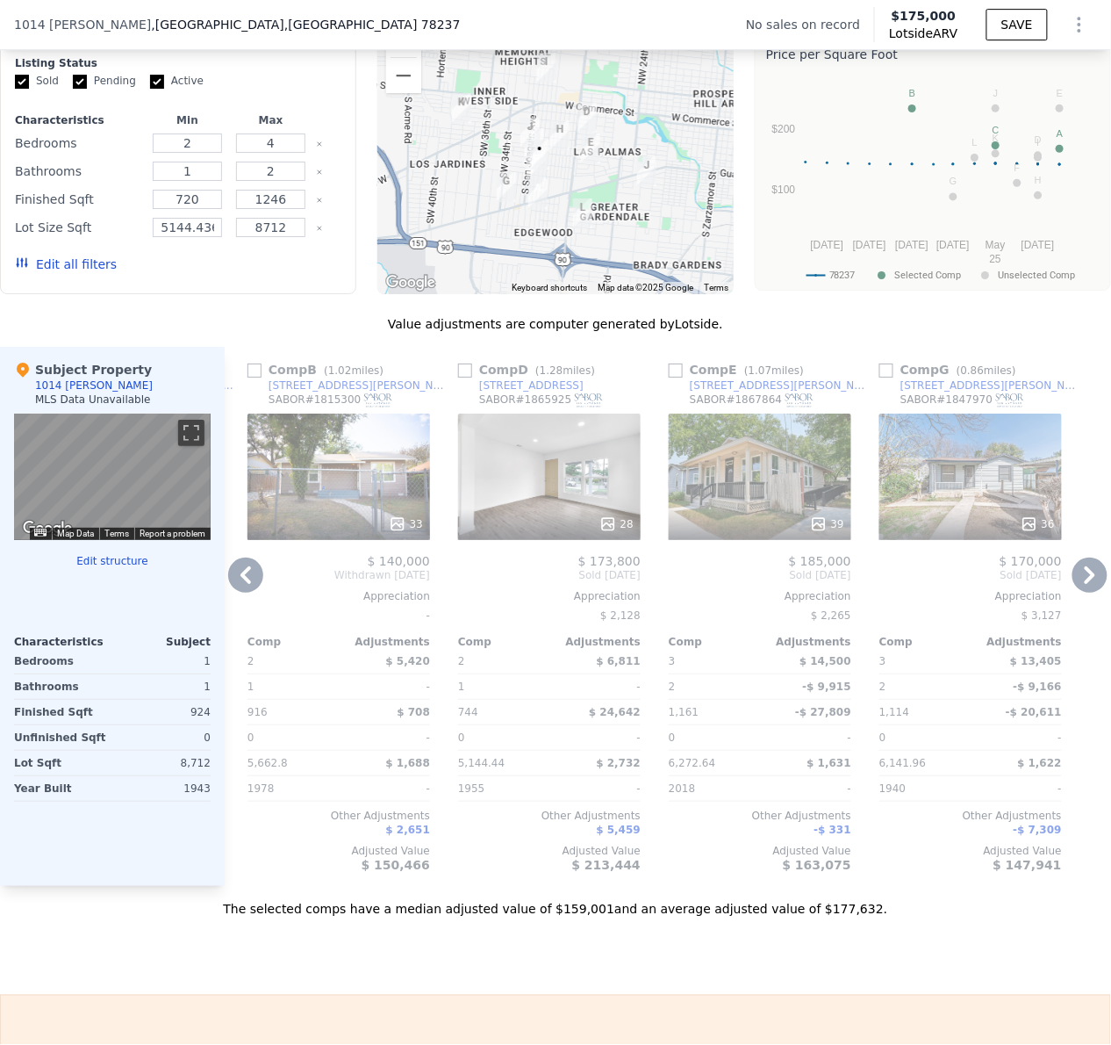
click at [1079, 593] on icon at bounding box center [1090, 575] width 35 height 35
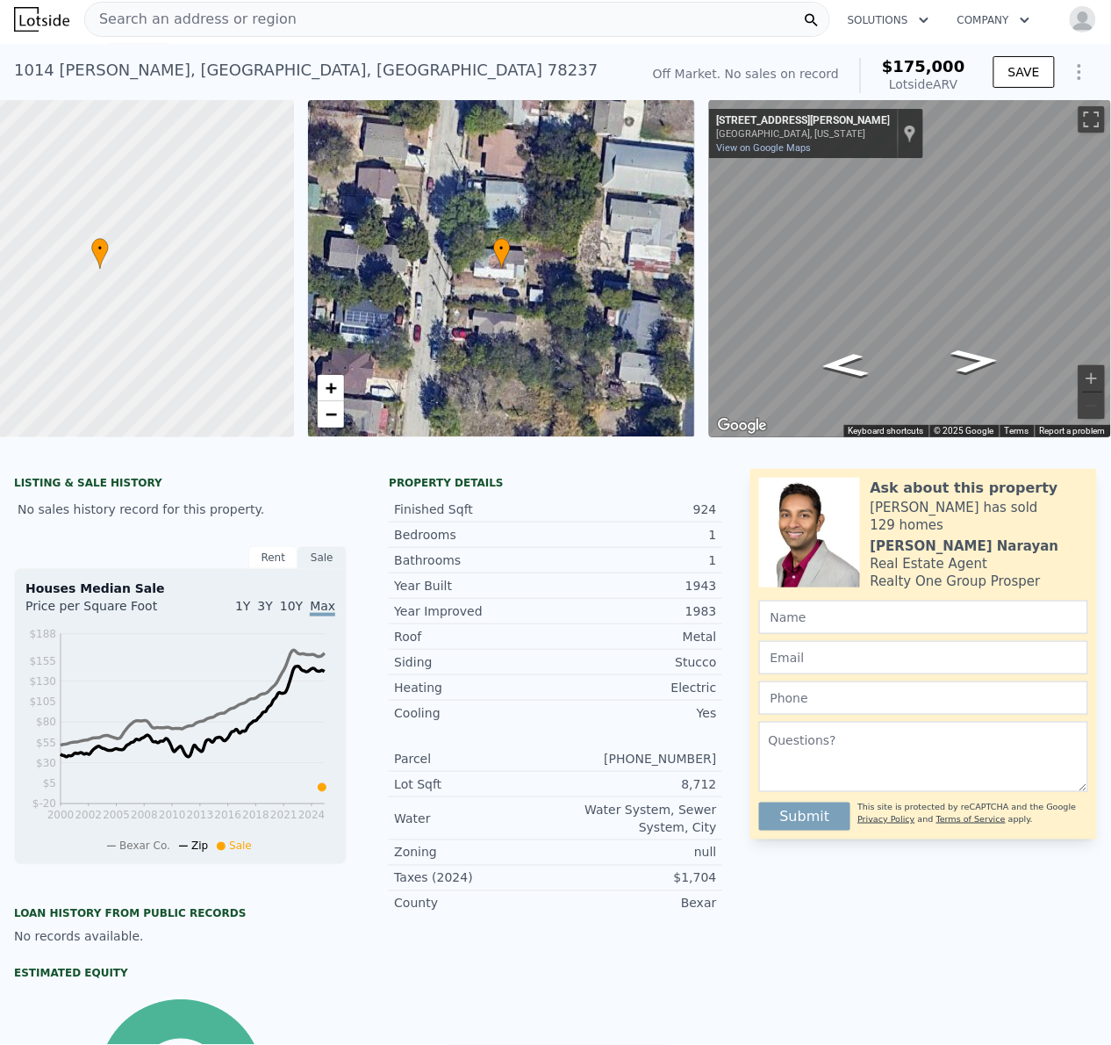
scroll to position [0, 0]
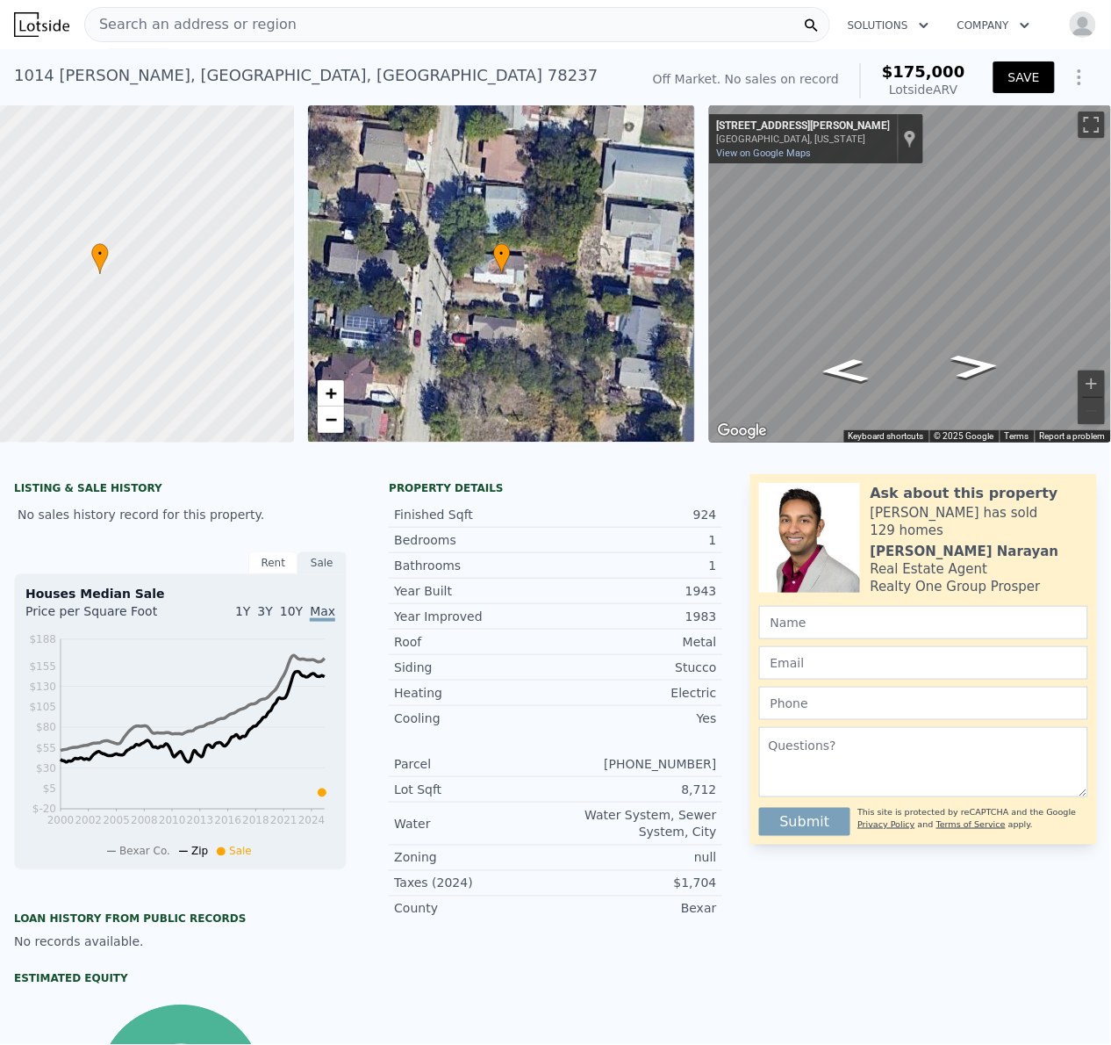
click at [1012, 83] on button "SAVE" at bounding box center [1024, 77] width 61 height 32
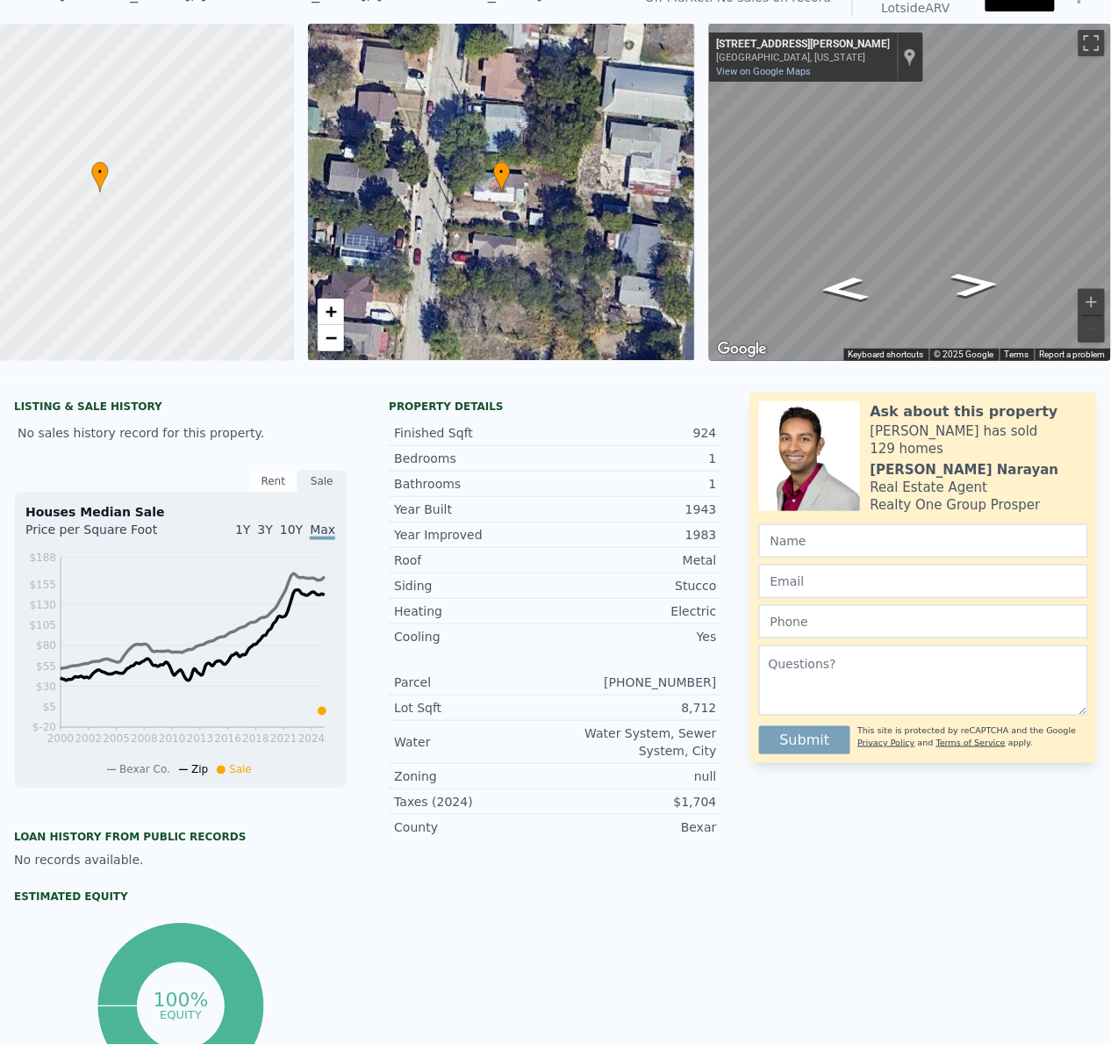
scroll to position [5, 0]
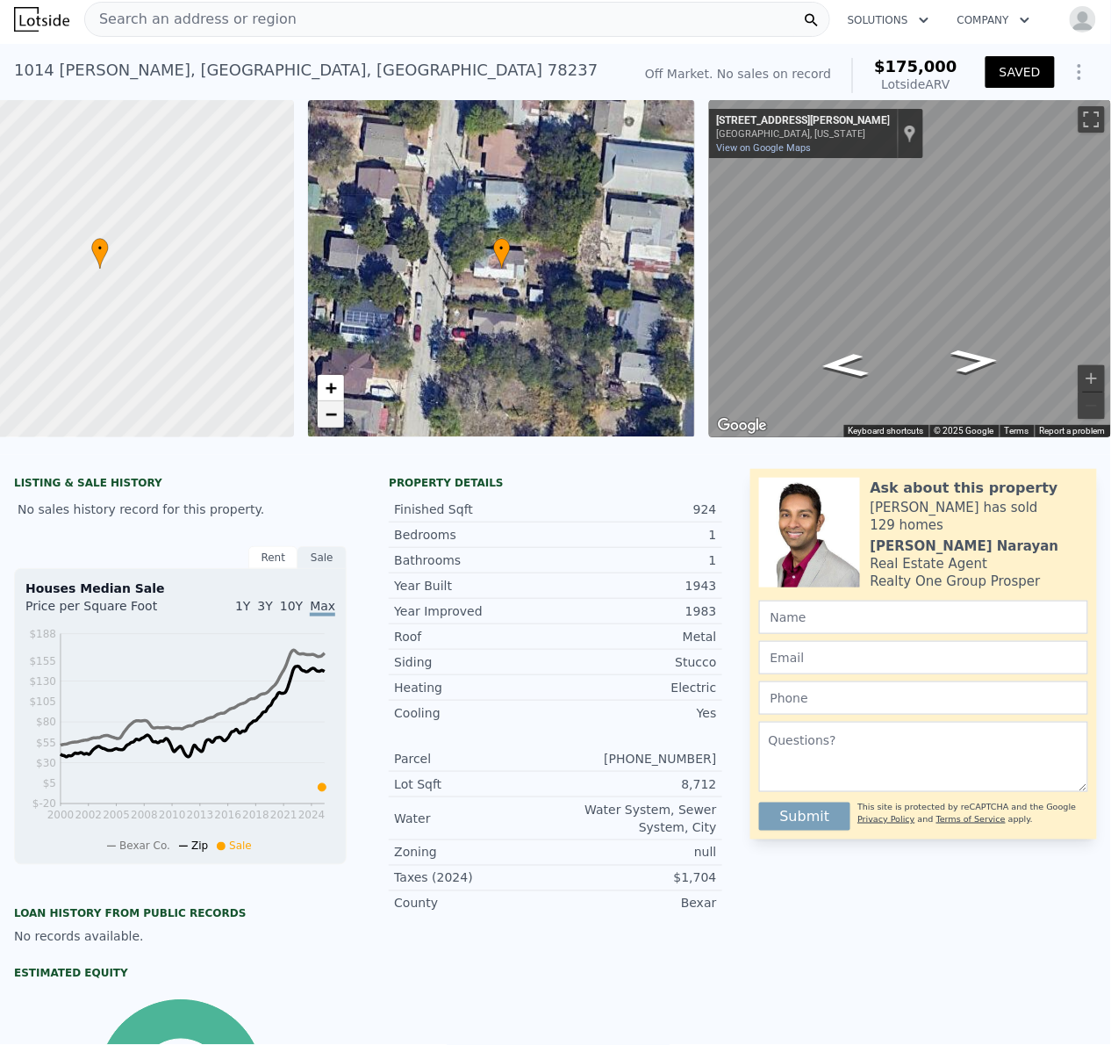
click at [325, 421] on span "−" at bounding box center [330, 414] width 11 height 22
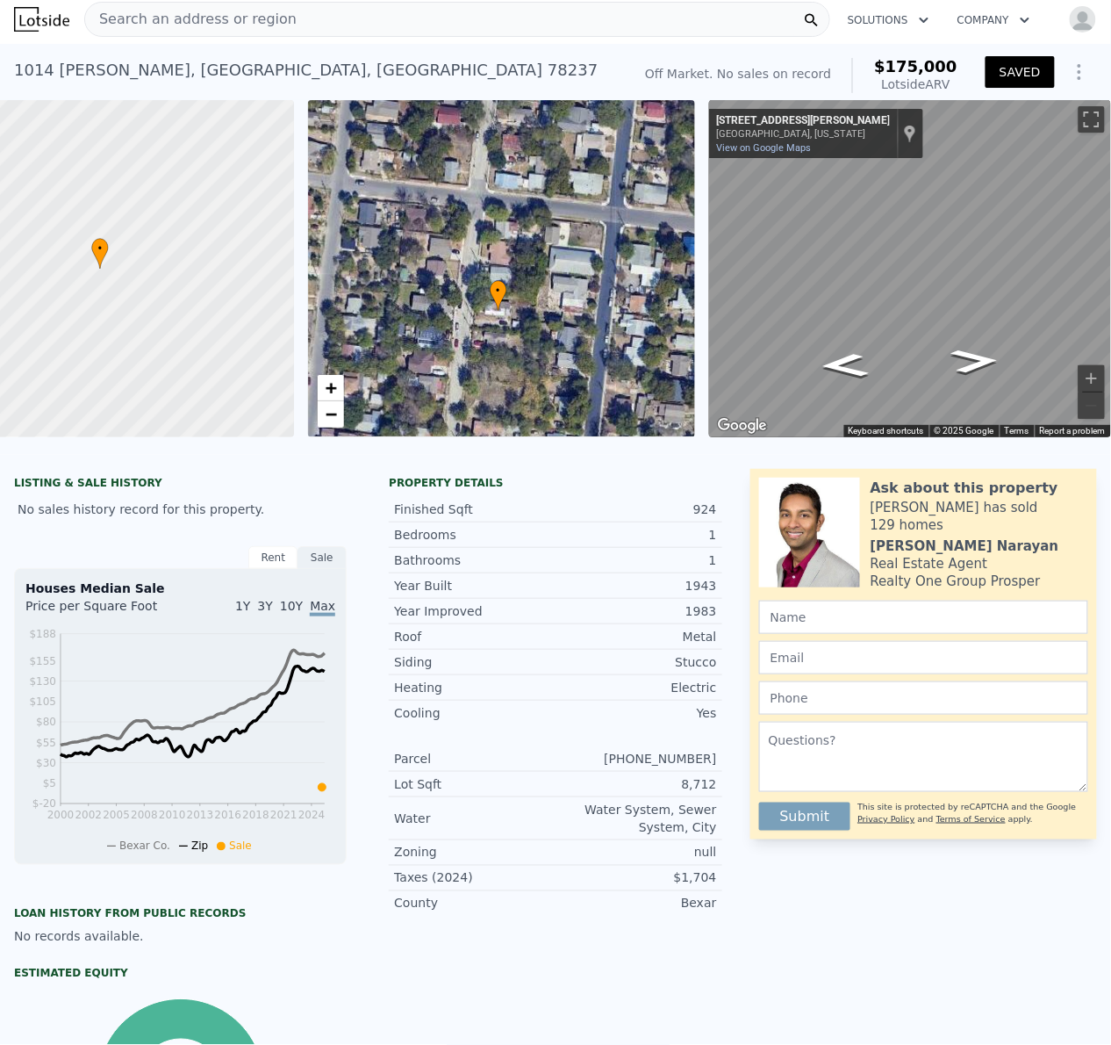
drag, startPoint x: 567, startPoint y: 262, endPoint x: 564, endPoint y: 304, distance: 42.3
click at [564, 304] on div "• + −" at bounding box center [502, 268] width 388 height 337
click at [1079, 77] on icon "Show Options" at bounding box center [1080, 72] width 2 height 14
click at [985, 145] on div "Share Analysis" at bounding box center [999, 152] width 197 height 35
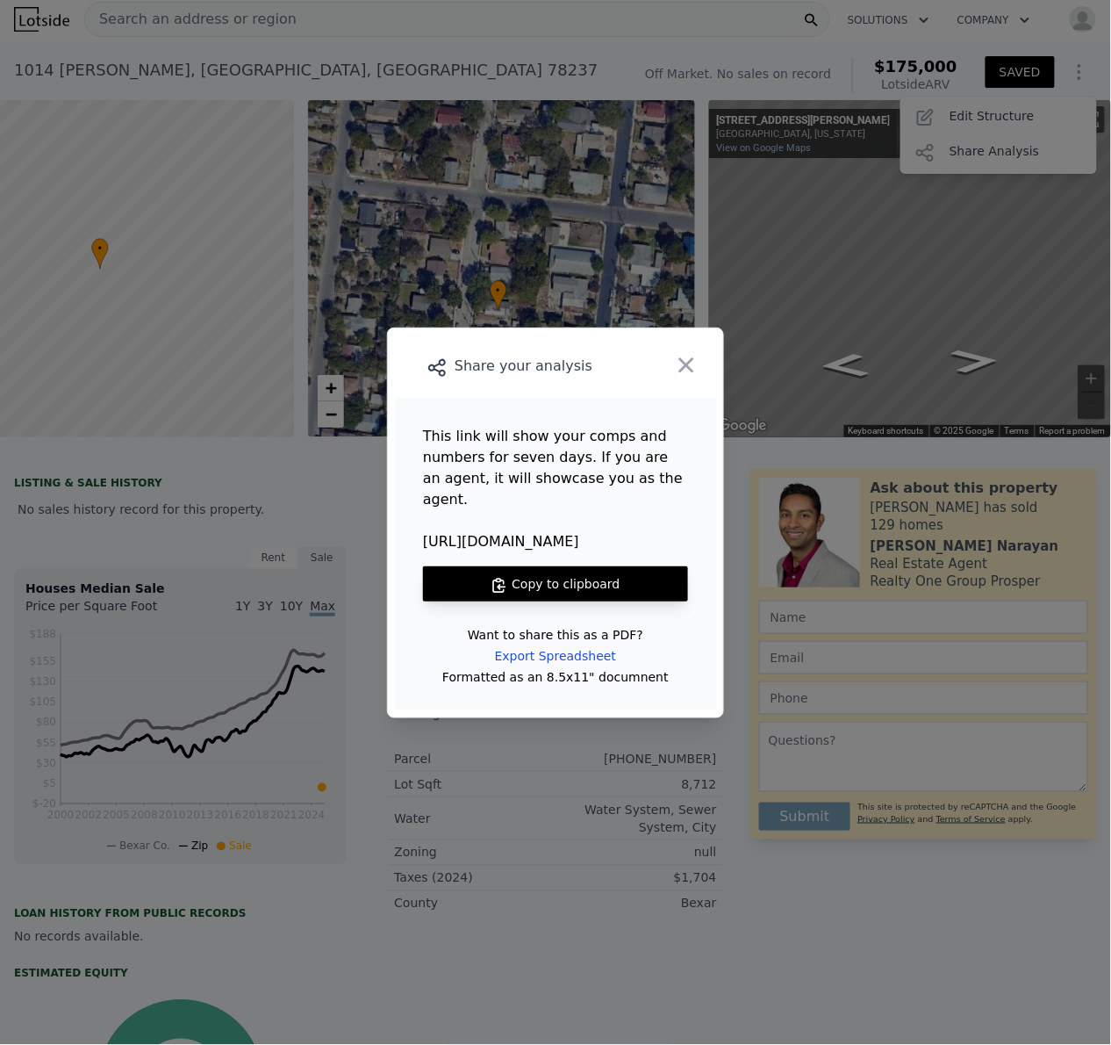
click at [558, 566] on button "Copy to clipboard" at bounding box center [555, 583] width 265 height 35
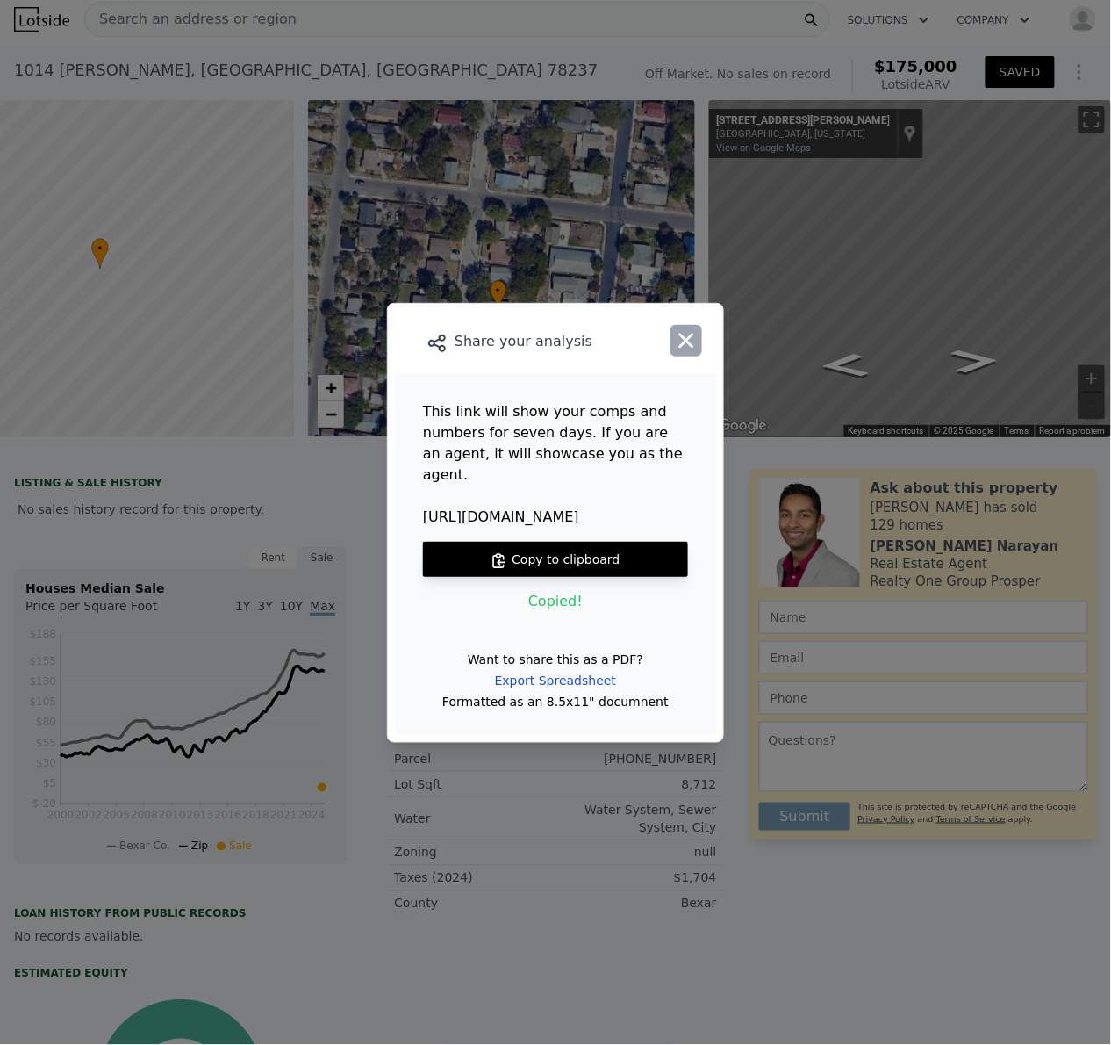
click at [682, 351] on icon "button" at bounding box center [686, 340] width 25 height 25
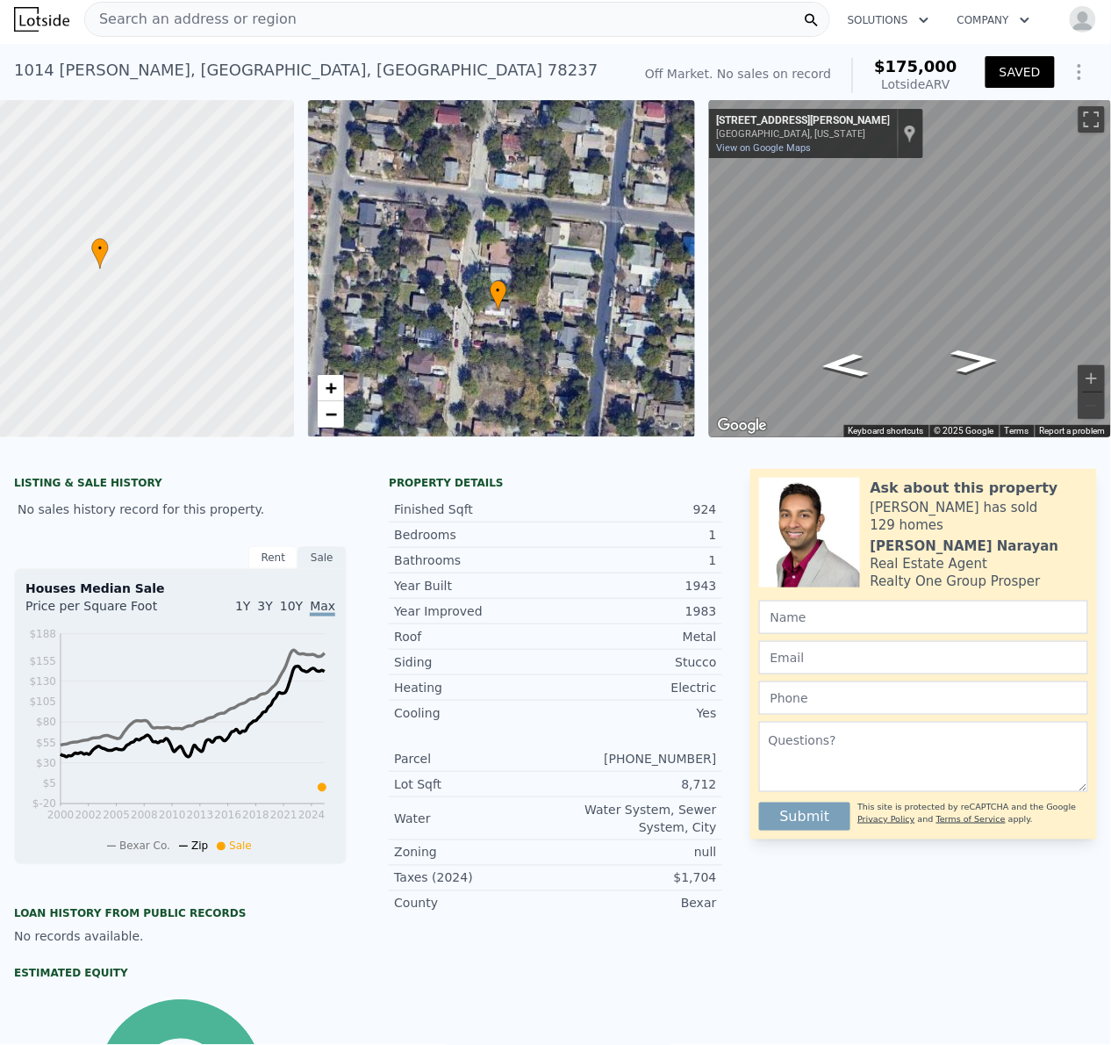
click at [153, 21] on span "Search an address or region" at bounding box center [191, 19] width 212 height 21
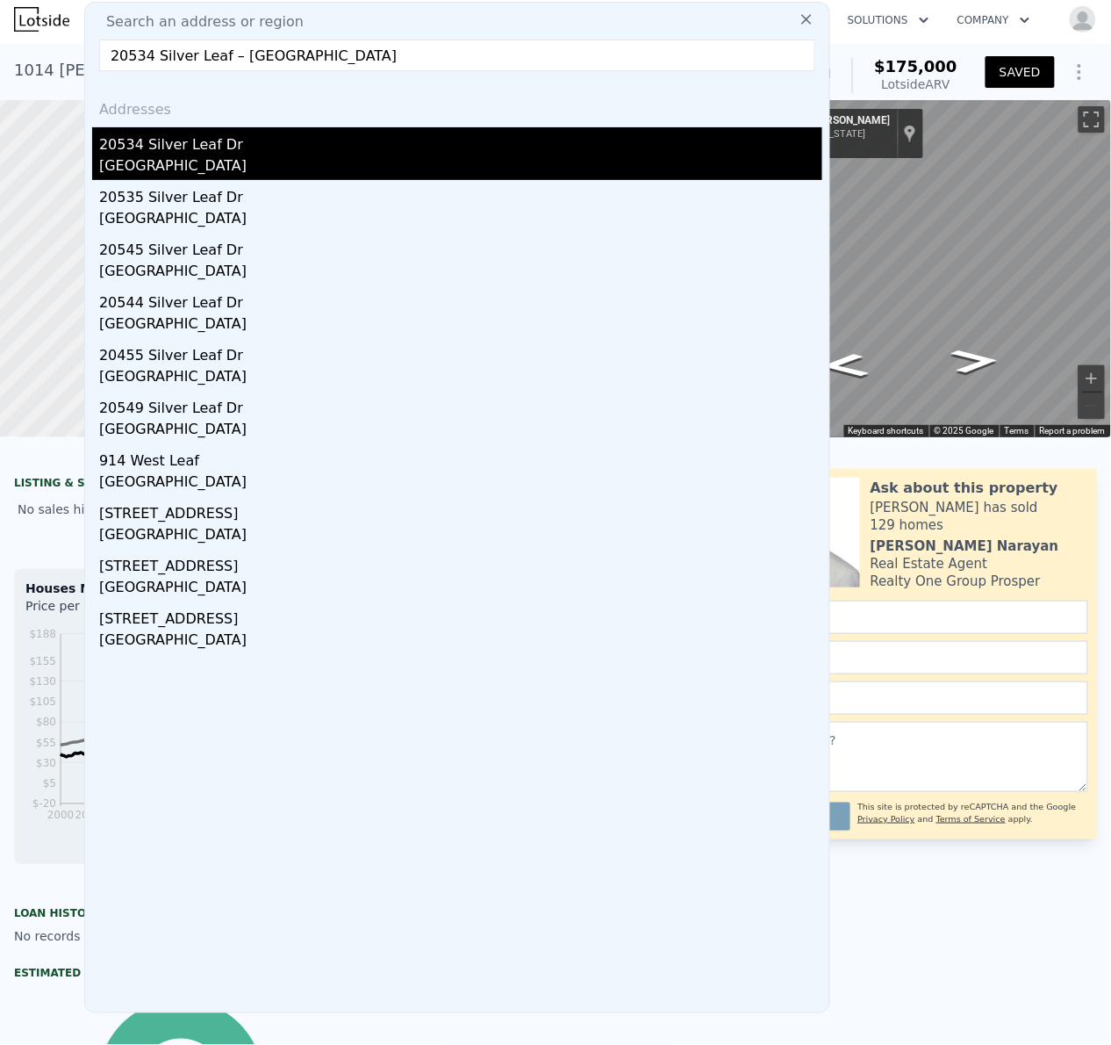
type input "20534 Silver Leaf – San Antonio, TX 78264"
click at [137, 160] on div "Bexar County, TX 78264" at bounding box center [460, 167] width 723 height 25
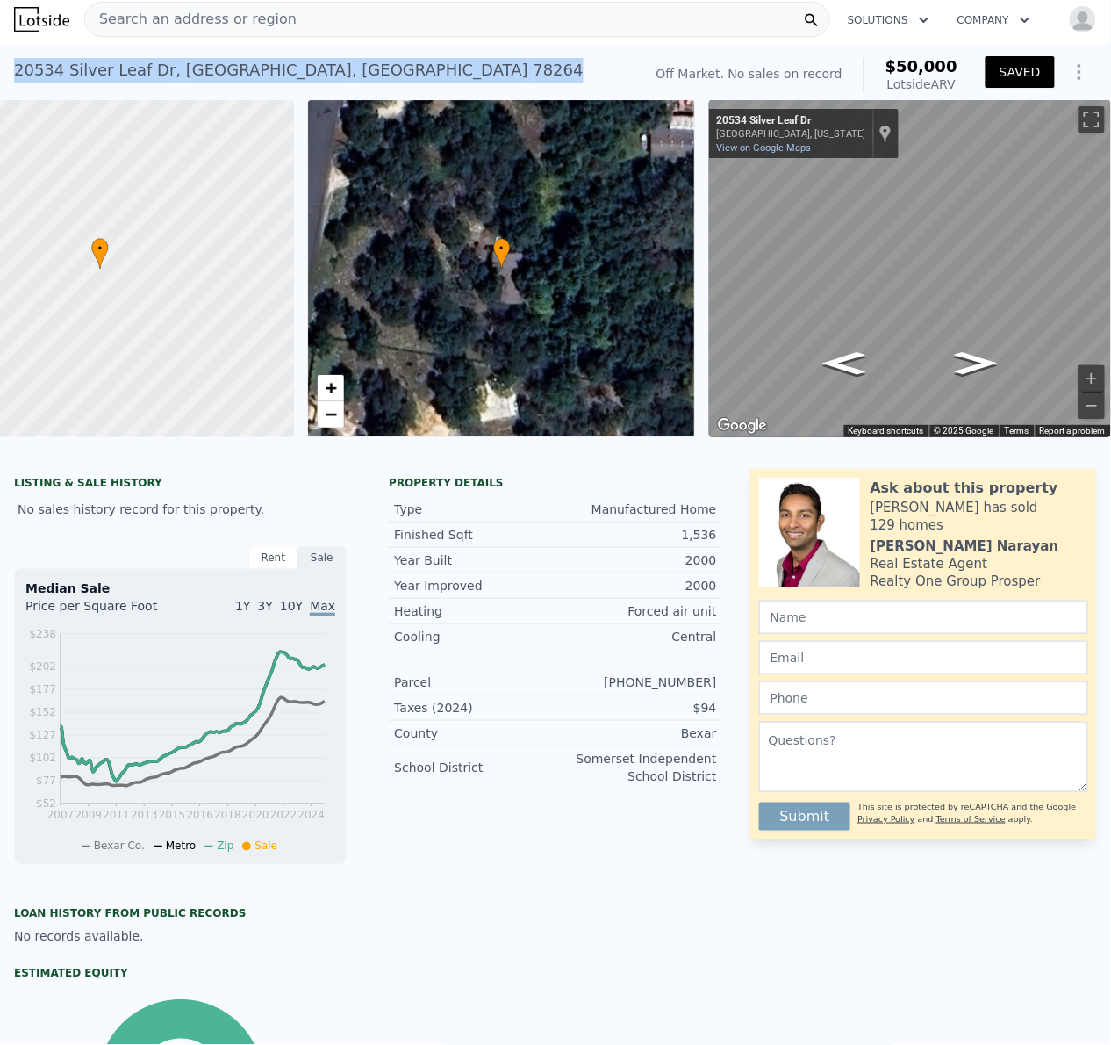
drag, startPoint x: 372, startPoint y: 63, endPoint x: 4, endPoint y: 68, distance: 367.9
click at [4, 68] on div "20534 Silver Leaf Dr , Bexar County , TX 78264 No sales on record (~ARV $50k ) …" at bounding box center [555, 72] width 1111 height 56
copy div "20534 Silver Leaf Dr , Bexar County , TX 78264"
click at [594, 240] on div "• + − • + − ← Move left → Move right ↑ Move up ↓ Move down + Zoom in - Zoom out…" at bounding box center [555, 268] width 1111 height 337
click at [661, 241] on div "• + − • + − ← Move left → Move right ↑ Move up ↓ Move down + Zoom in - Zoom out…" at bounding box center [555, 268] width 1111 height 337
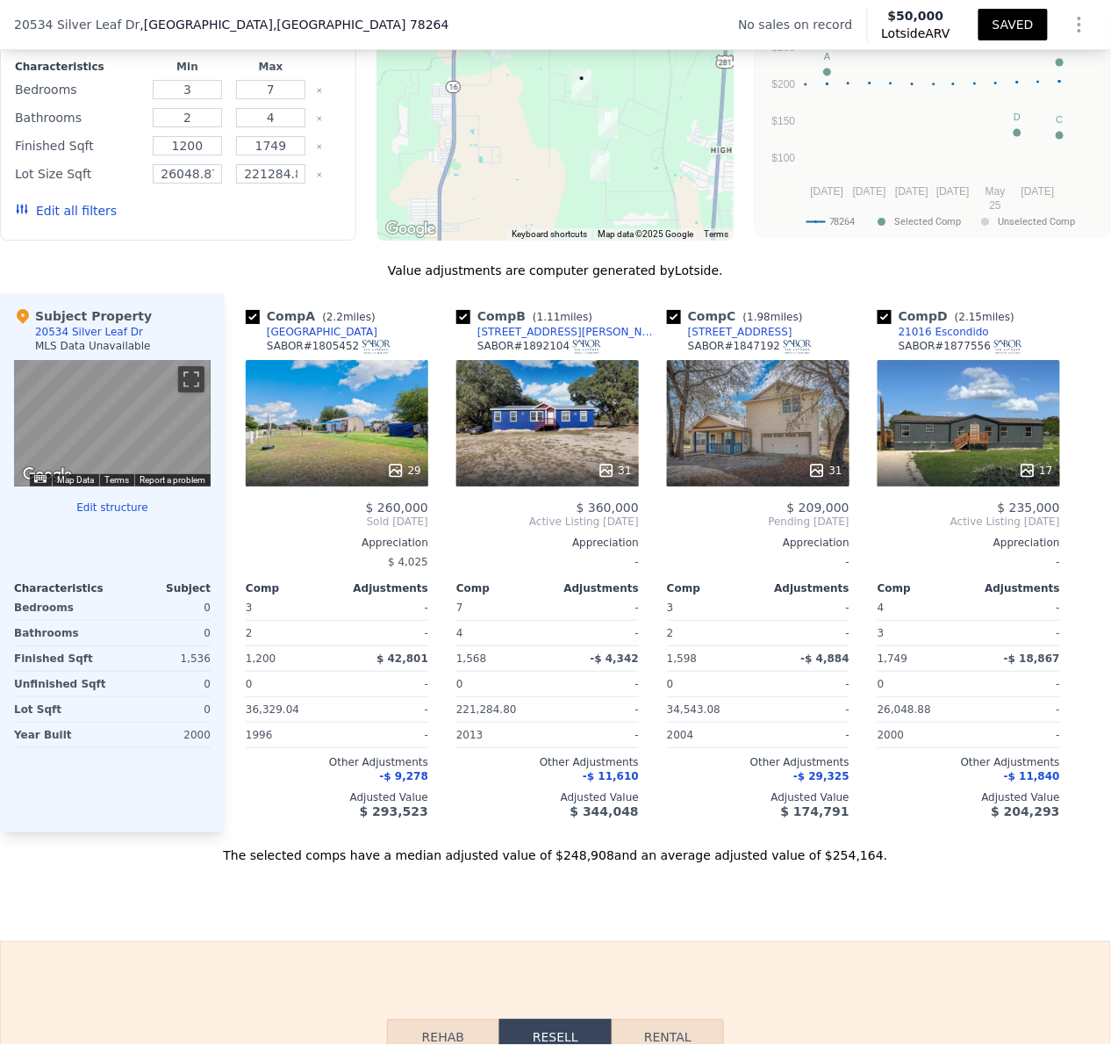
scroll to position [1486, 0]
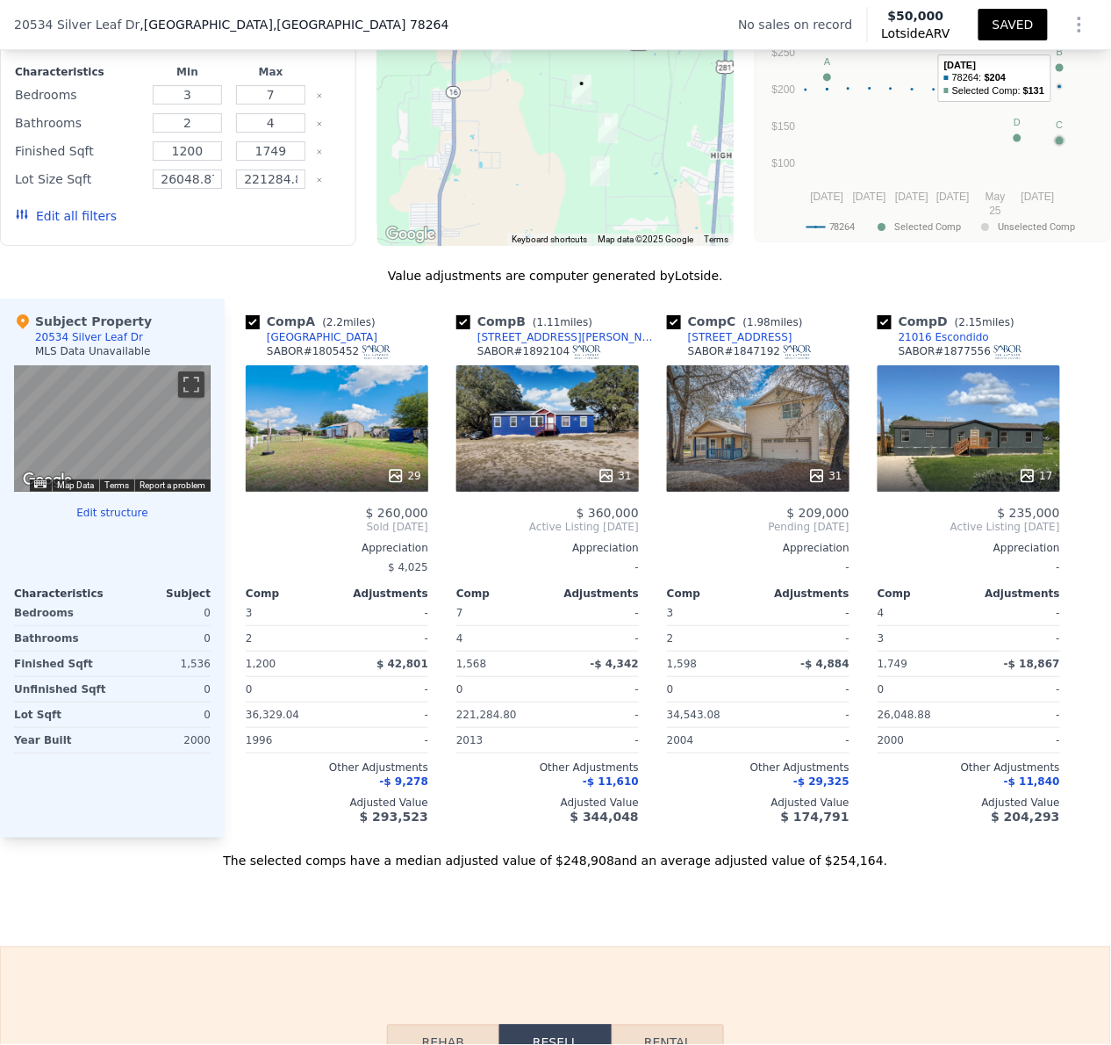
click at [1069, 26] on icon "Show Options" at bounding box center [1079, 24] width 21 height 21
click at [1008, 112] on div "Share Analysis" at bounding box center [999, 105] width 197 height 35
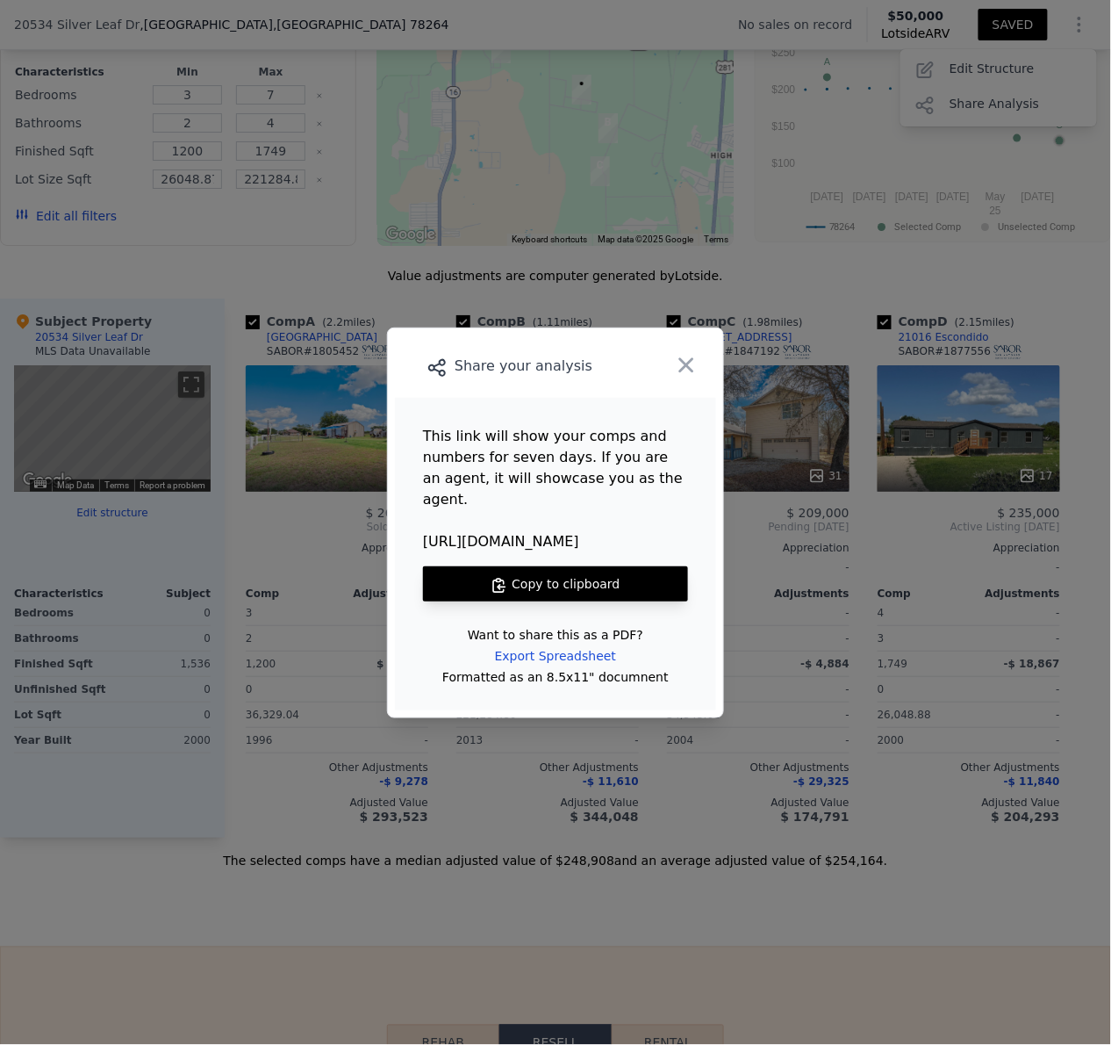
click at [550, 574] on button "Copy to clipboard" at bounding box center [555, 583] width 265 height 35
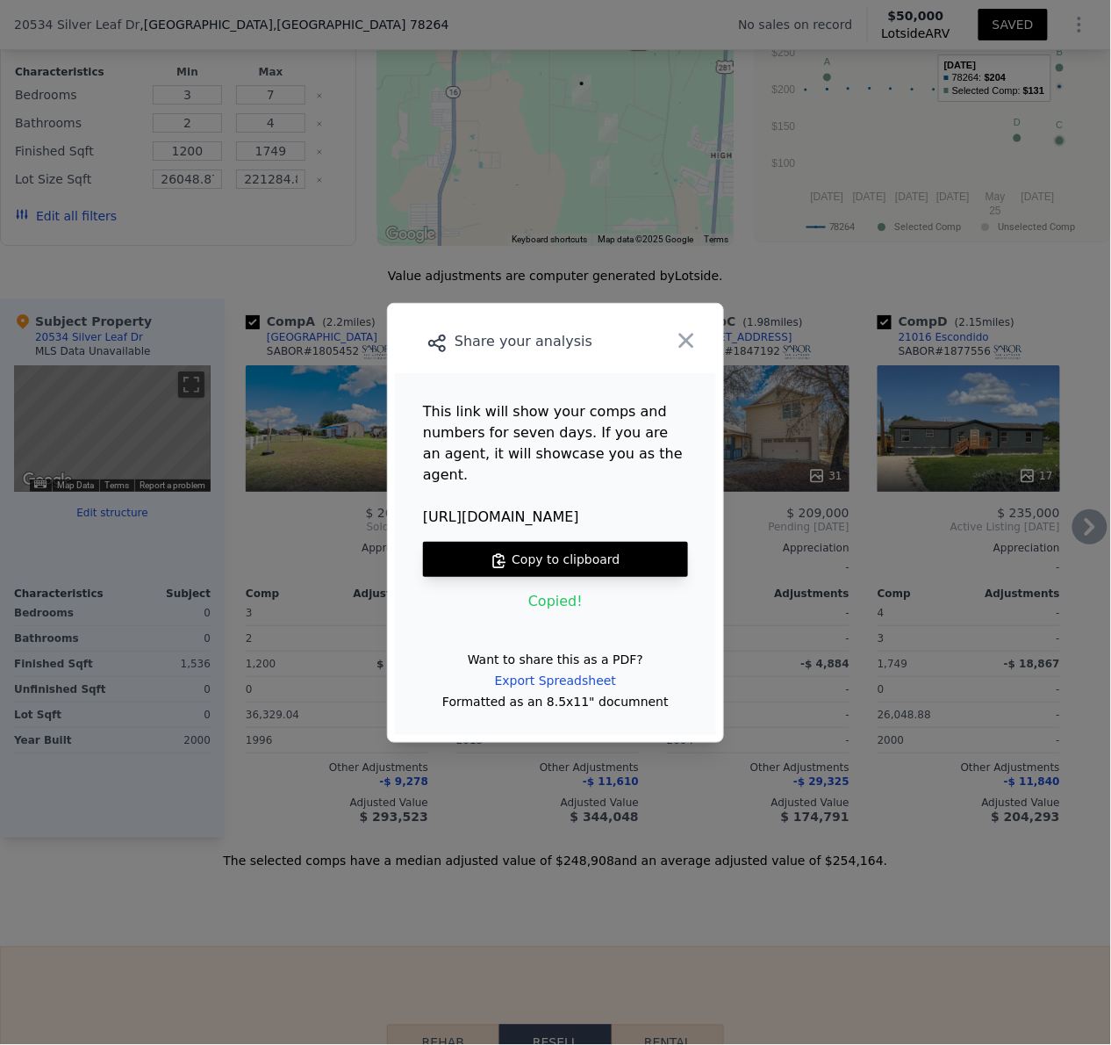
drag, startPoint x: 697, startPoint y: 356, endPoint x: 717, endPoint y: 362, distance: 21.1
click at [697, 353] on icon "button" at bounding box center [686, 340] width 25 height 25
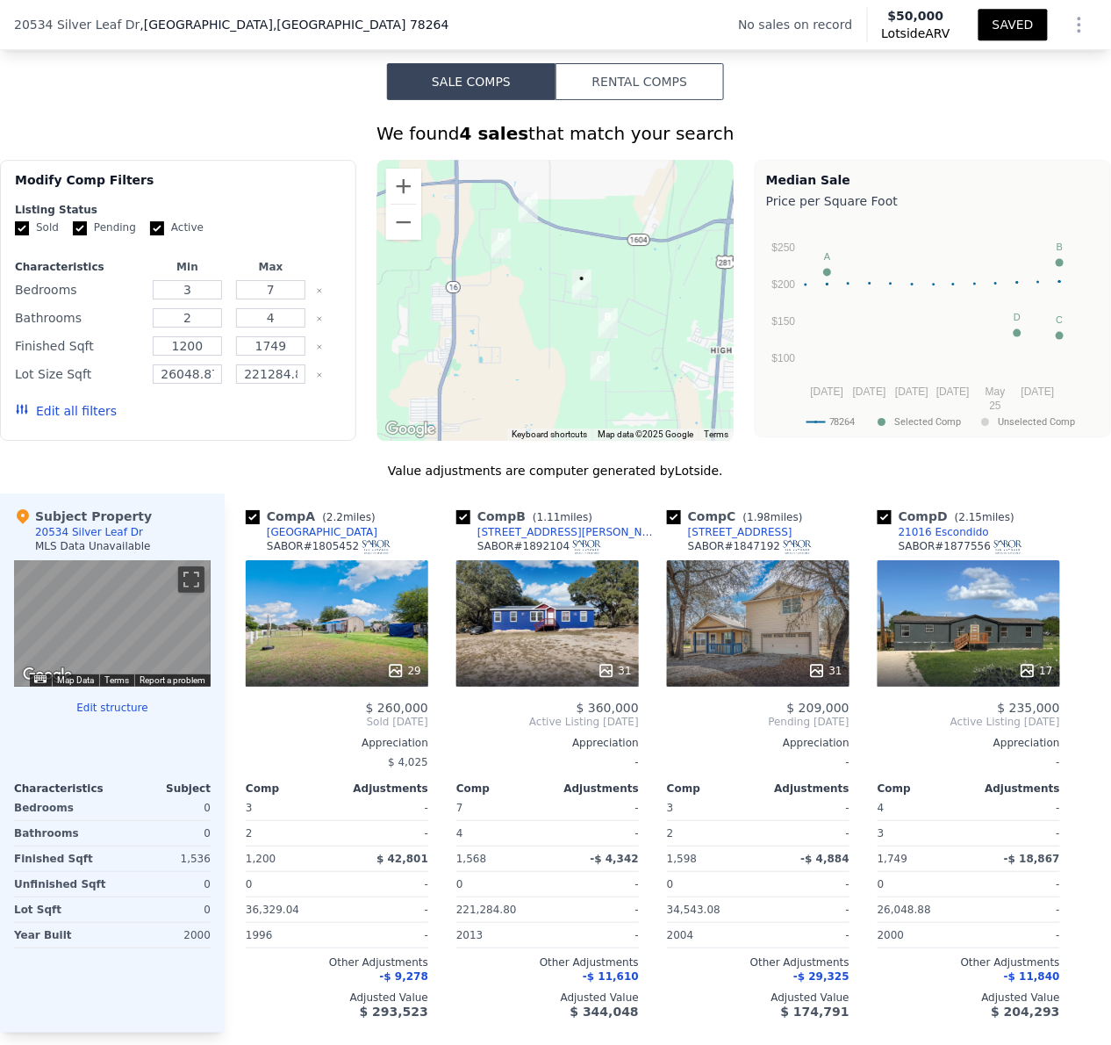
scroll to position [1290, 0]
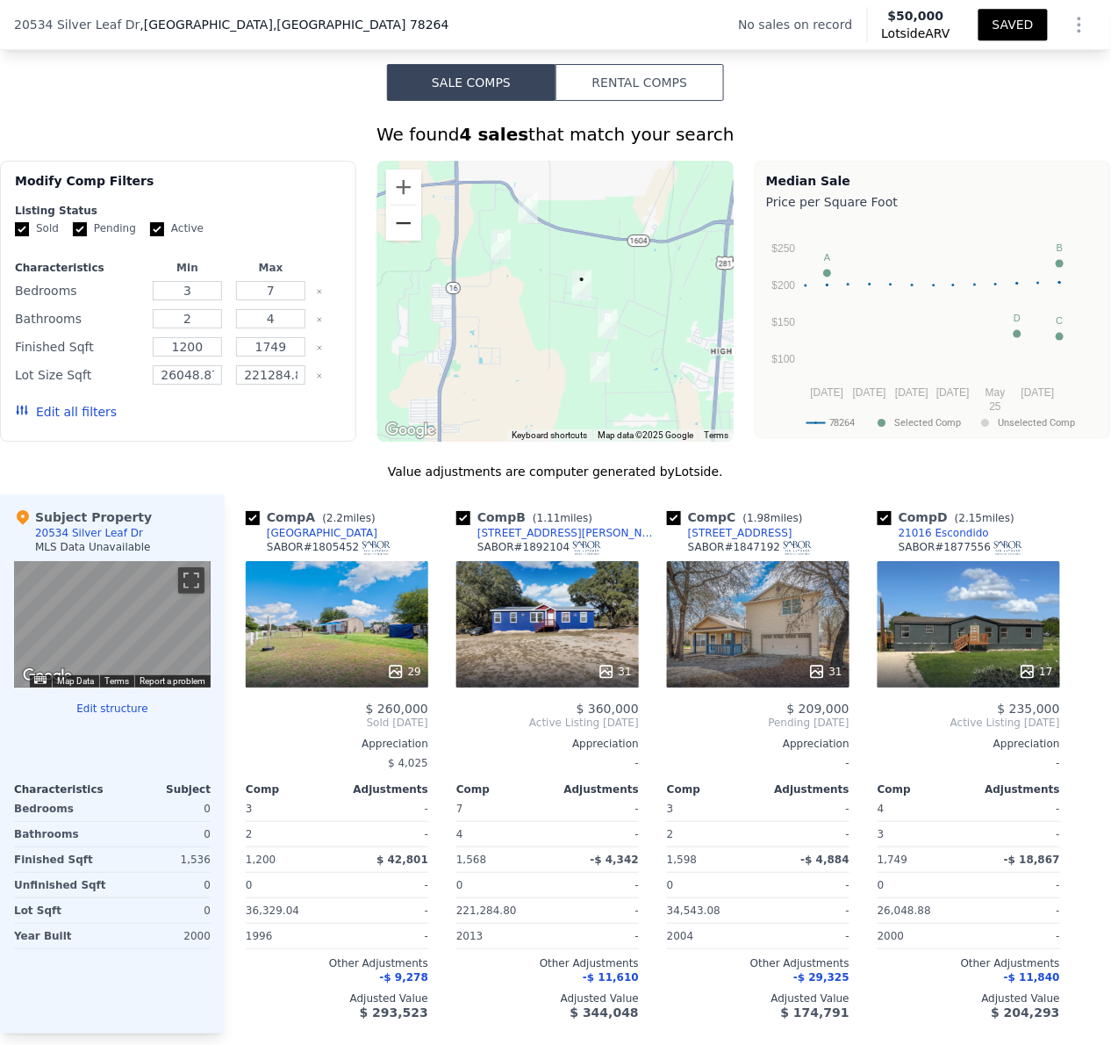
click at [401, 241] on button "Zoom out" at bounding box center [403, 222] width 35 height 35
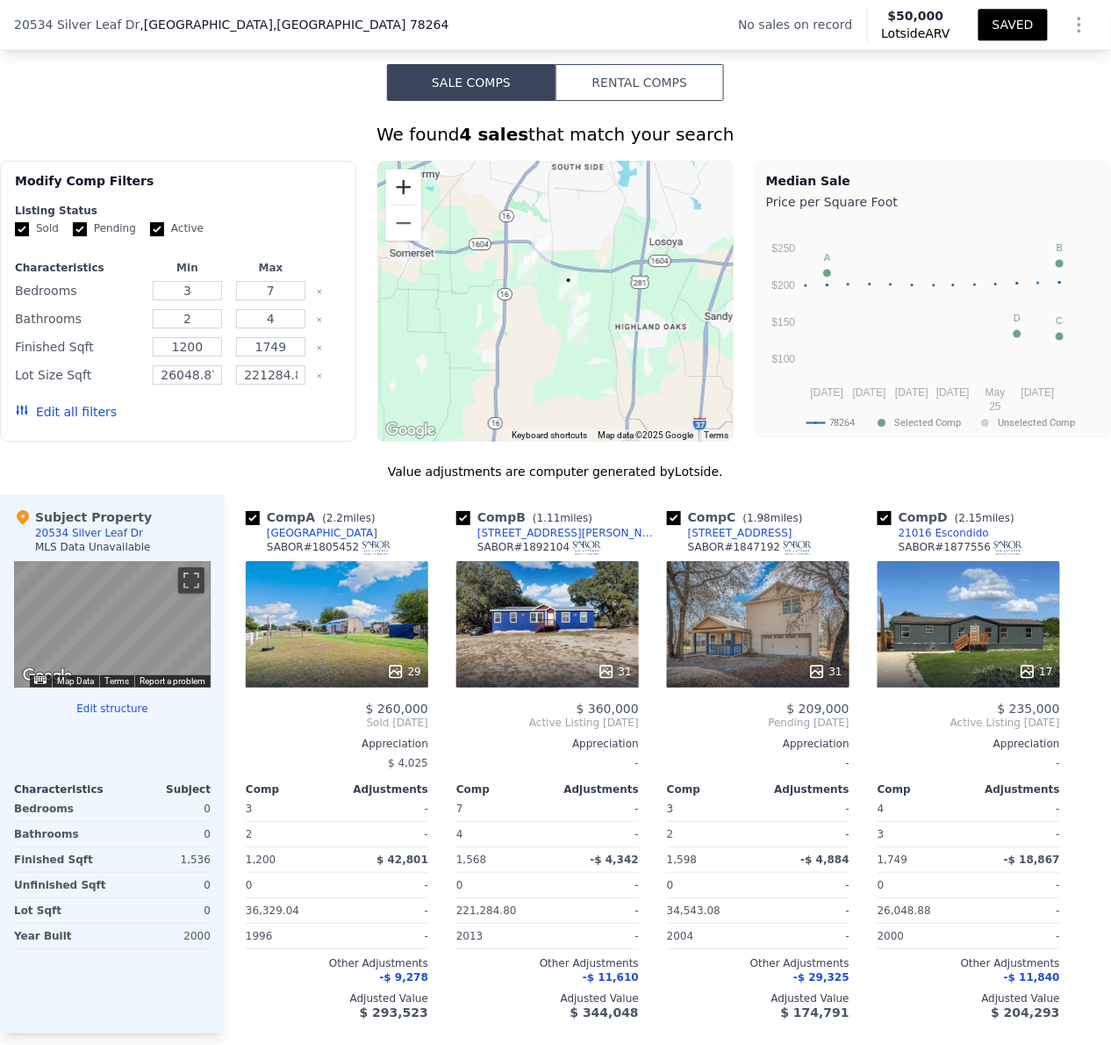
click at [400, 205] on button "Zoom in" at bounding box center [403, 186] width 35 height 35
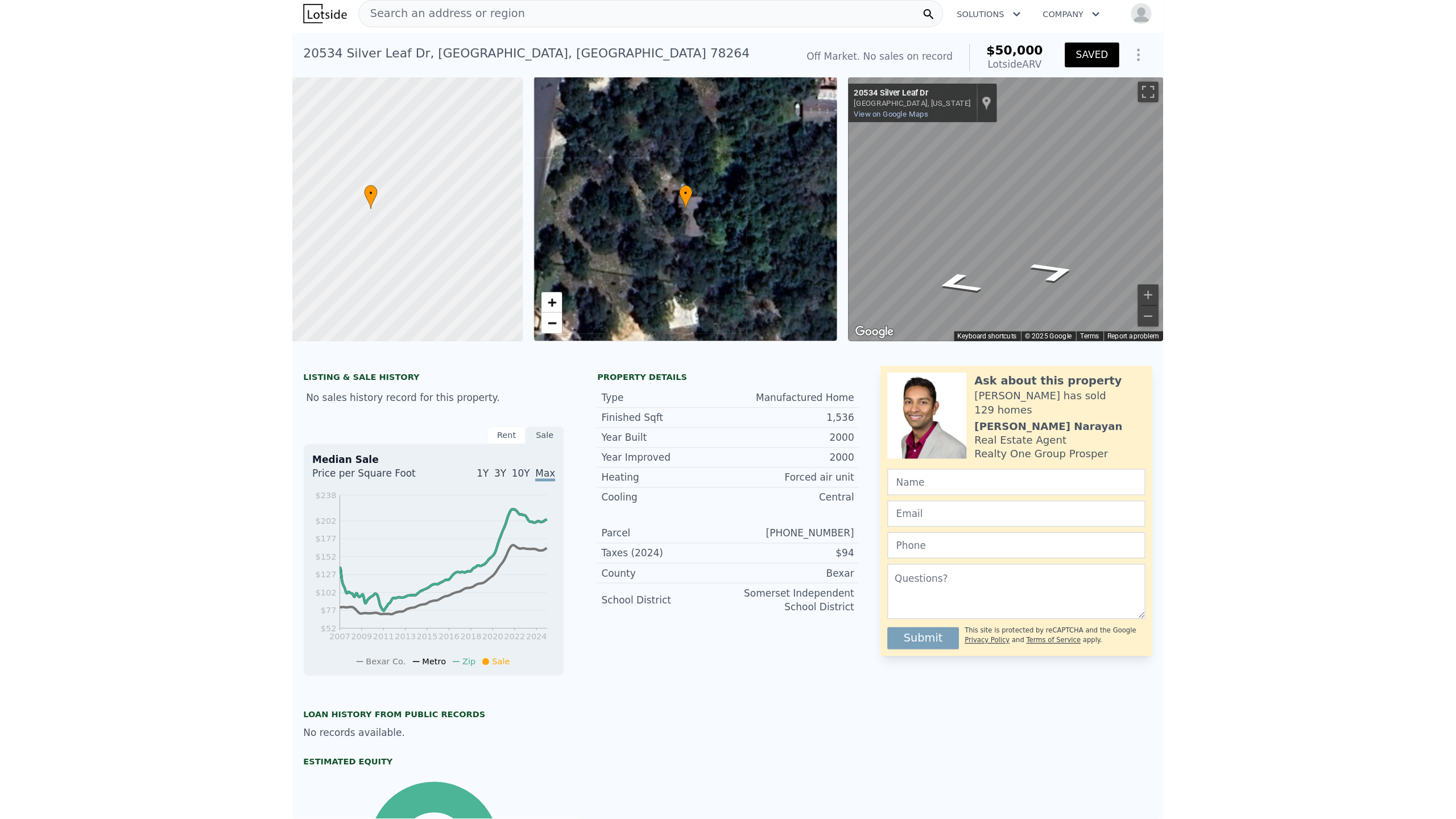
scroll to position [3, 0]
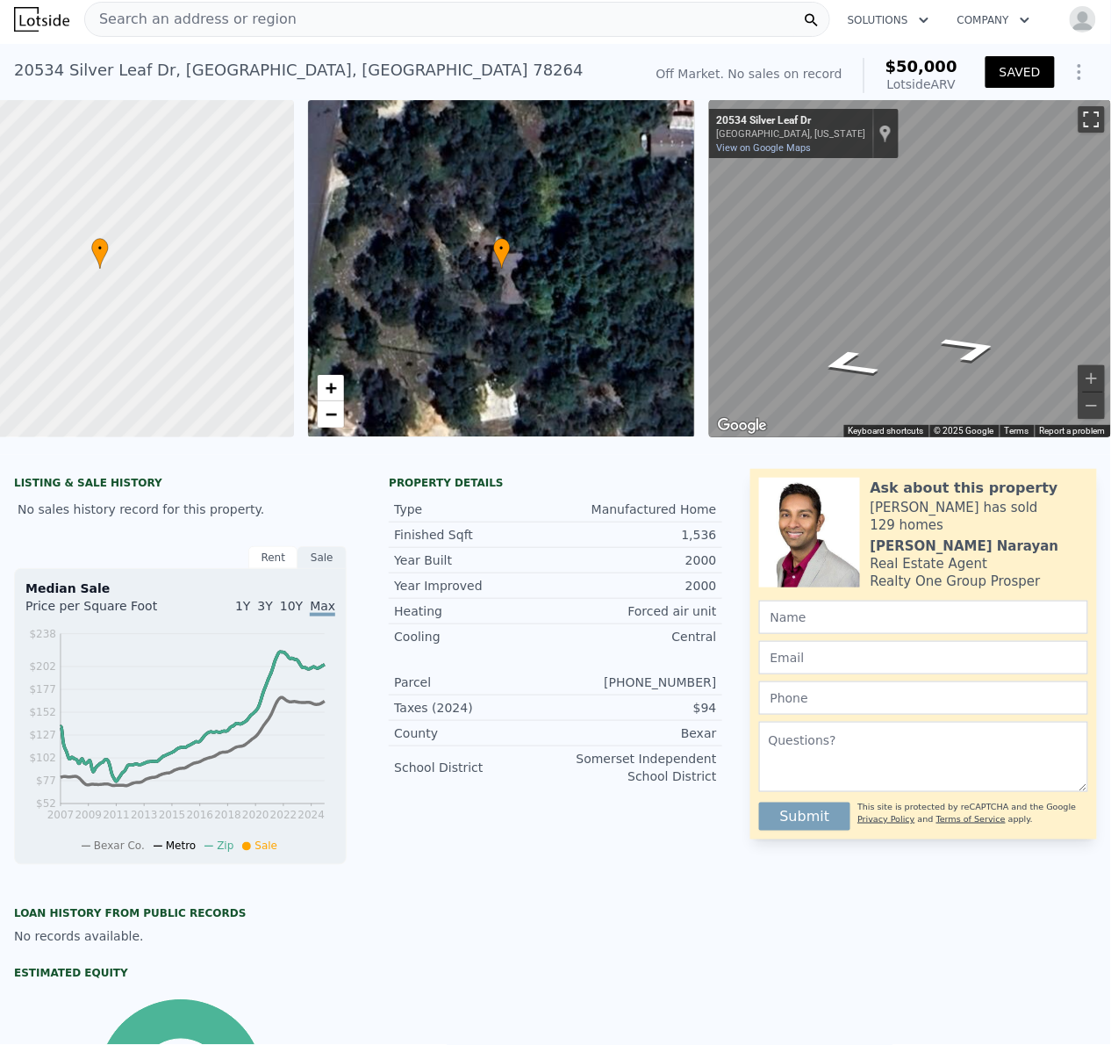
click at [1079, 117] on button "Toggle fullscreen view" at bounding box center [1092, 119] width 26 height 26
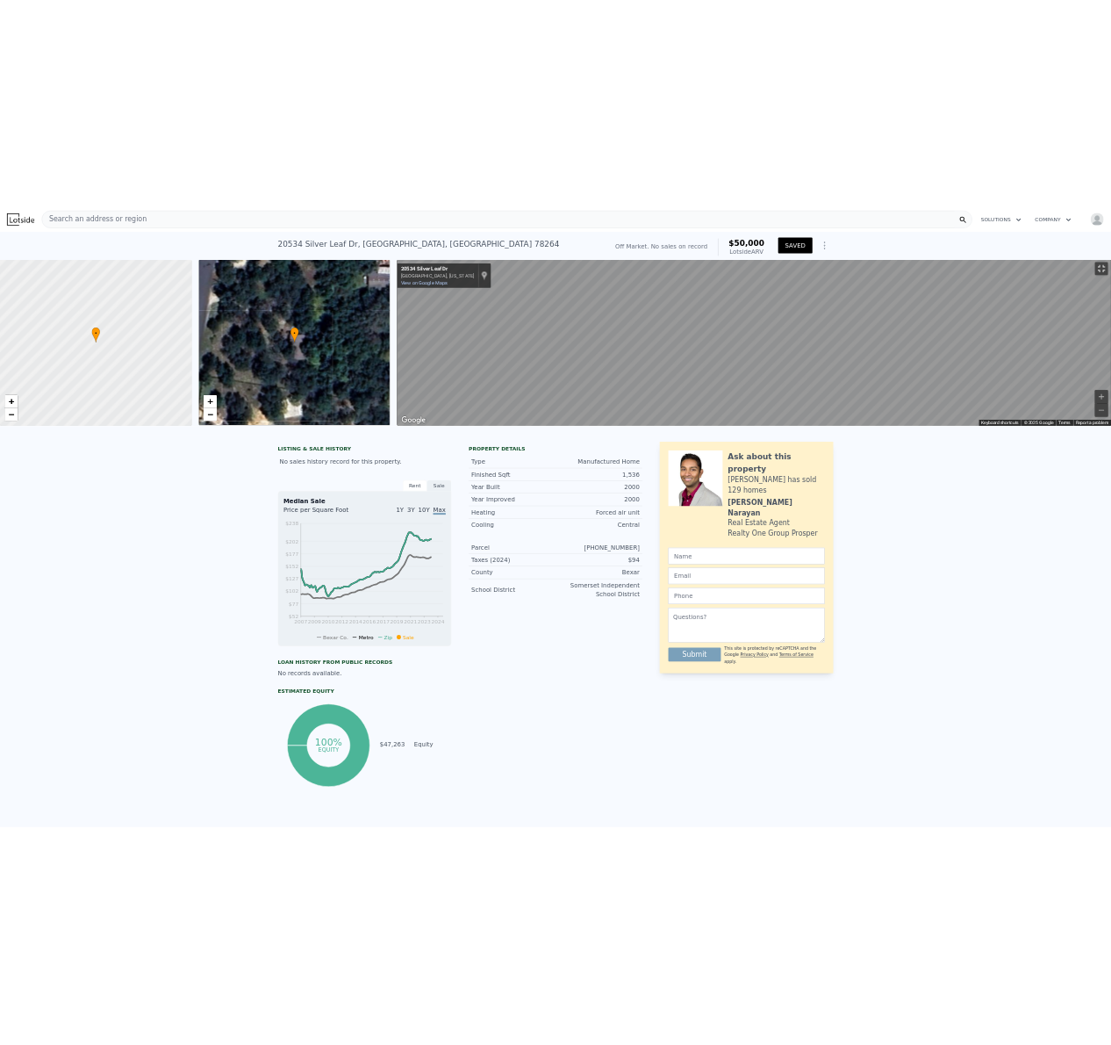
scroll to position [0, 7]
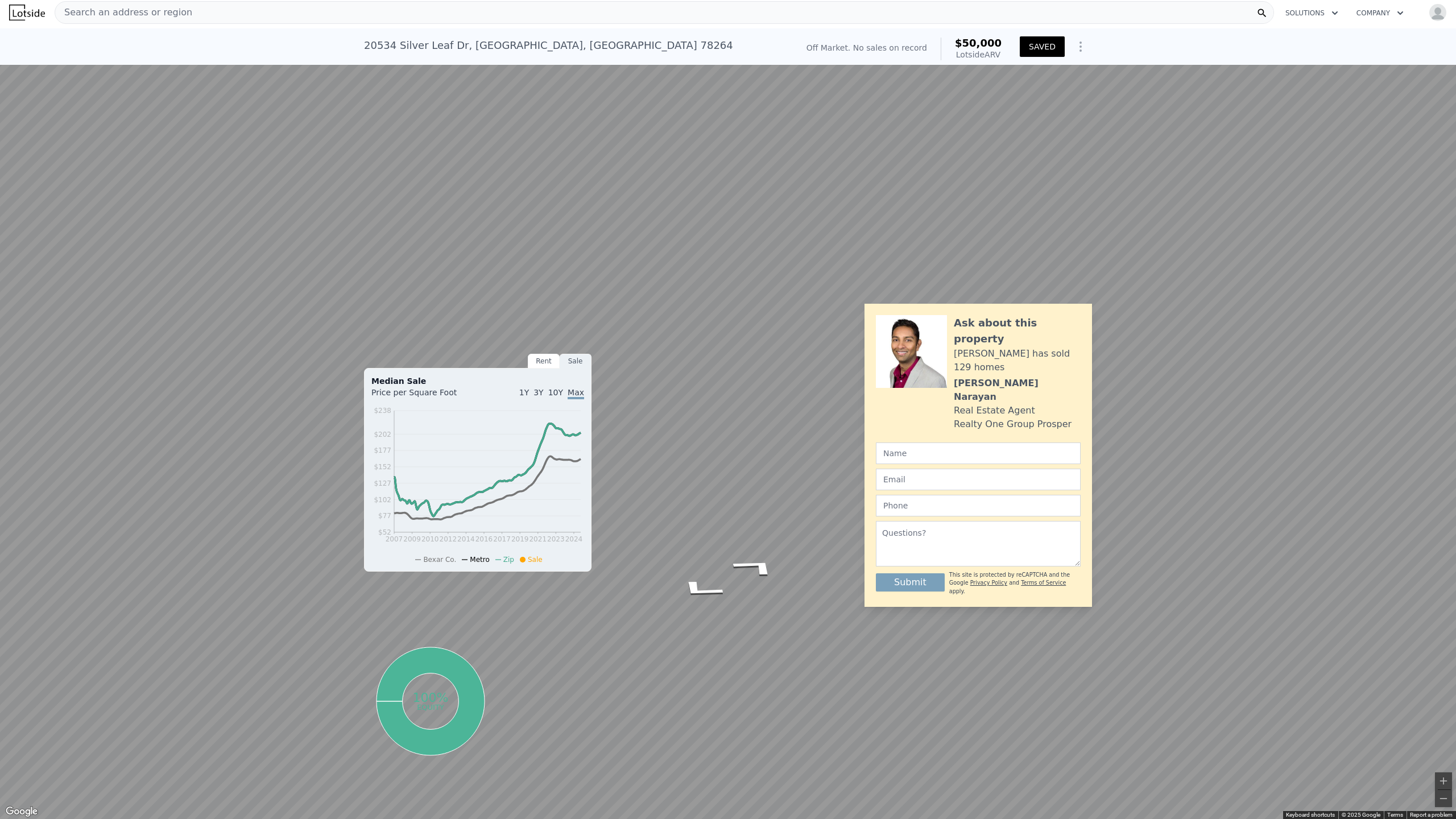
click at [720, 12] on button "Toggle fullscreen view" at bounding box center [1443, 12] width 17 height 17
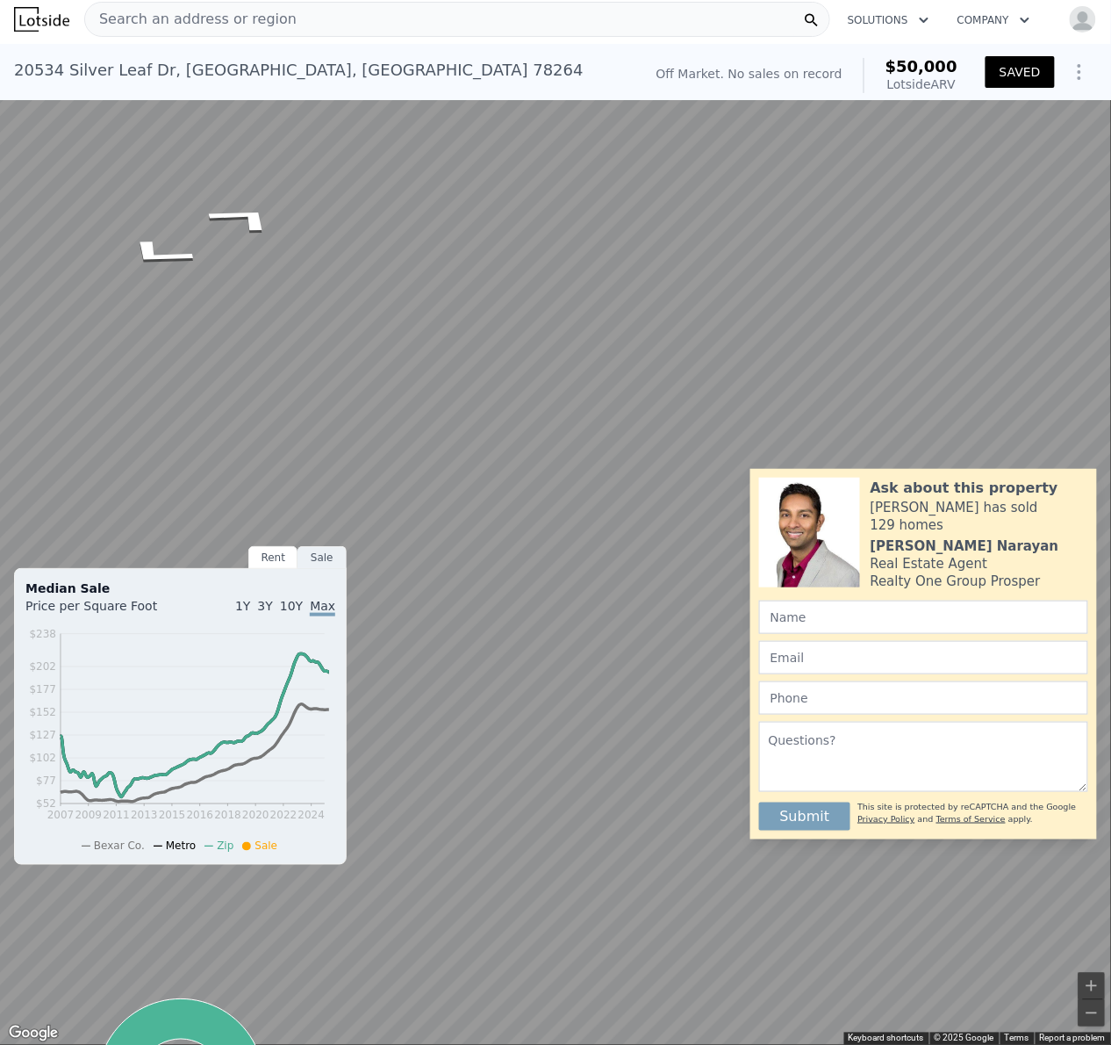
scroll to position [0, 118]
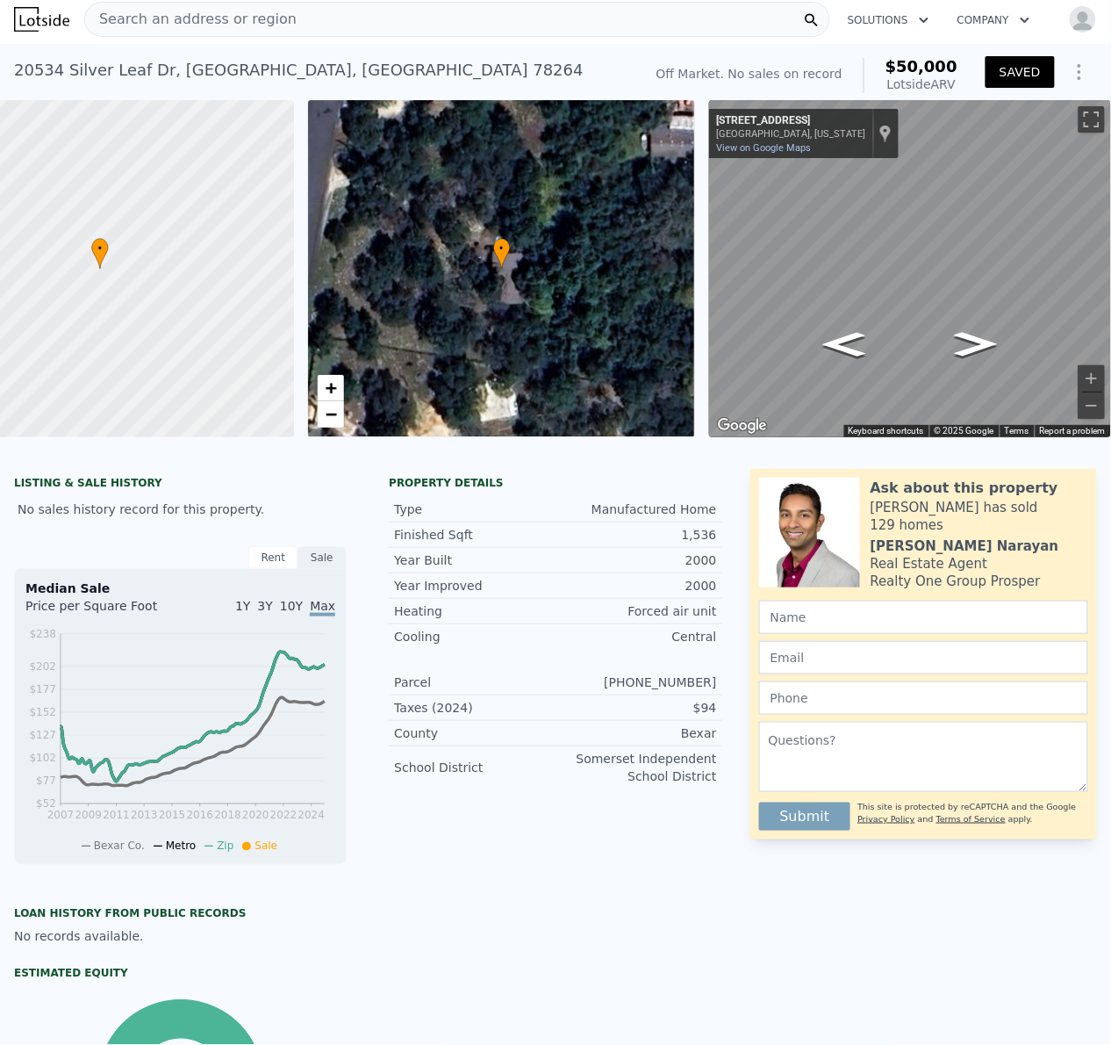
click at [678, 248] on div "• + − • + − ← Move left → Move right ↑ Move up ↓ Move down + Zoom in - Zoom out…" at bounding box center [555, 268] width 1111 height 337
click at [493, 253] on span "•" at bounding box center [502, 249] width 18 height 16
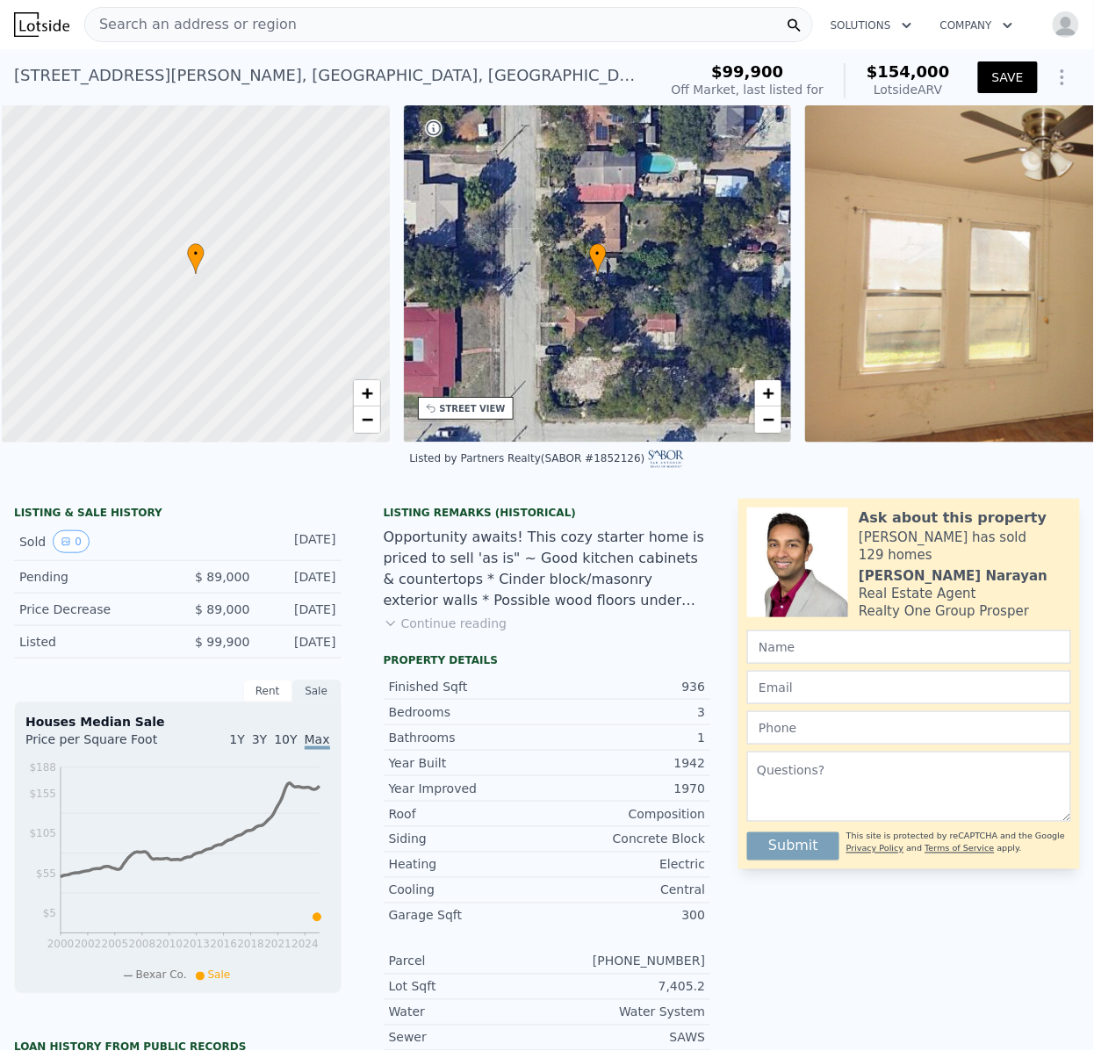
scroll to position [0, 7]
